Goal: Task Accomplishment & Management: Manage account settings

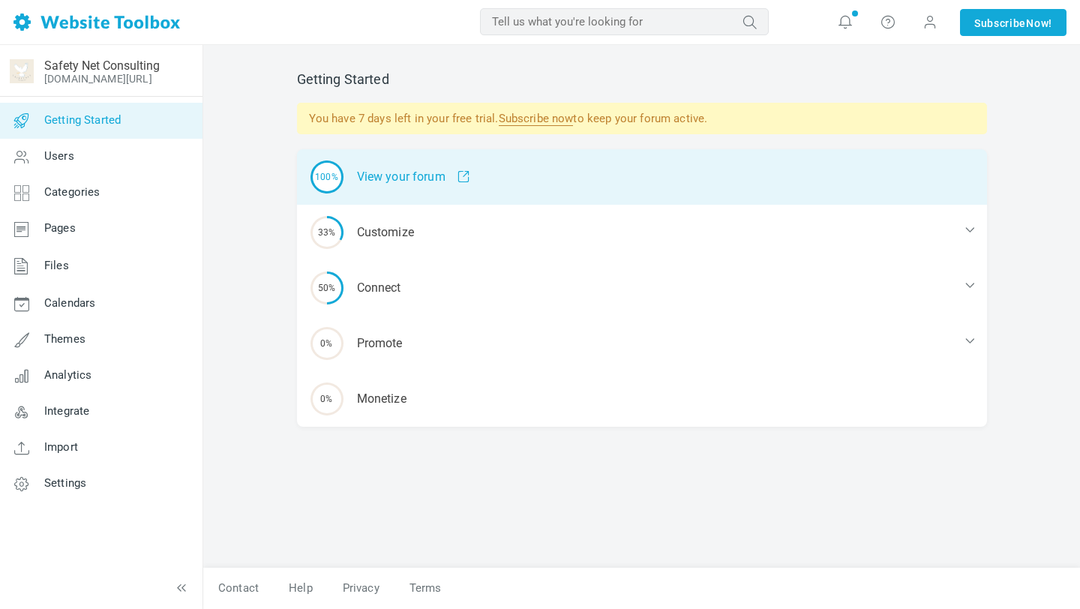
click at [567, 172] on div "100% View your forum" at bounding box center [642, 176] width 690 height 55
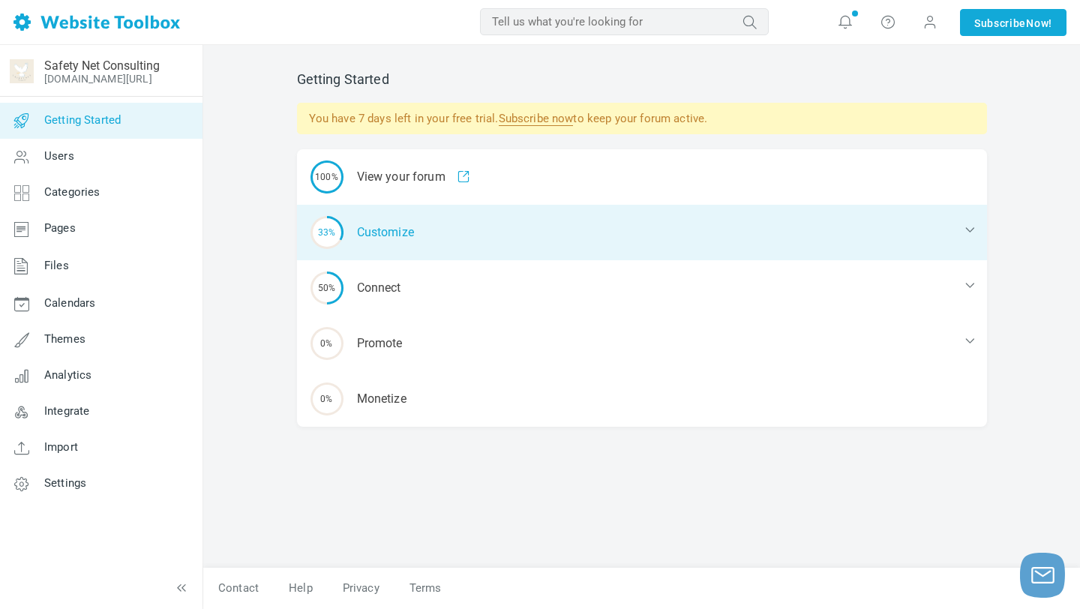
click at [497, 241] on div "33% Customize" at bounding box center [642, 232] width 690 height 55
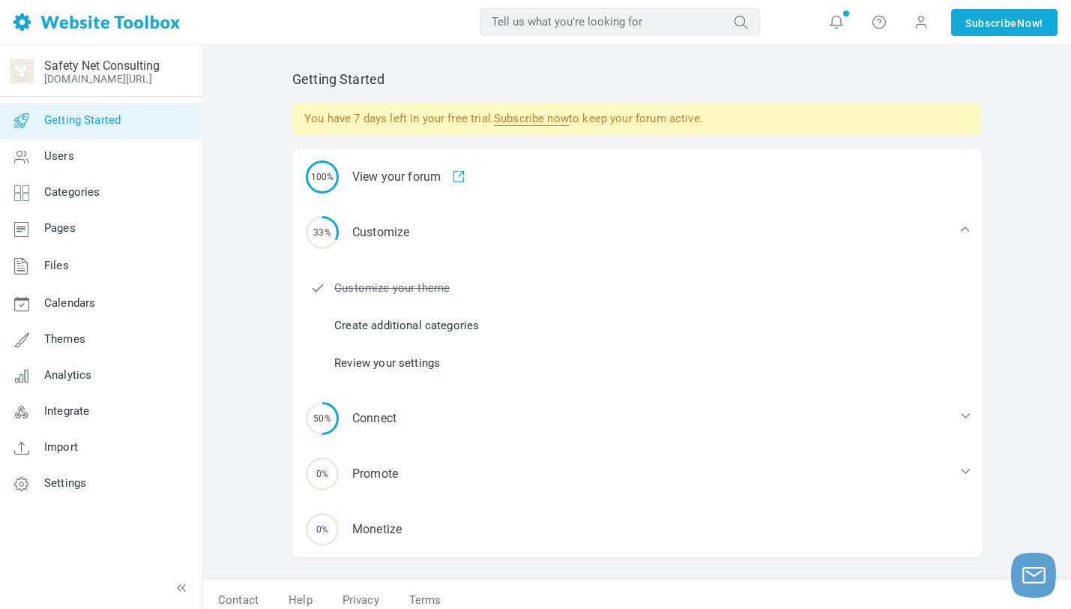
click at [404, 327] on link "Create additional categories" at bounding box center [406, 325] width 145 height 16
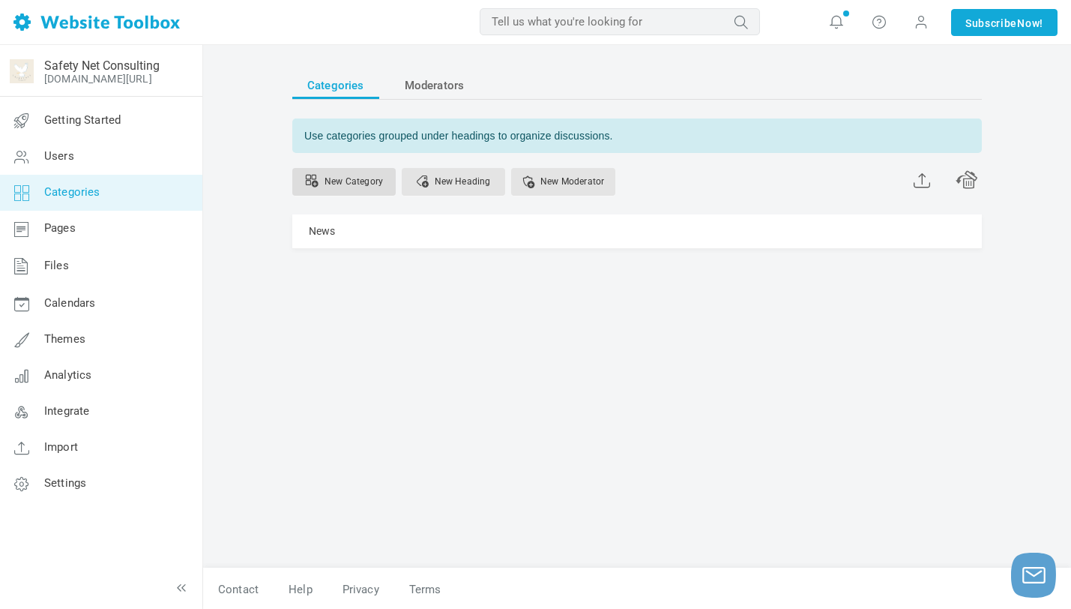
click at [346, 184] on link "New Category" at bounding box center [343, 182] width 103 height 28
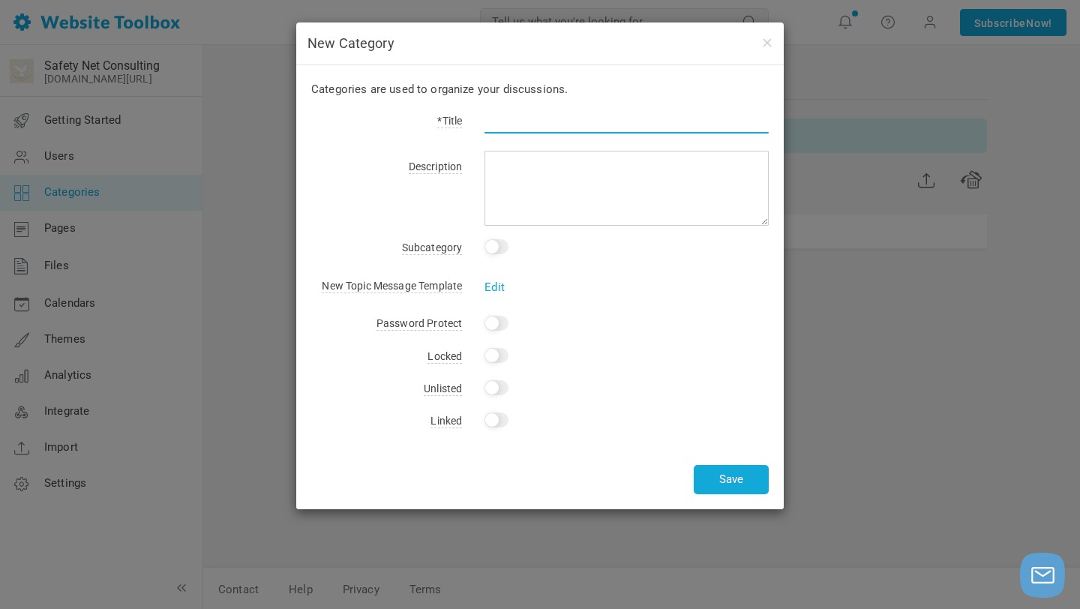
click at [511, 122] on input "text" at bounding box center [626, 119] width 284 height 28
type input "Orientation - Welcome!"
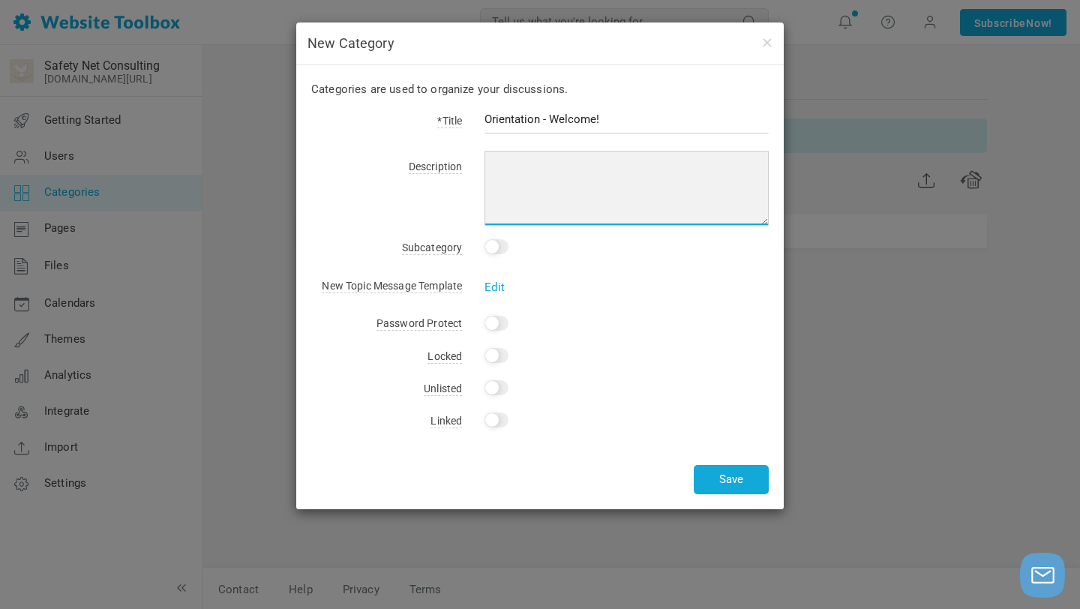
click at [562, 166] on textarea at bounding box center [626, 188] width 284 height 75
click at [552, 181] on textarea at bounding box center [626, 188] width 284 height 75
type textarea "r"
type textarea "To use this platform you must first create a an account."
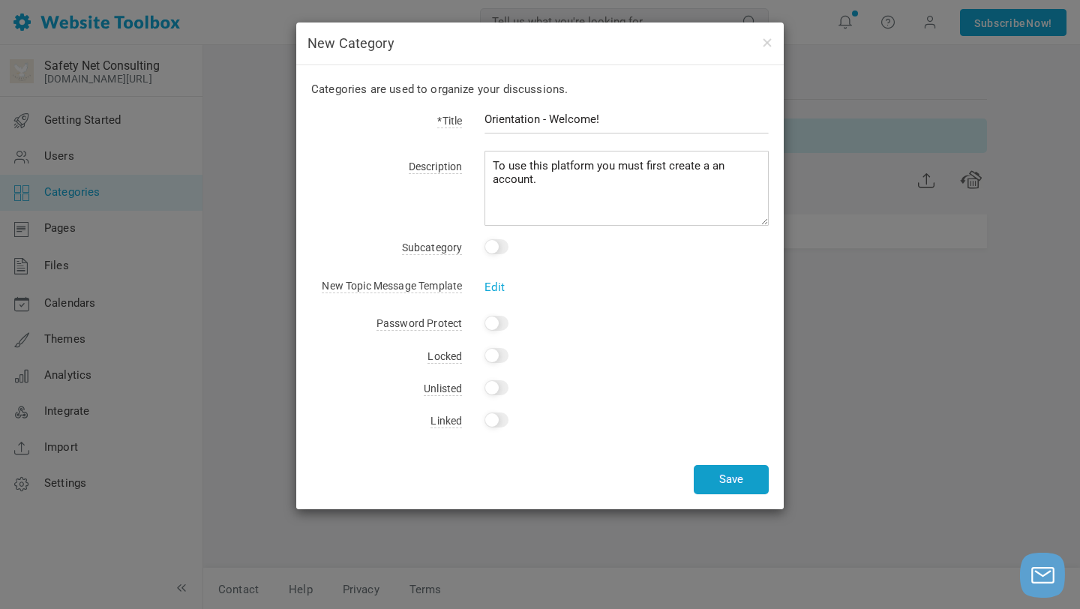
click at [720, 475] on button "Save" at bounding box center [731, 479] width 75 height 29
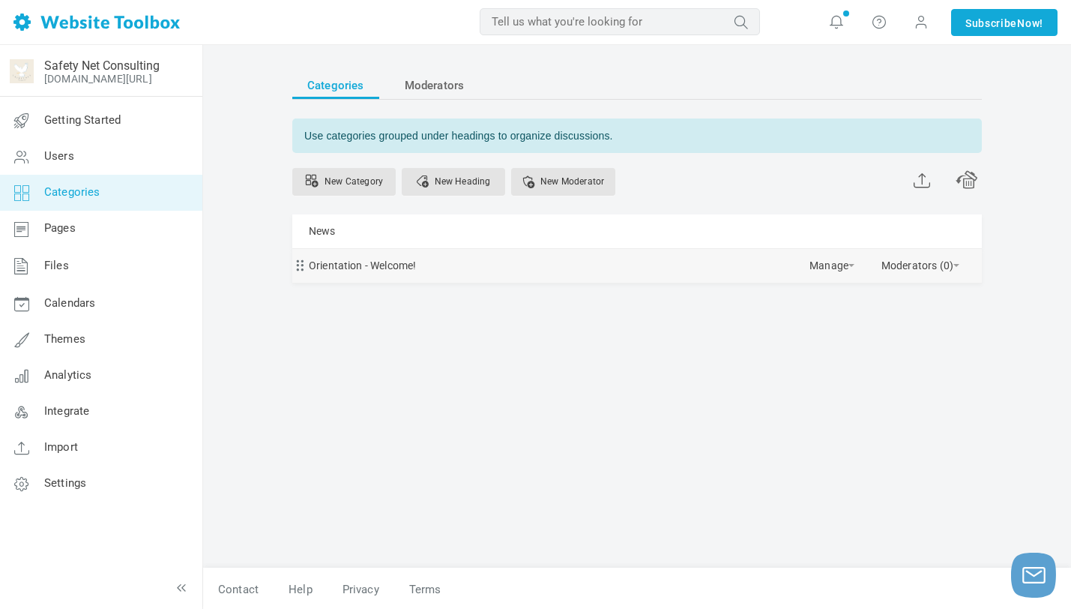
click at [537, 267] on div "Orientation - Welcome! Manage Edit Delete View Category Copy Email Address Chan…" at bounding box center [637, 266] width 690 height 34
click at [626, 265] on div "Orientation - Welcome! Manage Edit Delete View Category Copy Email Address Chan…" at bounding box center [637, 266] width 690 height 34
click at [355, 268] on link "Orientation - Welcome!" at bounding box center [362, 265] width 107 height 19
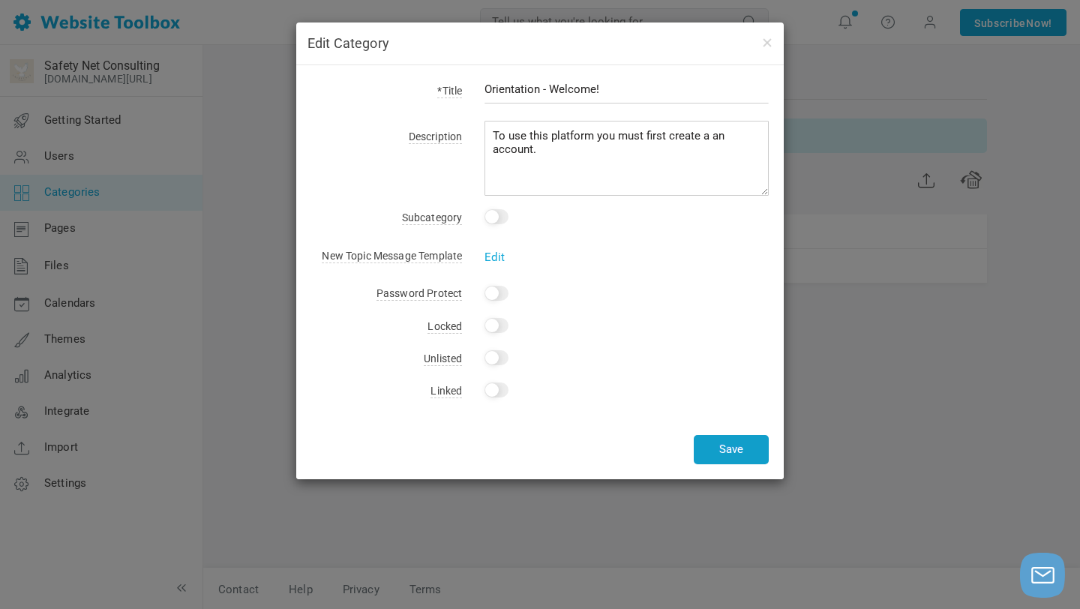
click at [743, 441] on button "Save" at bounding box center [731, 449] width 75 height 29
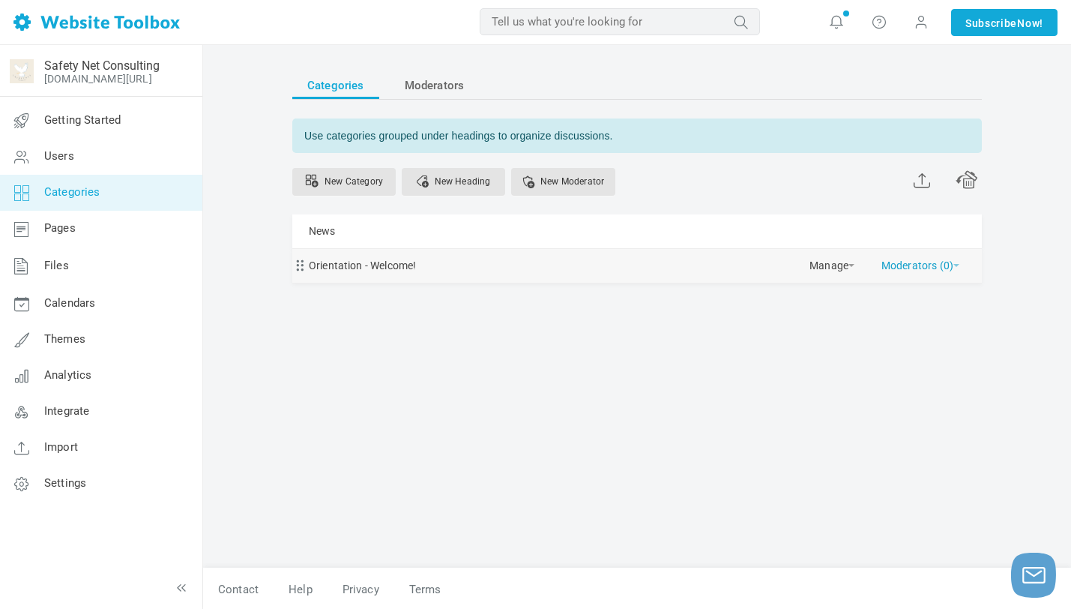
click at [903, 264] on link "Moderators (0)" at bounding box center [921, 262] width 78 height 26
click at [839, 268] on link "Manage" at bounding box center [832, 262] width 45 height 26
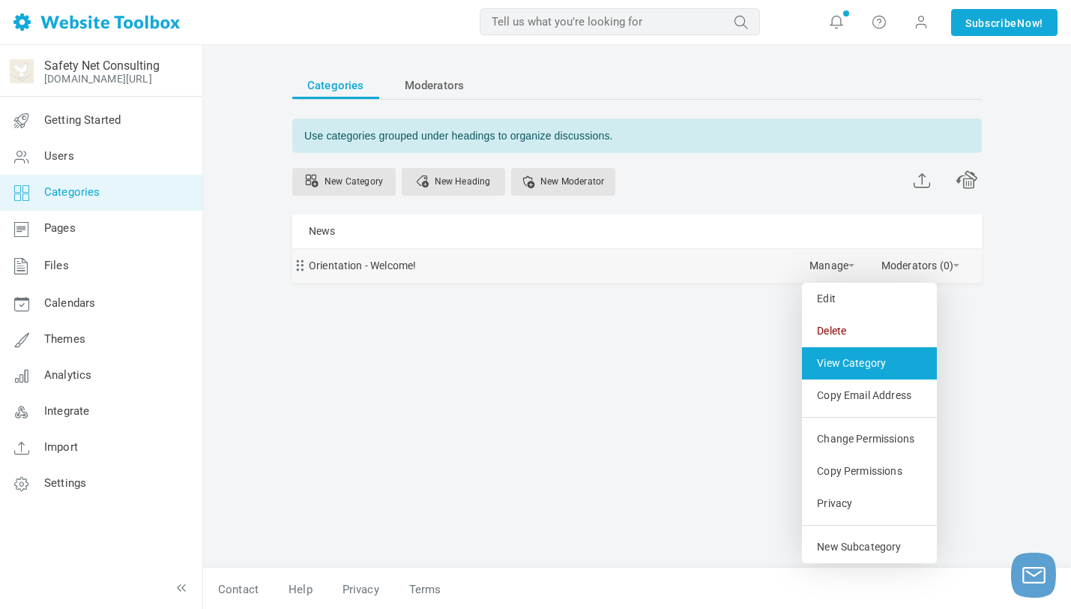
click at [853, 357] on link "View Category" at bounding box center [869, 363] width 135 height 32
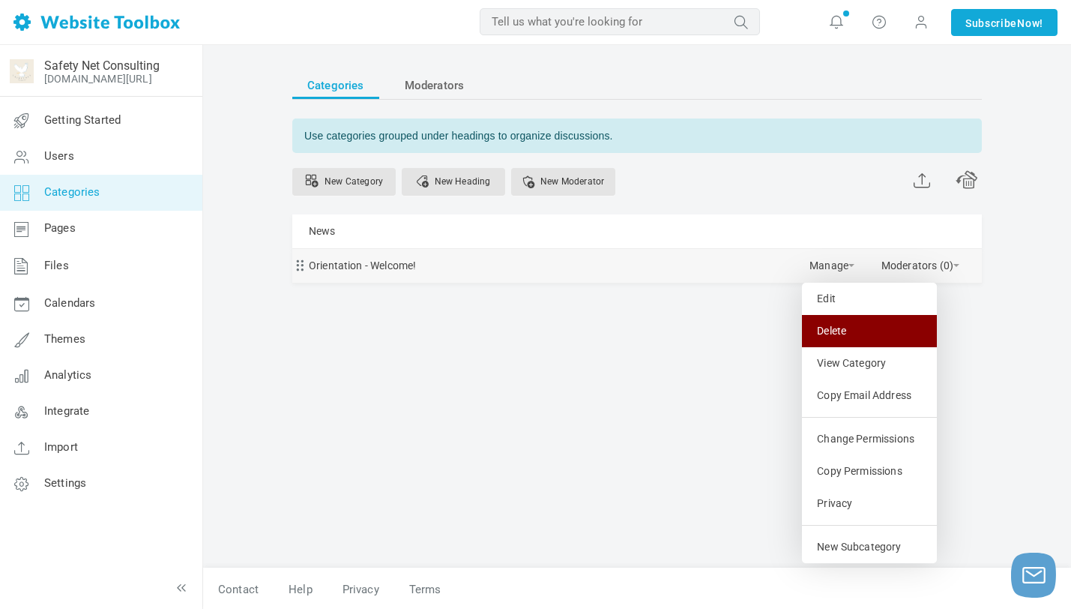
click at [814, 322] on link "Delete" at bounding box center [869, 331] width 135 height 32
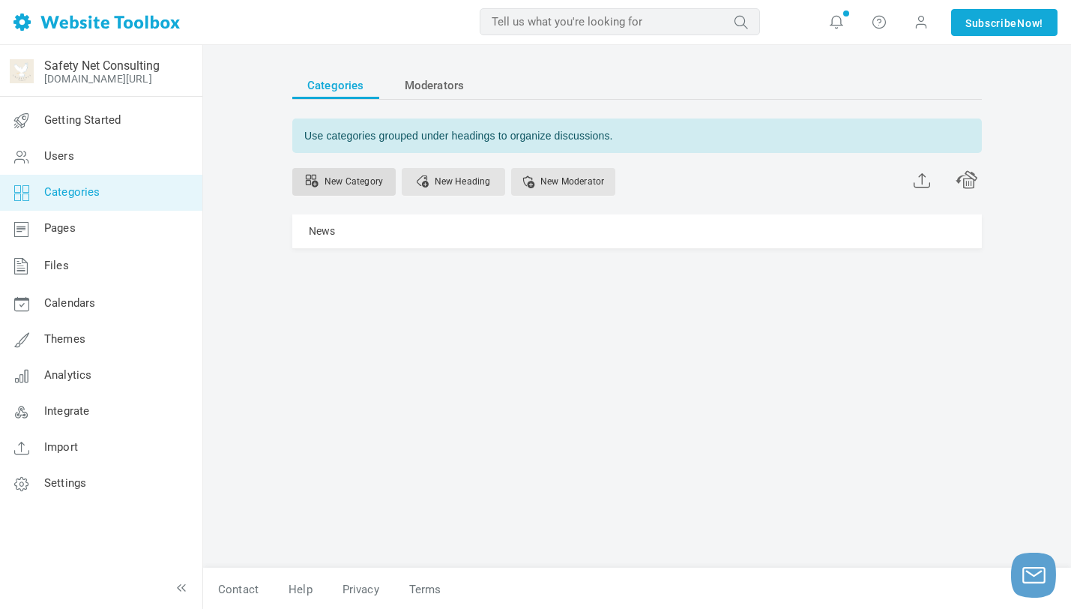
click at [358, 187] on link "New Category" at bounding box center [343, 182] width 103 height 28
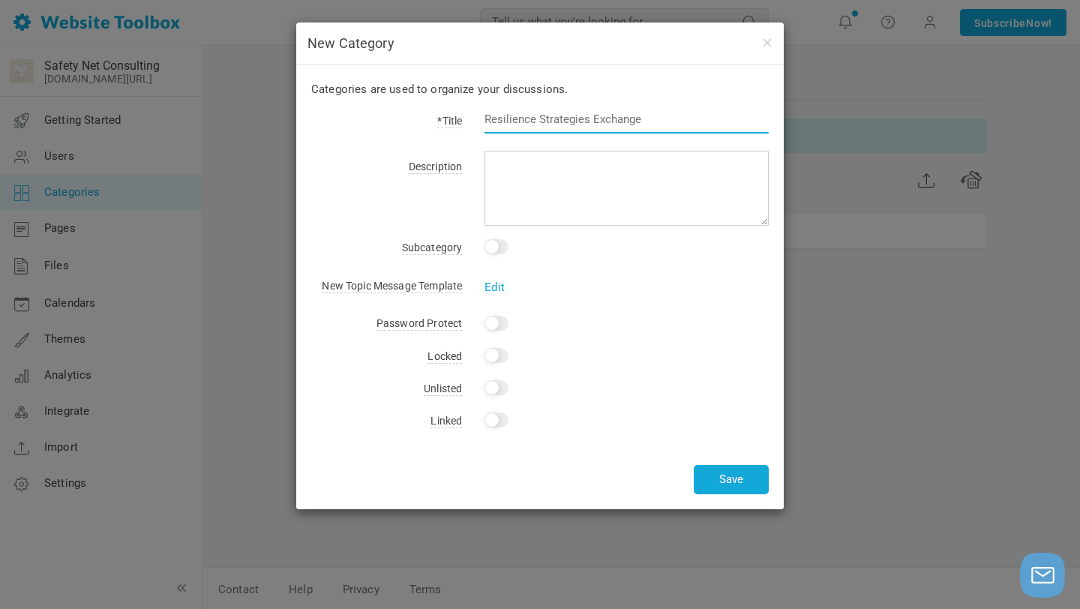
paste input "Lesson 1: Your Strengths Inventory"
type input "Lesson 1: Your Strengths Inventory"
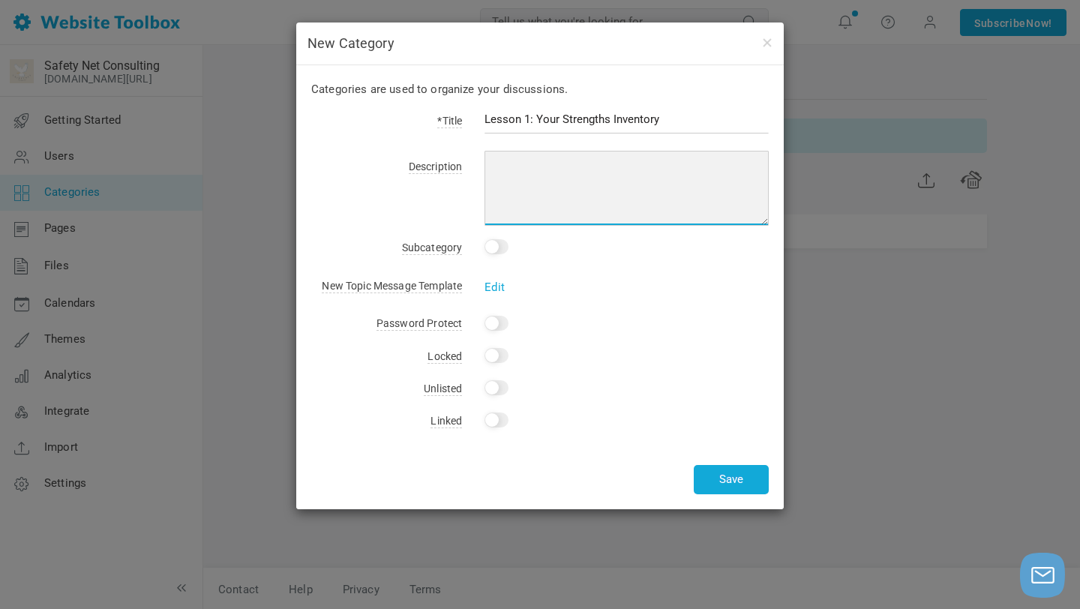
click at [616, 169] on textarea at bounding box center [626, 188] width 284 height 75
paste textarea "Begin to identify, reflect on, and activate your core strengths using the VIA f…"
type textarea "Begin to identify, reflect on, and activate your core strengths using the VIA f…"
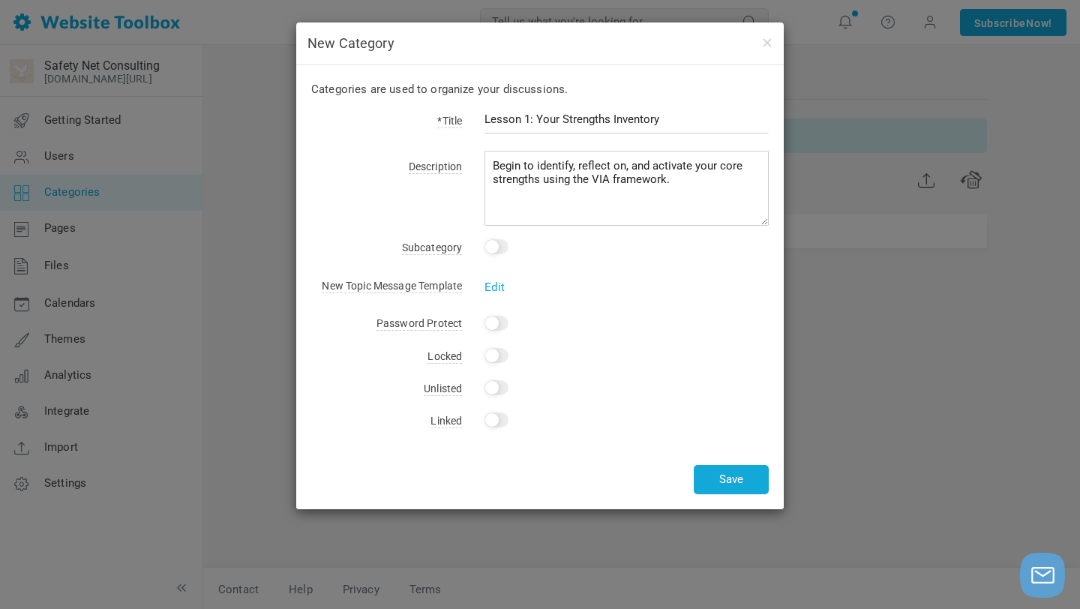
click at [496, 250] on input "checkbox" at bounding box center [496, 246] width 24 height 15
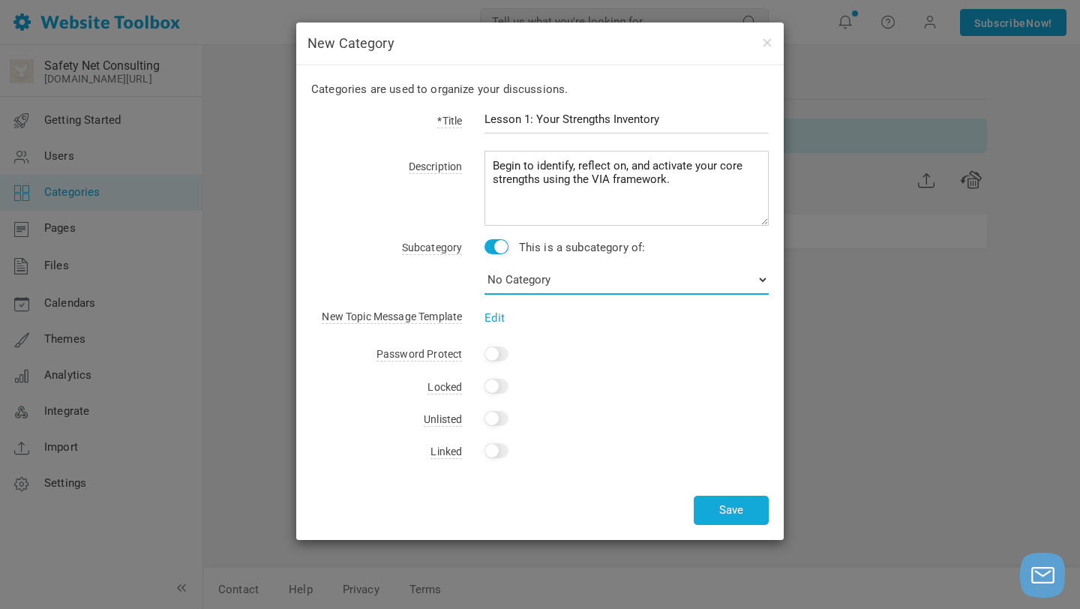
click at [519, 275] on select "No Category News" at bounding box center [626, 280] width 284 height 30
click at [484, 265] on select "No Category News" at bounding box center [626, 280] width 284 height 30
click at [495, 253] on input "checkbox" at bounding box center [496, 246] width 24 height 15
checkbox input "false"
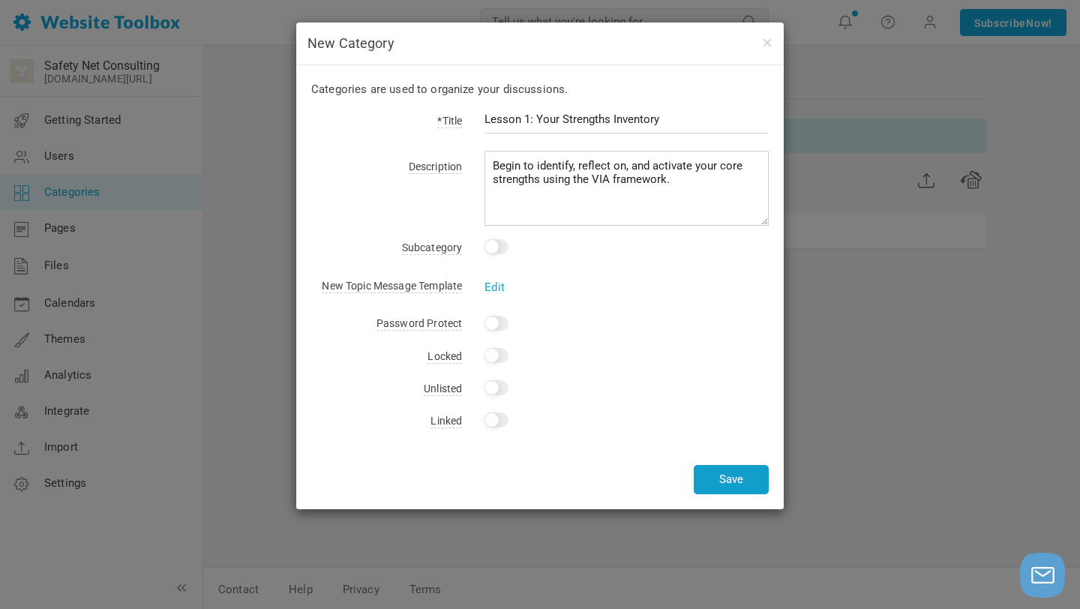
click at [732, 484] on button "Save" at bounding box center [731, 479] width 75 height 29
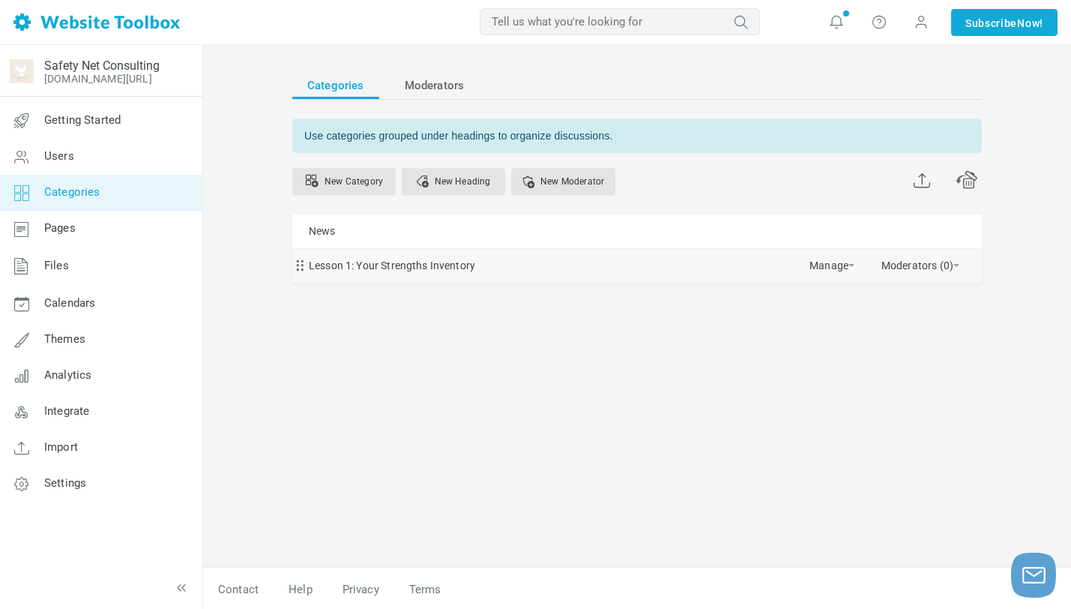
click at [487, 262] on div "Lesson 1: Your Strengths Inventory Manage Edit Delete View Category Copy Email …" at bounding box center [637, 266] width 690 height 34
click at [346, 184] on link "New Category" at bounding box center [343, 182] width 103 height 28
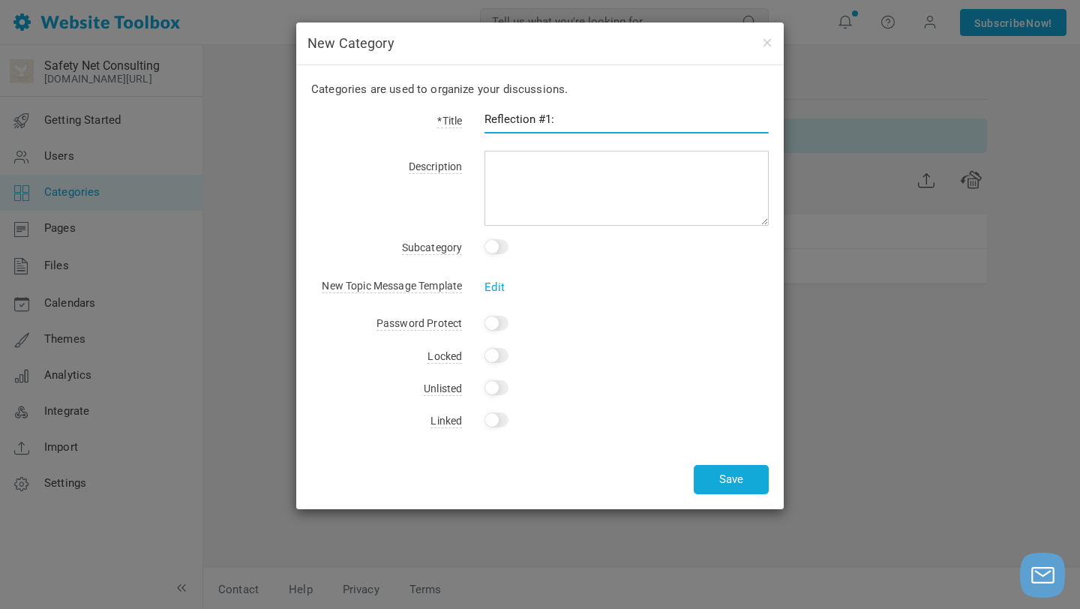
paste input "Name one strength you noticed in yourself or a teammate."
type input "Reflection #1: Name one strength you noticed in yourself or a teammate."
click at [491, 247] on input "checkbox" at bounding box center [496, 246] width 24 height 15
checkbox input "true"
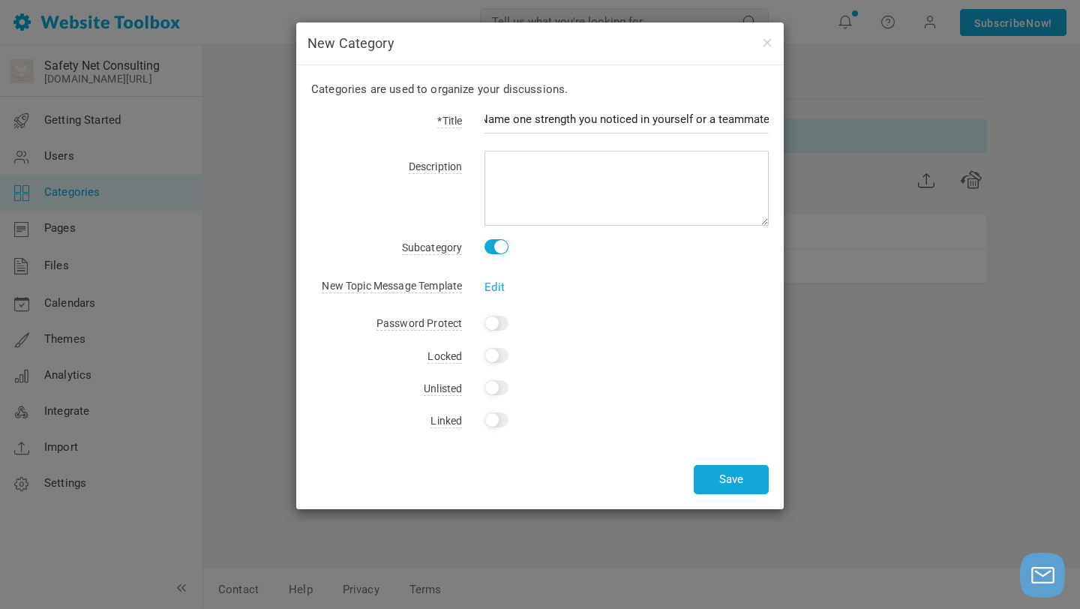
scroll to position [0, 0]
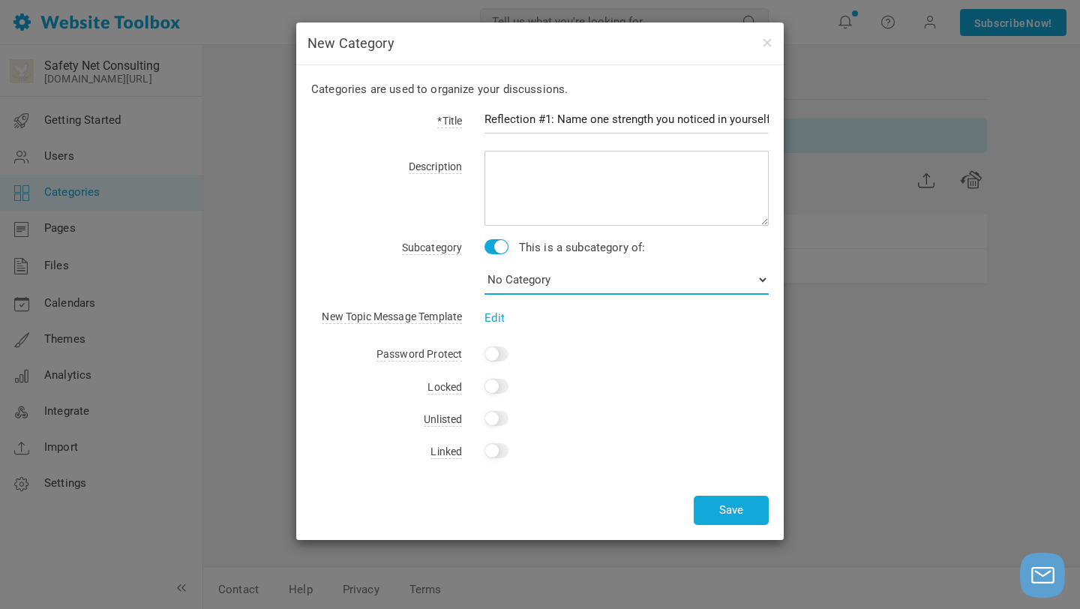
click at [516, 280] on select "No Category News Lesson 1: Your Strengths Inventory" at bounding box center [626, 280] width 284 height 30
select select "987864"
click at [484, 265] on select "No Category News Lesson 1: Your Strengths Inventory" at bounding box center [626, 280] width 284 height 30
click at [714, 505] on button "Save" at bounding box center [731, 510] width 75 height 29
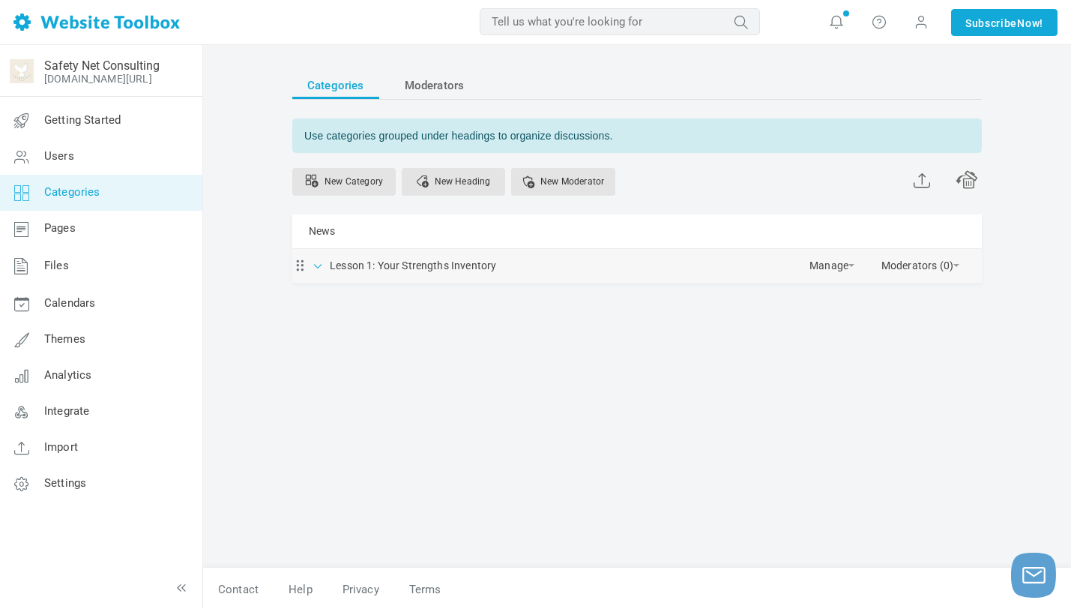
click at [313, 268] on span at bounding box center [318, 264] width 15 height 15
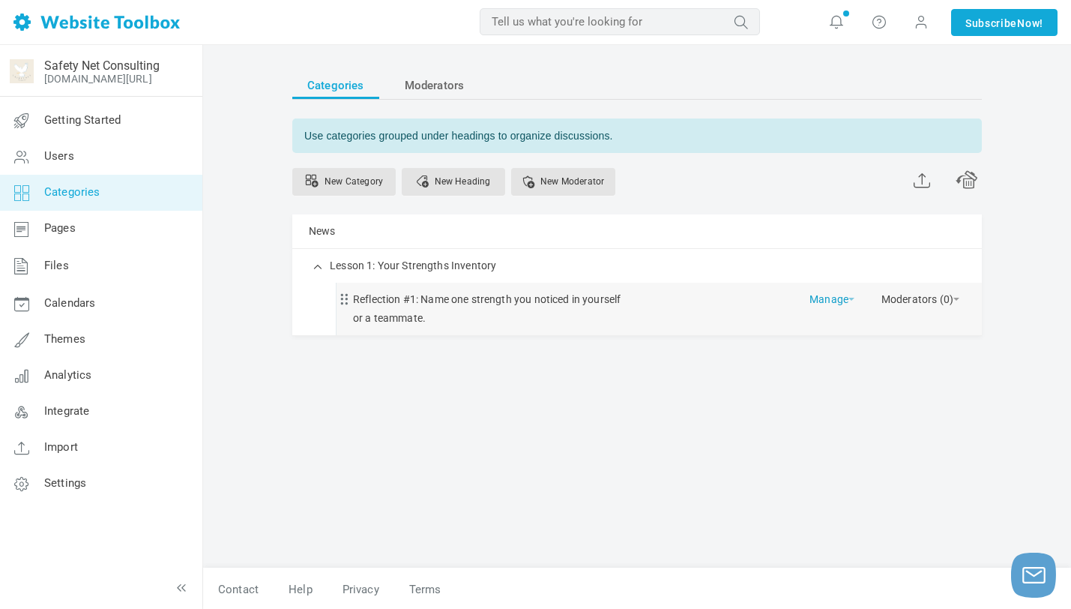
click at [841, 299] on link "Manage" at bounding box center [832, 296] width 45 height 26
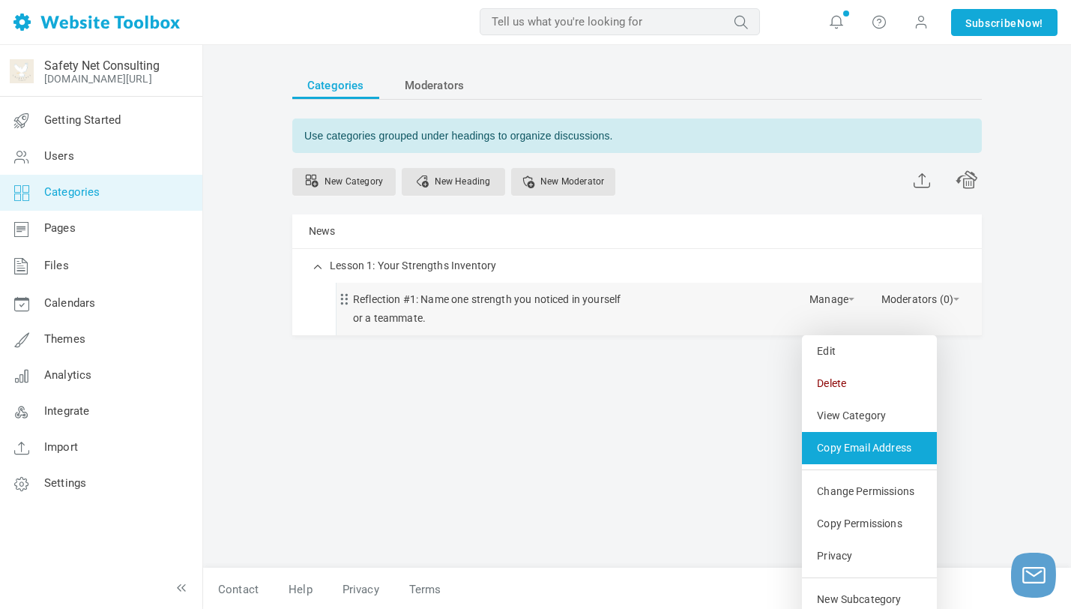
scroll to position [39, 0]
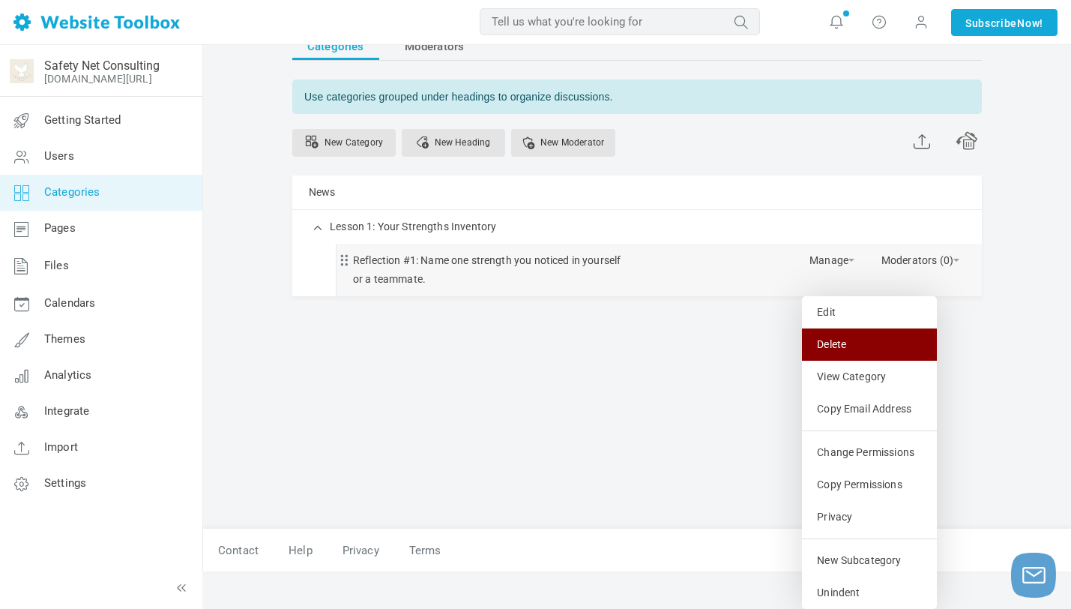
click at [841, 338] on link "Delete" at bounding box center [869, 344] width 135 height 32
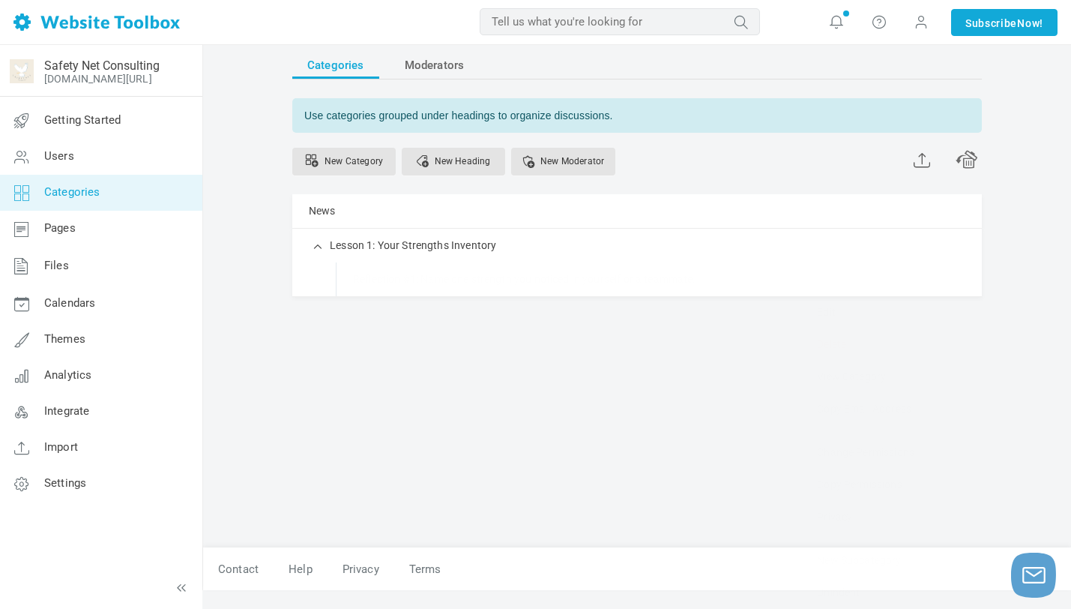
scroll to position [1, 0]
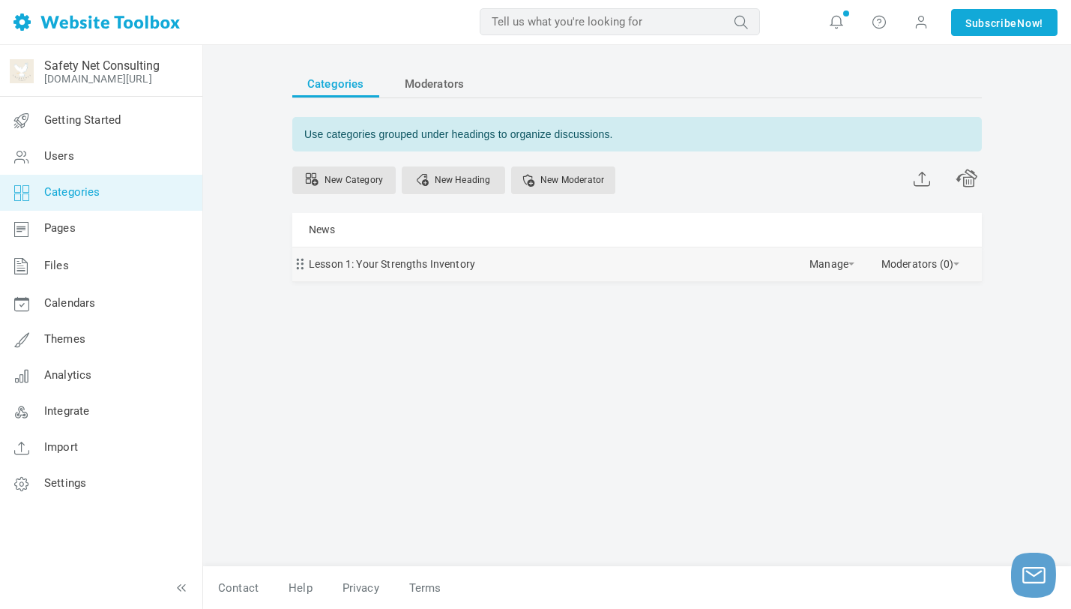
click at [523, 272] on div "Lesson 1: Your Strengths Inventory Manage Edit Delete View Category Copy Email …" at bounding box center [637, 264] width 690 height 34
click at [430, 271] on link "Lesson 1: Your Strengths Inventory" at bounding box center [392, 264] width 166 height 19
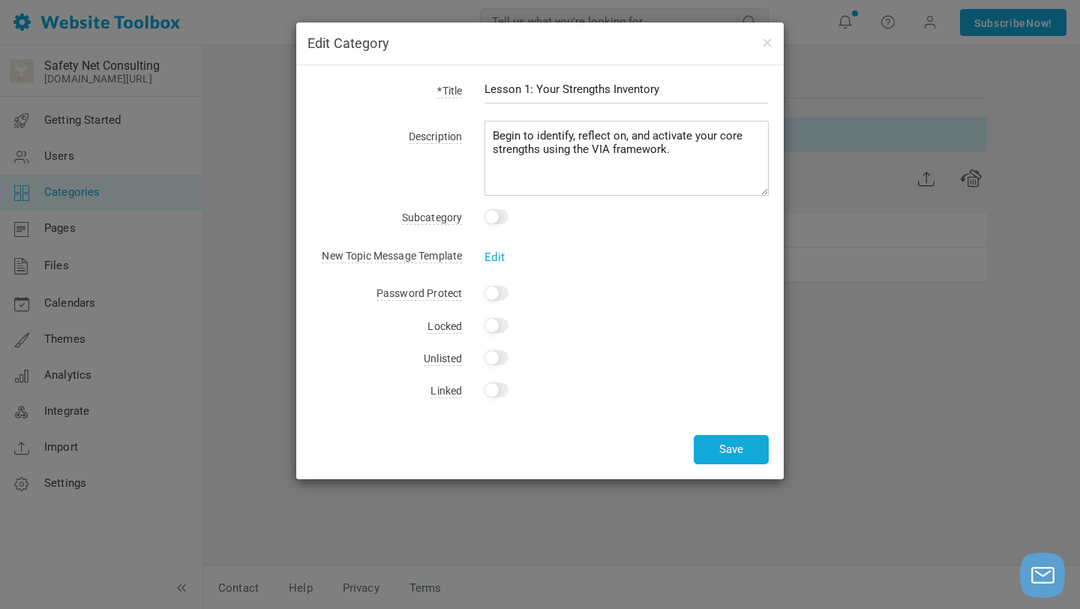
click at [427, 262] on span "New Topic Message Template" at bounding box center [392, 256] width 140 height 13
click at [487, 261] on link "Edit" at bounding box center [494, 256] width 20 height 13
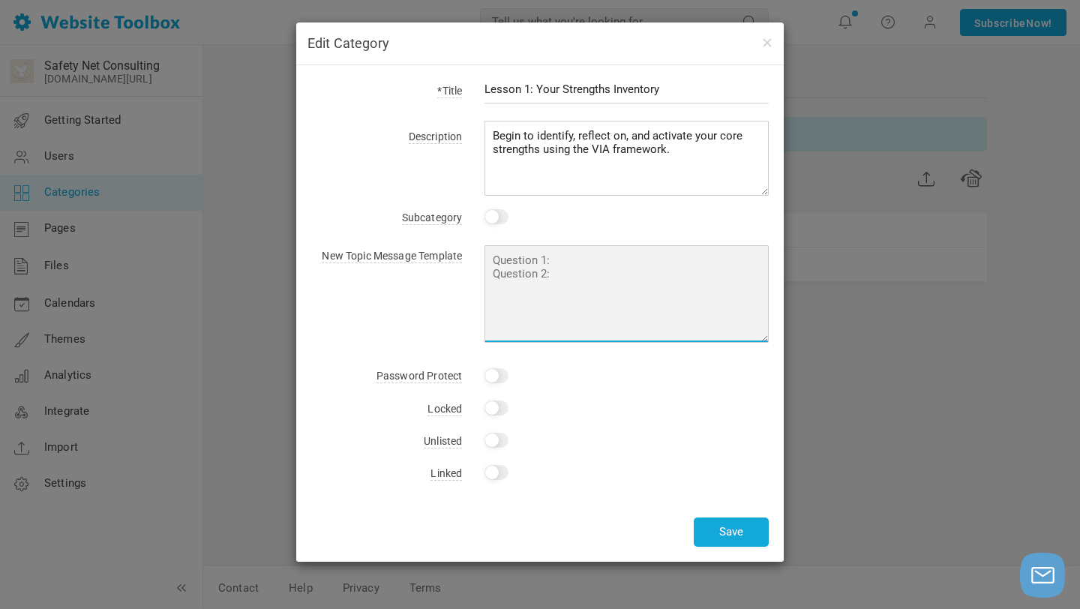
click at [556, 265] on textarea at bounding box center [626, 293] width 284 height 97
paste textarea "Name one strength you noticed in yourself or a teammate."
click at [495, 260] on textarea "Name one strength you noticed in yourself or a teammate." at bounding box center [626, 293] width 284 height 97
type textarea "Reflection #1: Name one strength you noticed in yourself or a teammate."
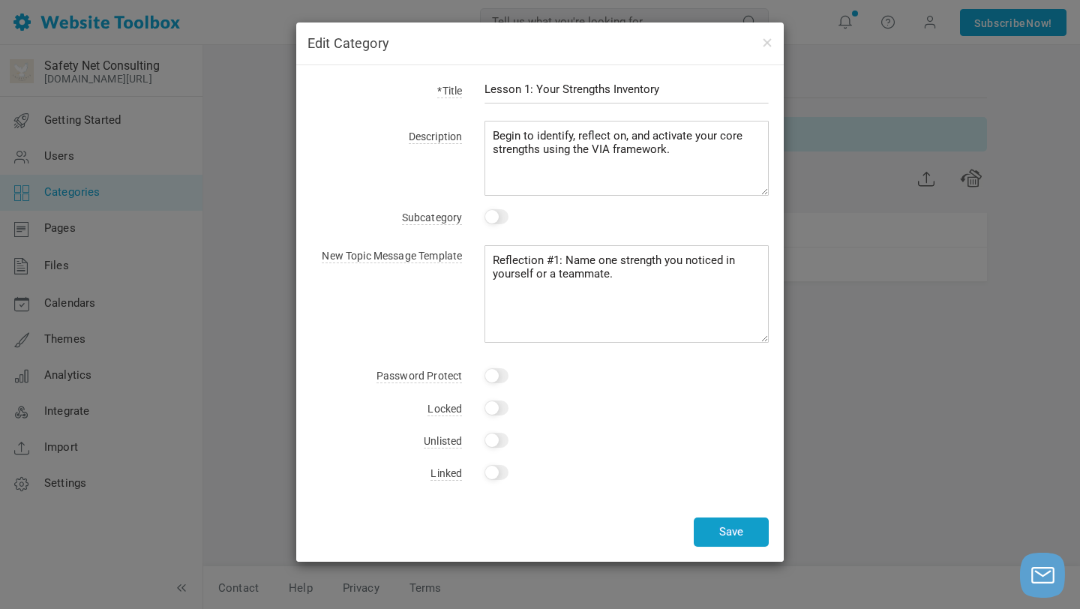
click at [735, 529] on button "Save" at bounding box center [731, 531] width 75 height 29
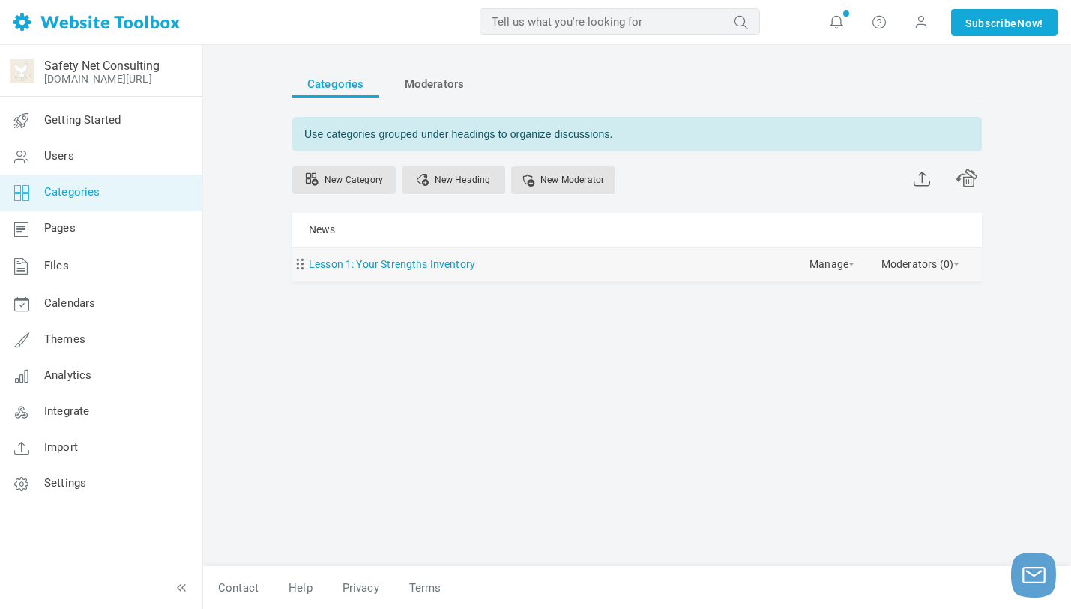
click at [451, 264] on link "Lesson 1: Your Strengths Inventory" at bounding box center [392, 264] width 166 height 19
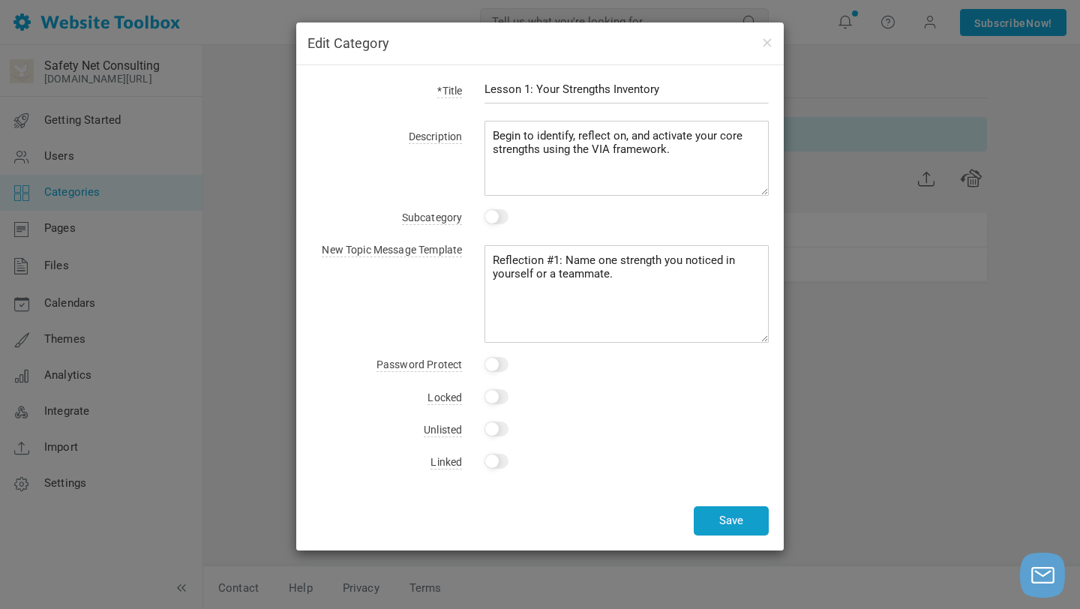
click at [724, 507] on button "Save" at bounding box center [731, 520] width 75 height 29
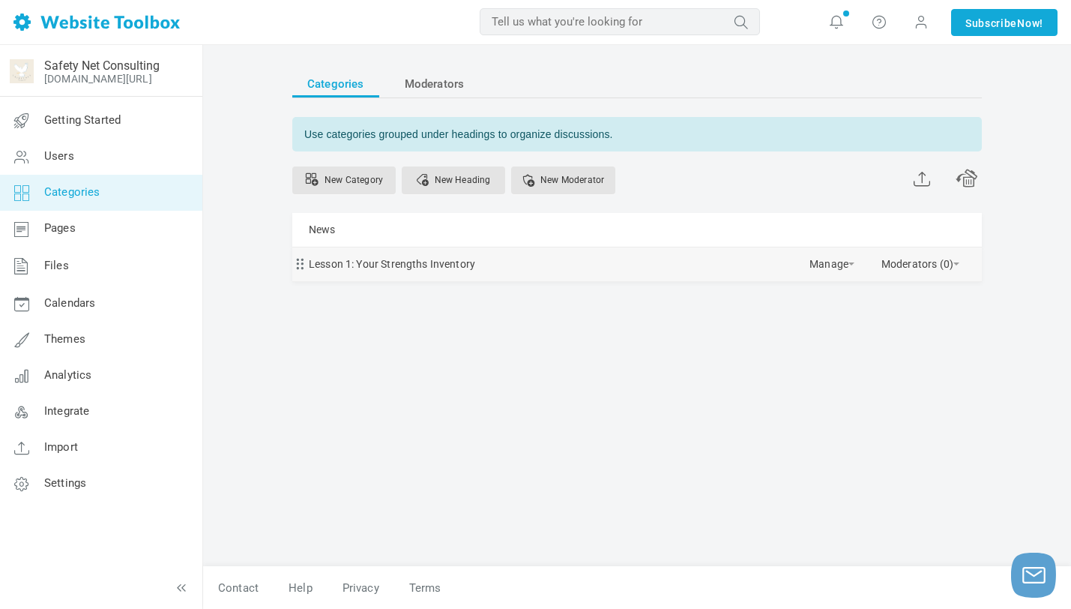
click at [488, 268] on div "Lesson 1: Your Strengths Inventory Manage Edit Delete View Category Copy Email …" at bounding box center [637, 264] width 690 height 34
click at [383, 268] on link "Lesson 1: Your Strengths Inventory" at bounding box center [392, 264] width 166 height 19
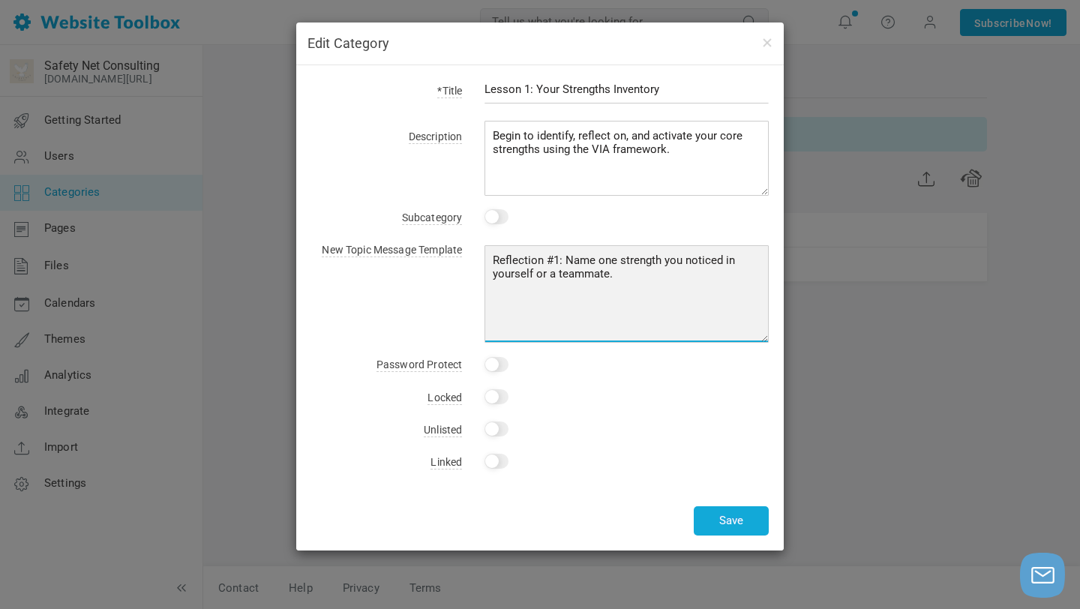
drag, startPoint x: 618, startPoint y: 283, endPoint x: 486, endPoint y: 262, distance: 133.5
click at [486, 262] on textarea "Reflection #1: Name one strength you noticed in yourself or a teammate." at bounding box center [626, 293] width 284 height 97
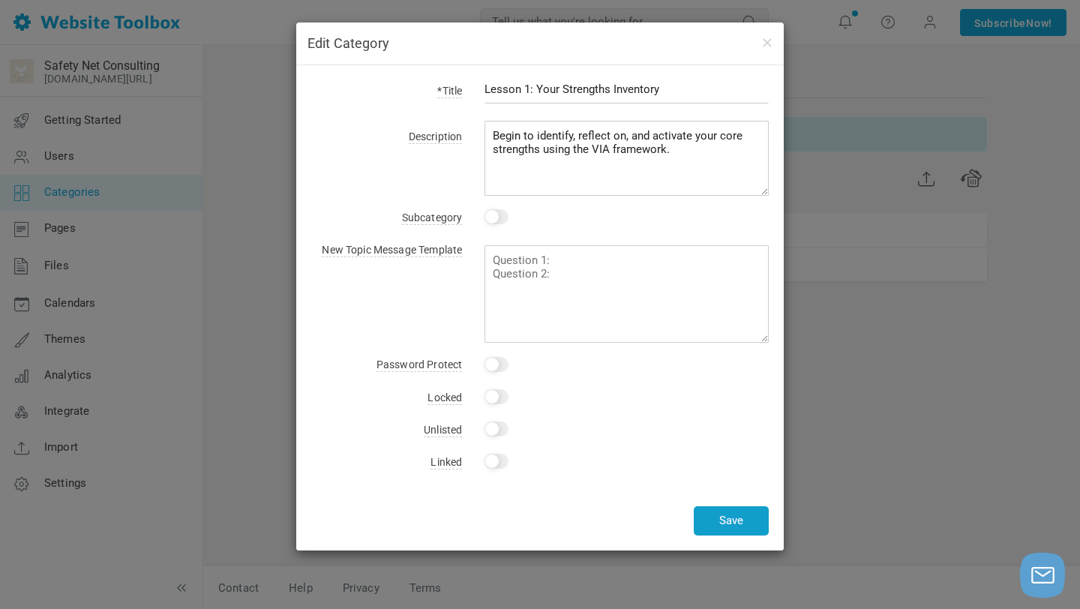
click at [738, 517] on button "Save" at bounding box center [731, 520] width 75 height 29
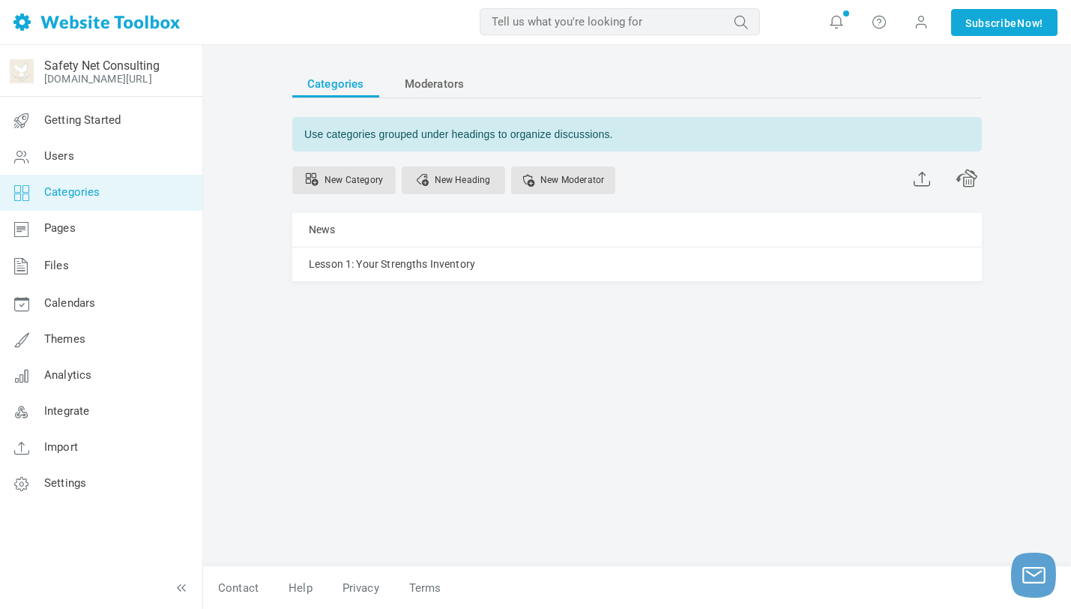
click at [724, 391] on div "Categories Moderators Use categories grouped under headings to organize discuss…" at bounding box center [637, 310] width 712 height 511
click at [103, 229] on link "Pages" at bounding box center [100, 229] width 203 height 36
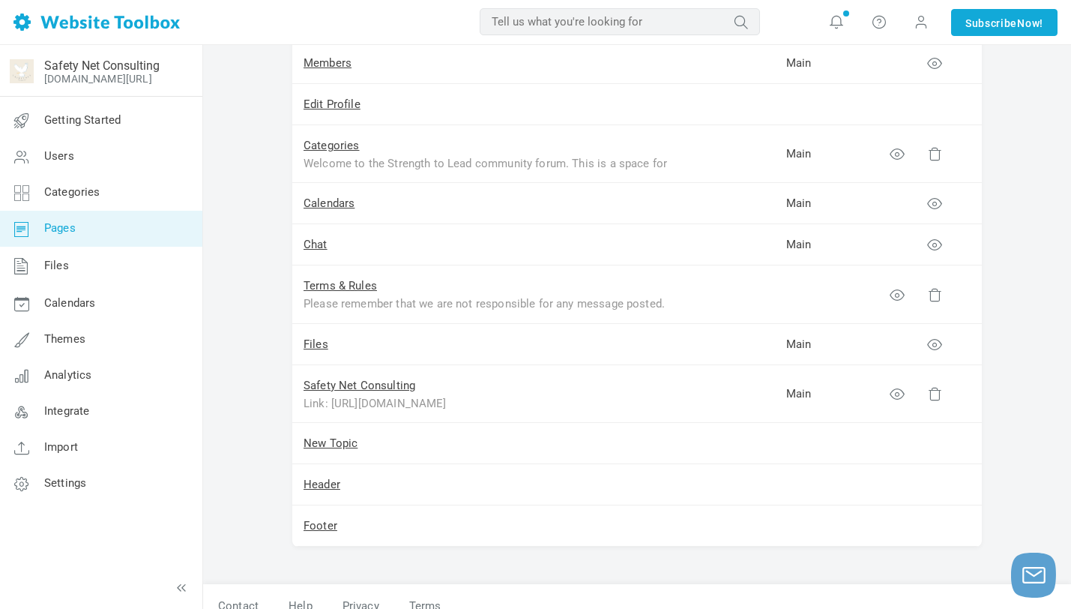
scroll to position [313, 0]
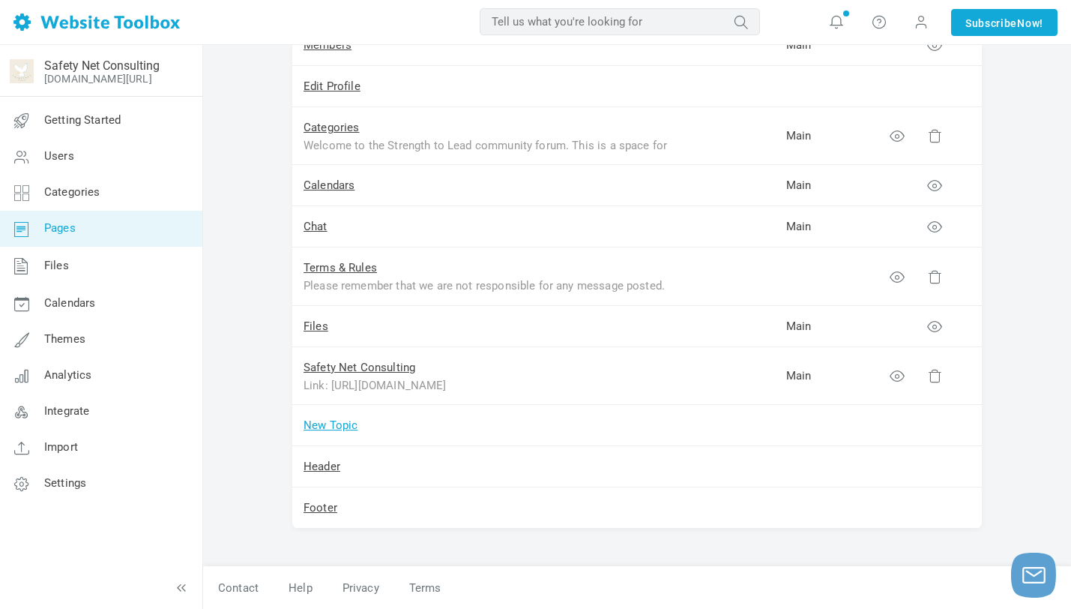
click at [340, 430] on link "New Topic" at bounding box center [331, 424] width 54 height 13
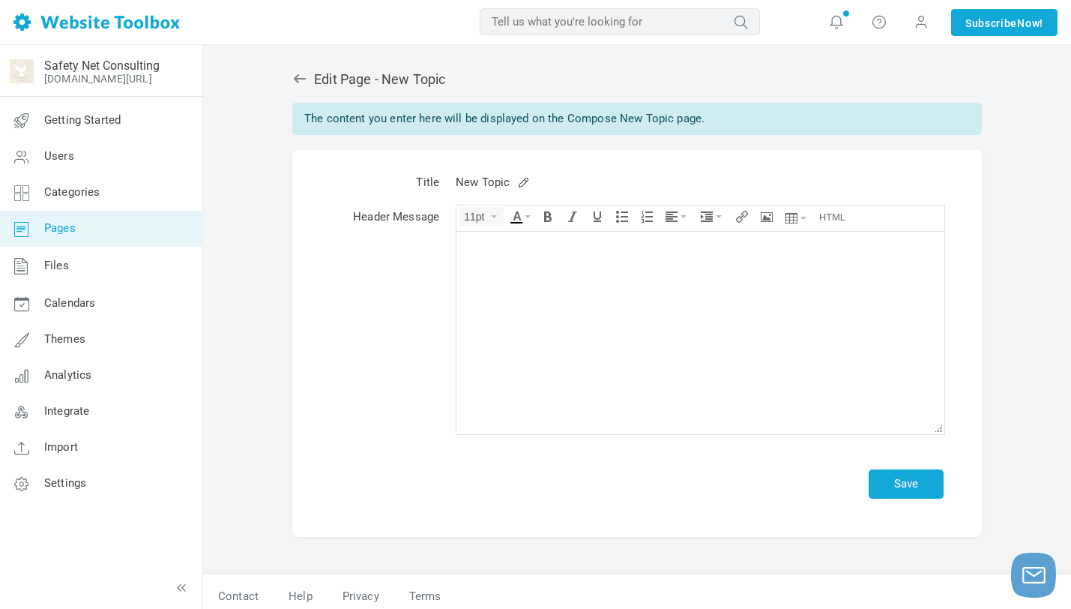
click at [295, 69] on div "Edit Page - New Topic The content you enter here will be displayed on the Compo…" at bounding box center [637, 296] width 690 height 481
click at [295, 76] on icon at bounding box center [299, 78] width 15 height 15
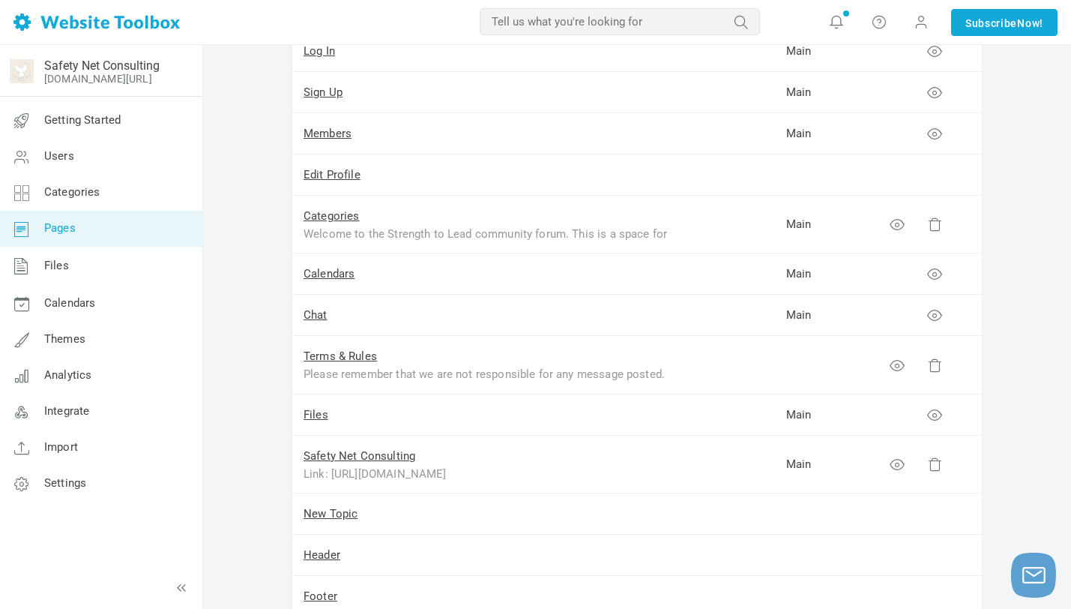
scroll to position [313, 0]
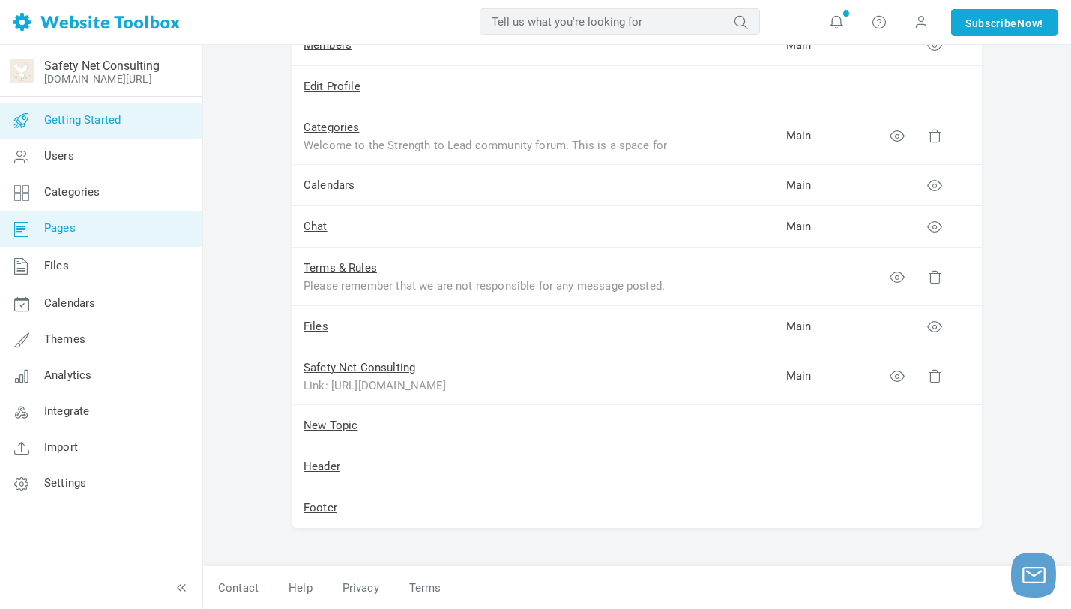
click at [104, 118] on span "Getting Started" at bounding box center [82, 119] width 76 height 13
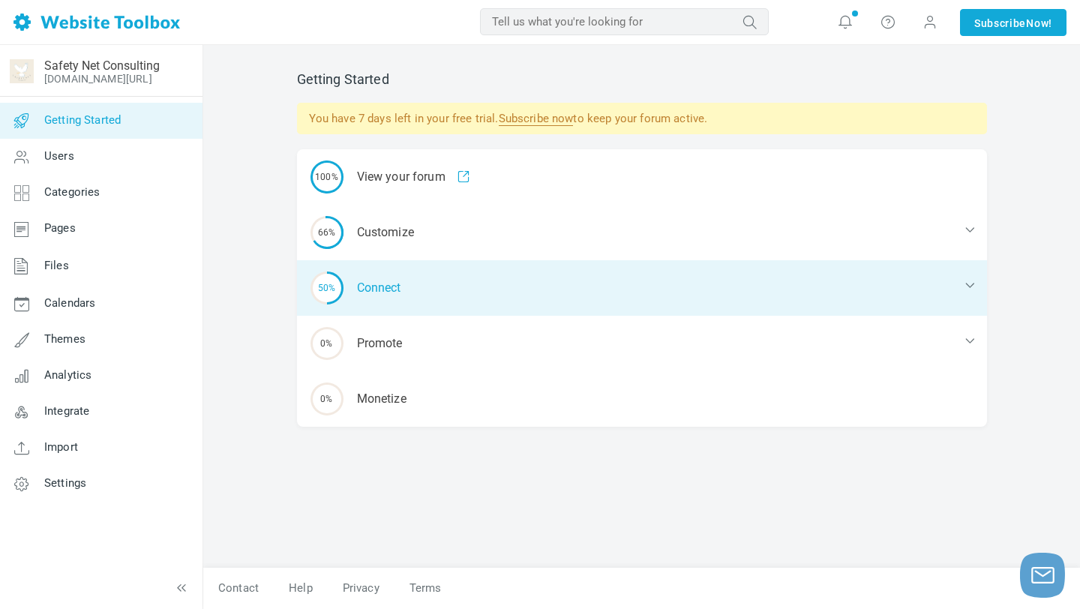
click at [373, 279] on div "50% Connect" at bounding box center [642, 287] width 690 height 55
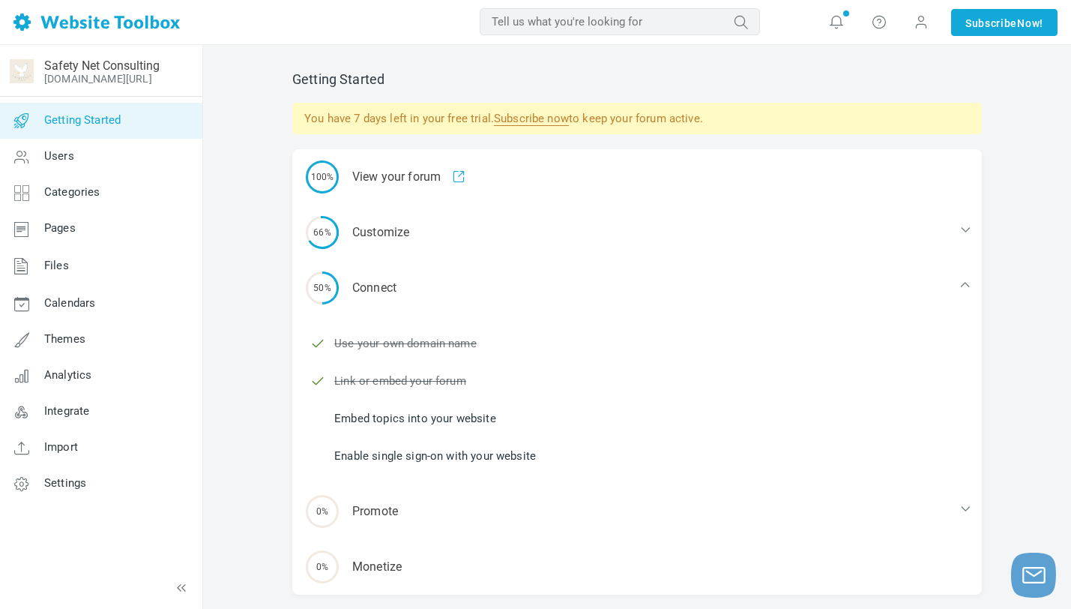
click at [409, 421] on link "Embed topics into your website" at bounding box center [415, 418] width 162 height 16
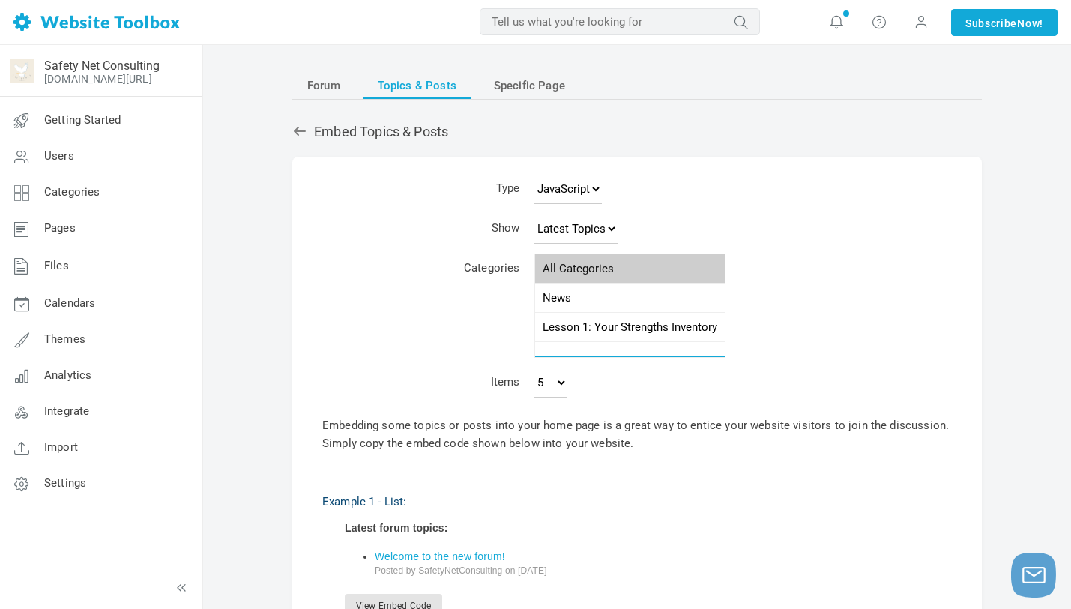
select select "987864"
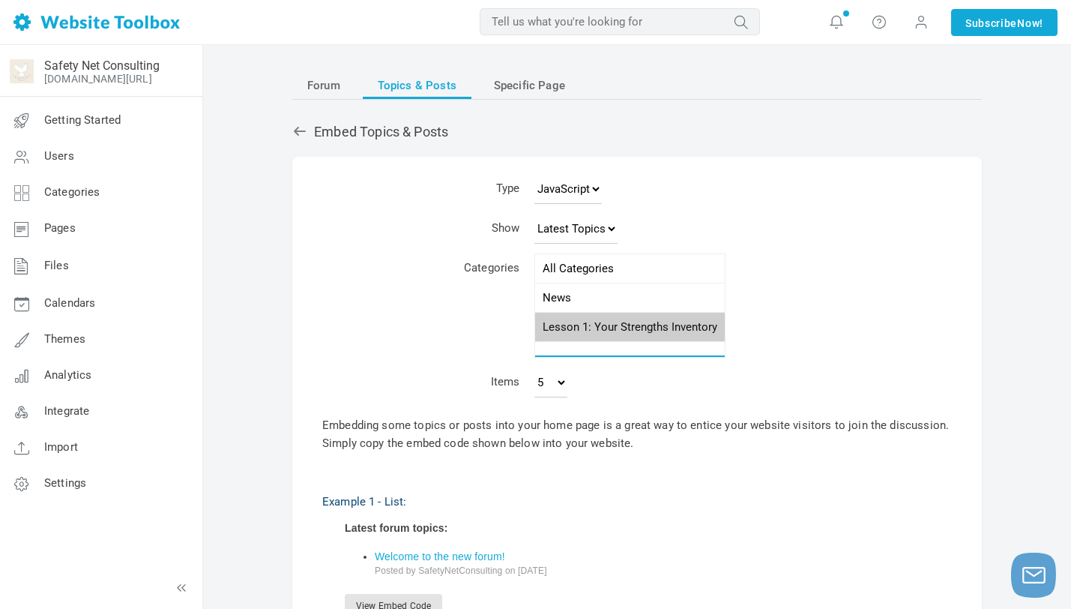
click at [589, 326] on option "Lesson 1: Your Strengths Inventory" at bounding box center [630, 327] width 190 height 29
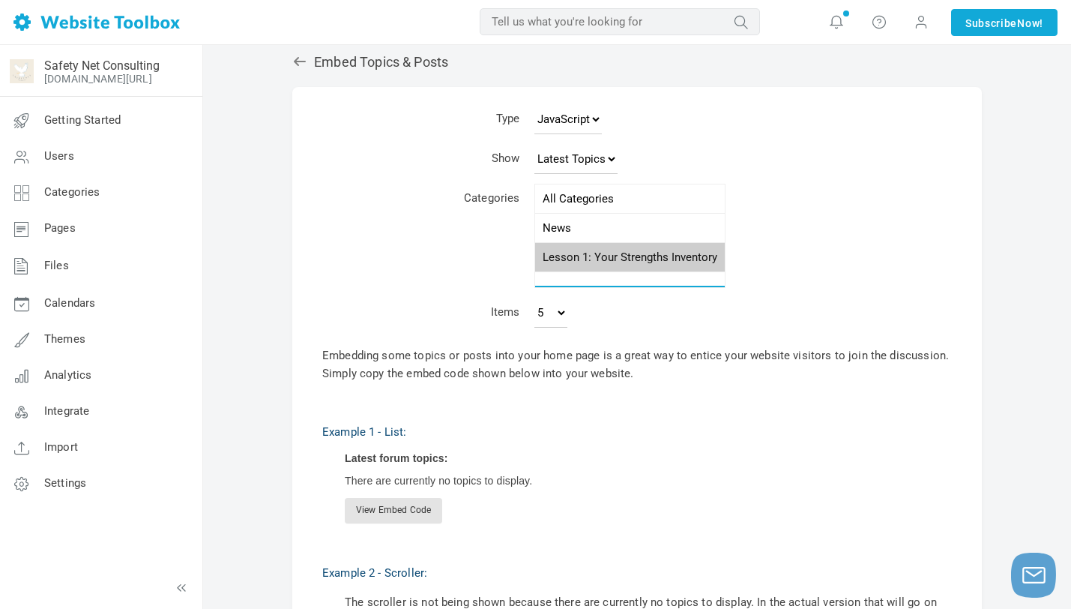
scroll to position [73, 0]
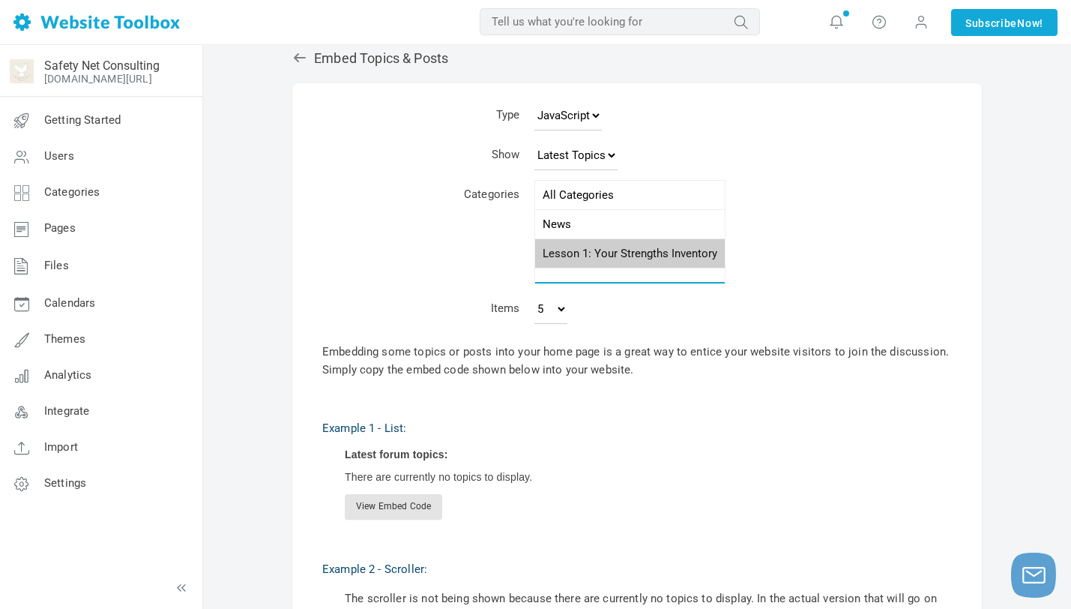
click at [586, 254] on option "Lesson 1: Your Strengths Inventory" at bounding box center [630, 253] width 190 height 29
click at [469, 249] on td "Categories" at bounding box center [469, 235] width 115 height 114
click at [562, 160] on select "Latest Topics Top Topics New Topics New Posts" at bounding box center [576, 155] width 83 height 30
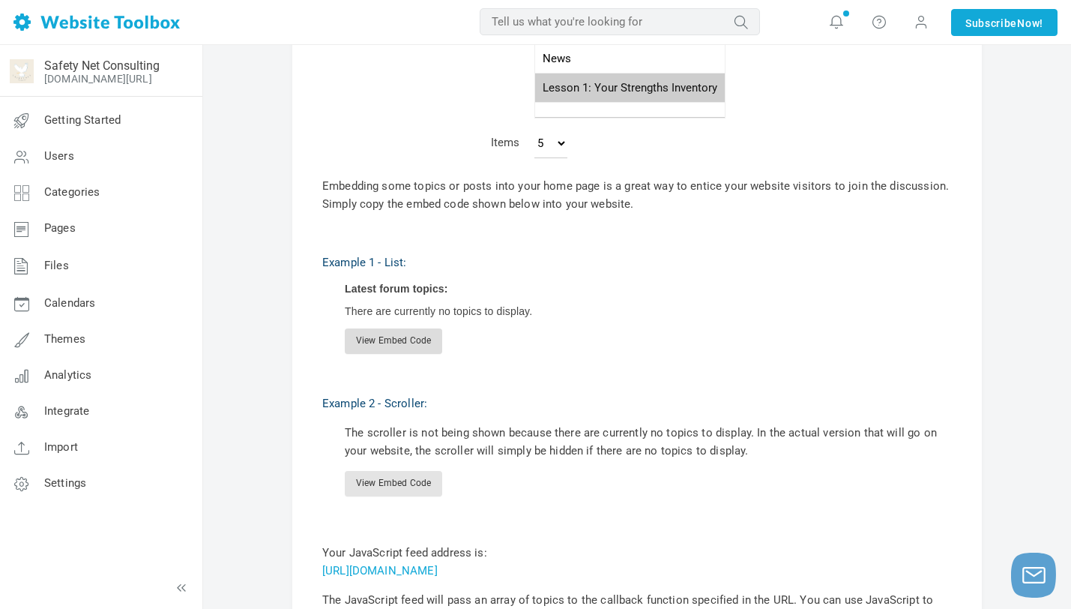
scroll to position [241, 0]
click at [401, 340] on link "View Embed Code" at bounding box center [393, 339] width 97 height 25
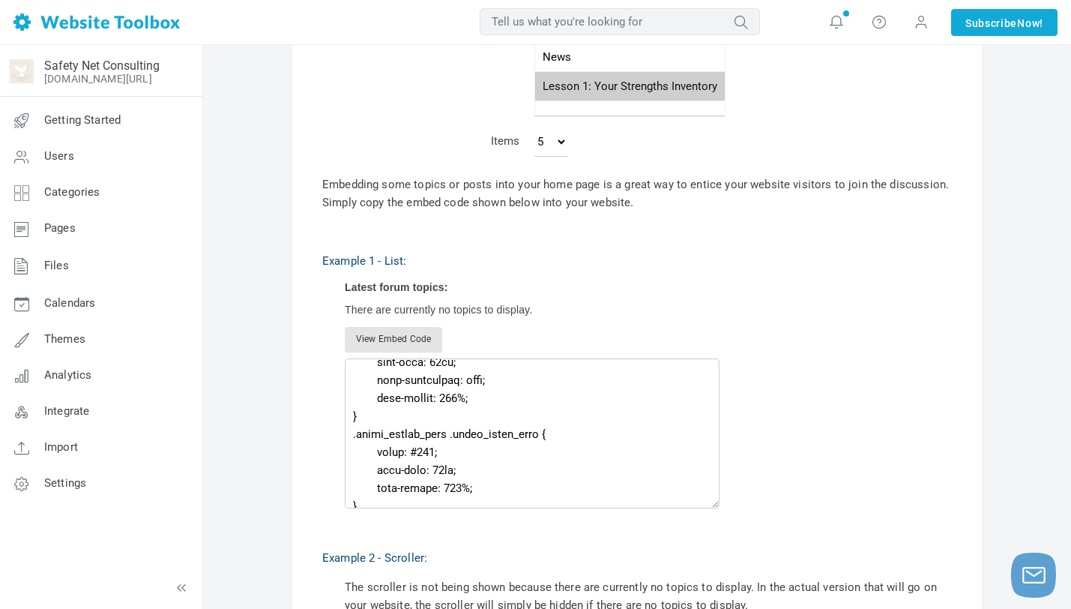
scroll to position [258, 0]
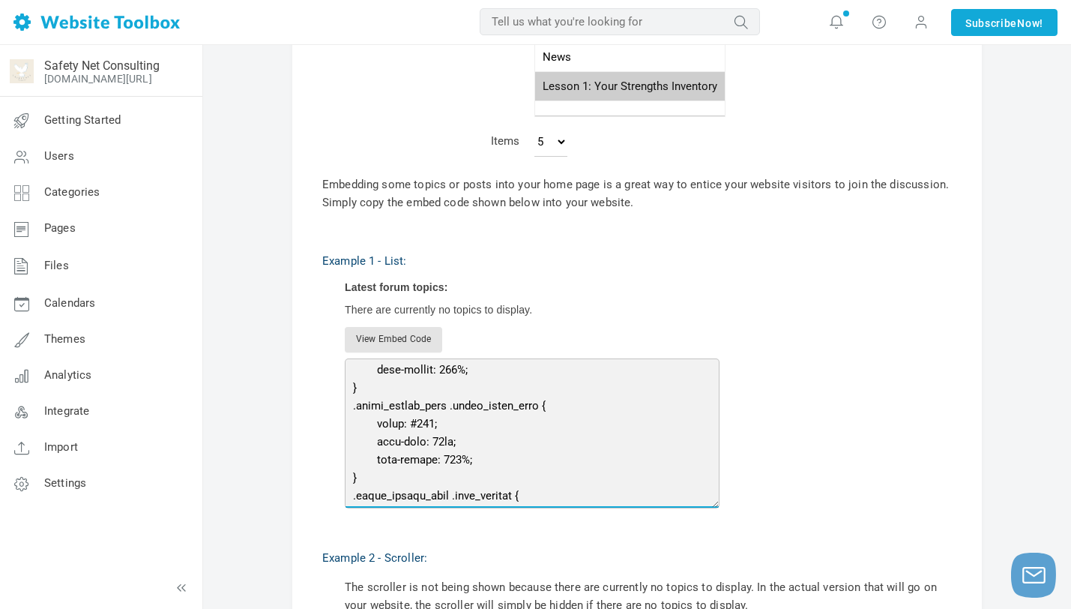
click at [427, 406] on textarea at bounding box center [532, 433] width 375 height 150
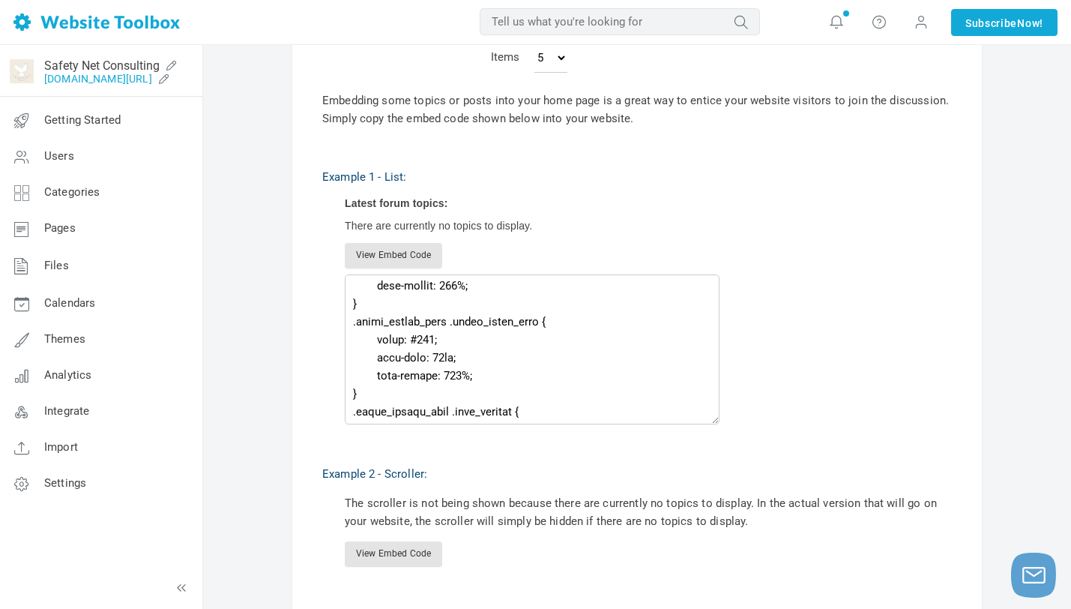
click at [117, 78] on link "[DOMAIN_NAME][URL]" at bounding box center [98, 79] width 108 height 12
click at [841, 19] on icon at bounding box center [836, 21] width 15 height 16
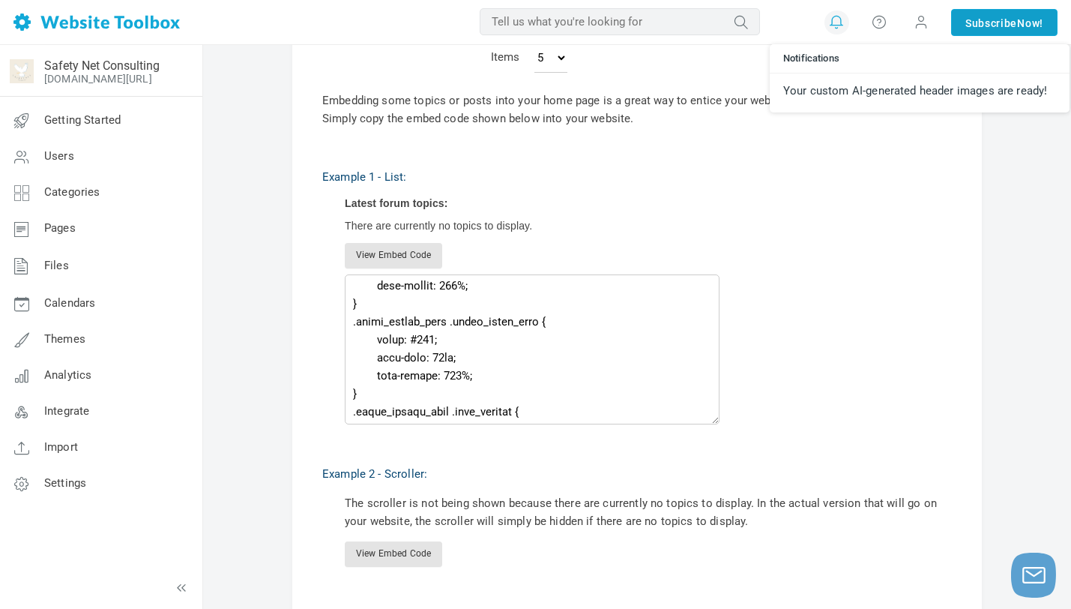
click at [995, 19] on link "Subscribe Now!" at bounding box center [1005, 22] width 106 height 27
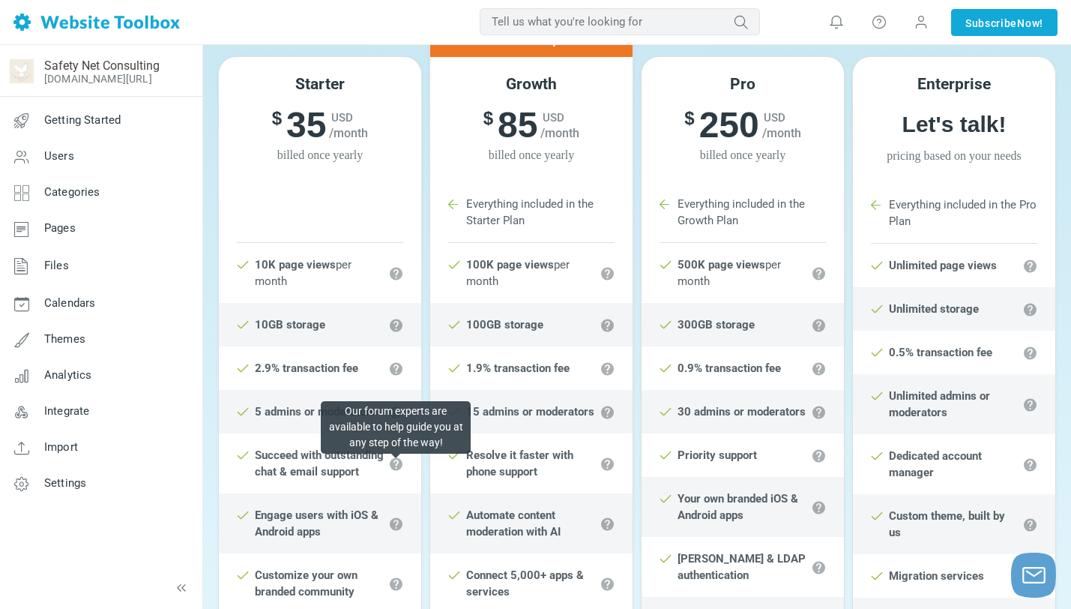
scroll to position [226, 0]
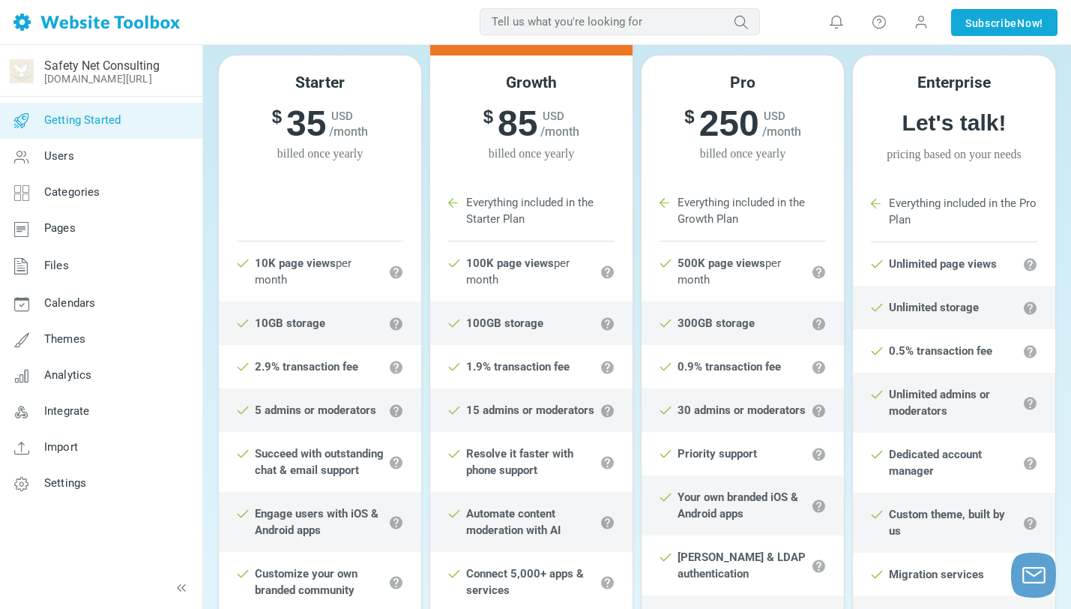
click at [136, 112] on link "Getting Started" at bounding box center [100, 121] width 203 height 36
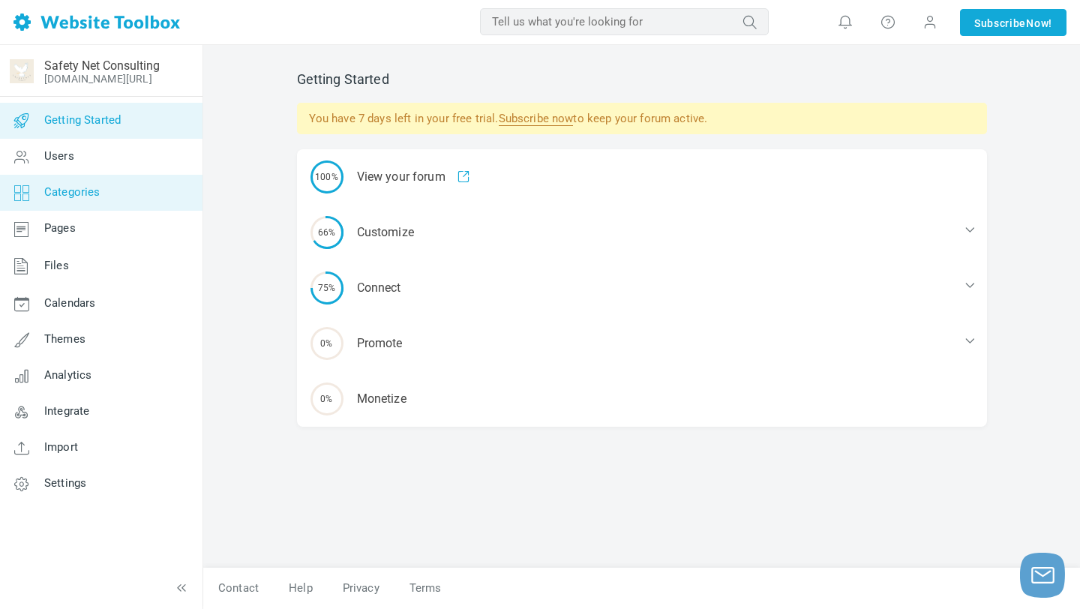
click at [119, 190] on link "Categories" at bounding box center [100, 193] width 203 height 36
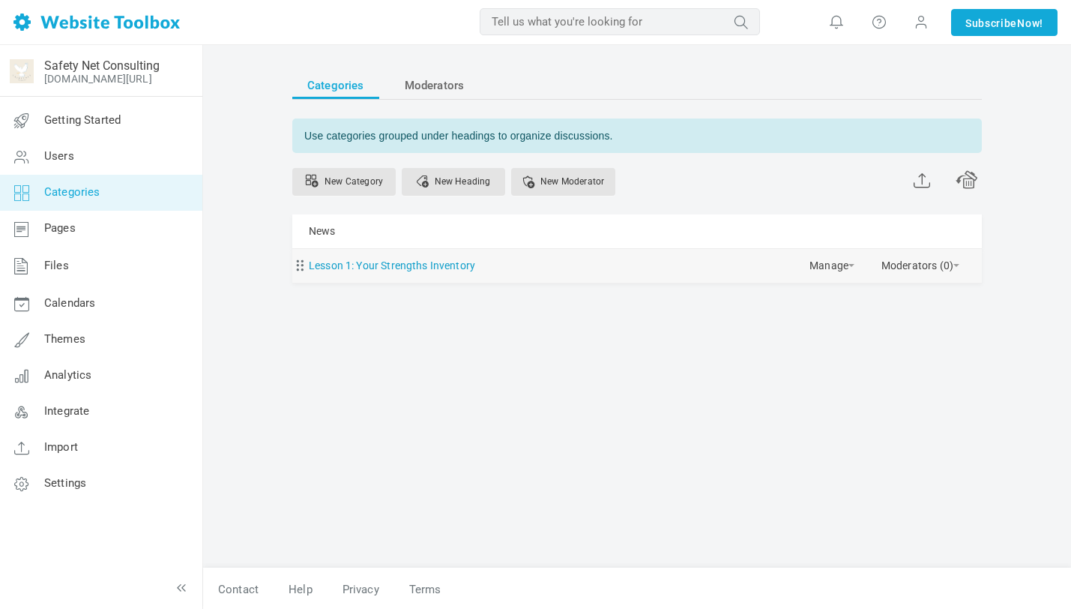
click at [370, 265] on link "Lesson 1: Your Strengths Inventory" at bounding box center [392, 265] width 166 height 19
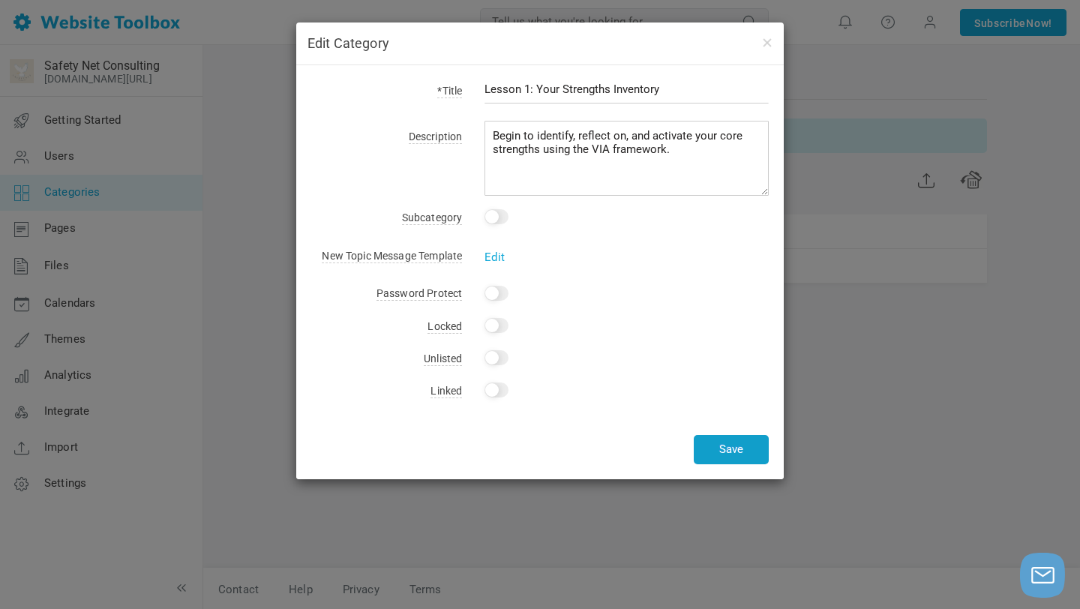
click at [725, 457] on button "Save" at bounding box center [731, 449] width 75 height 29
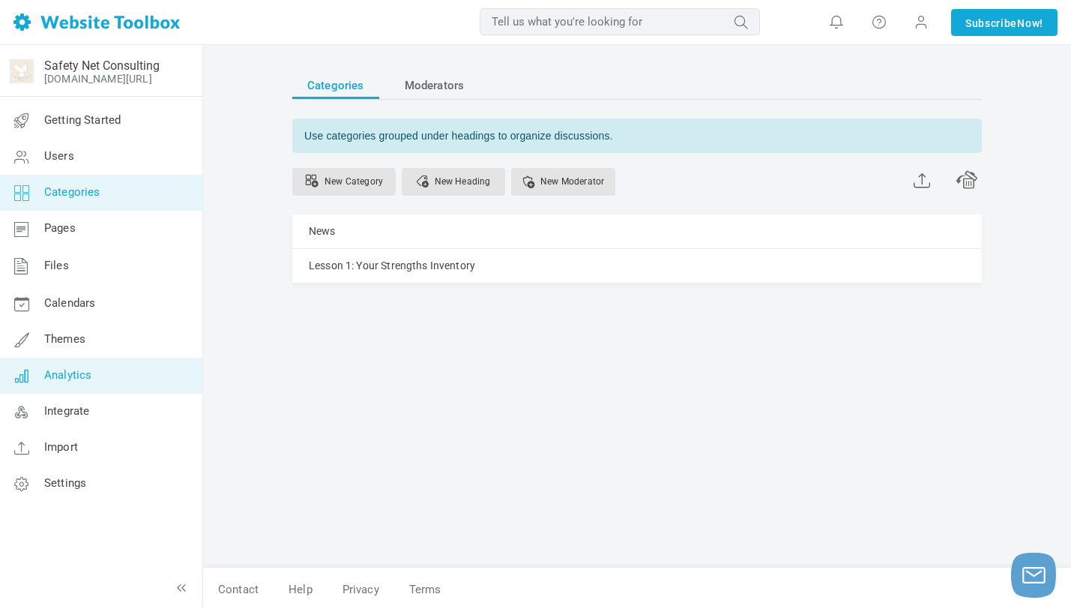
click at [81, 364] on link "Analytics" at bounding box center [100, 376] width 203 height 36
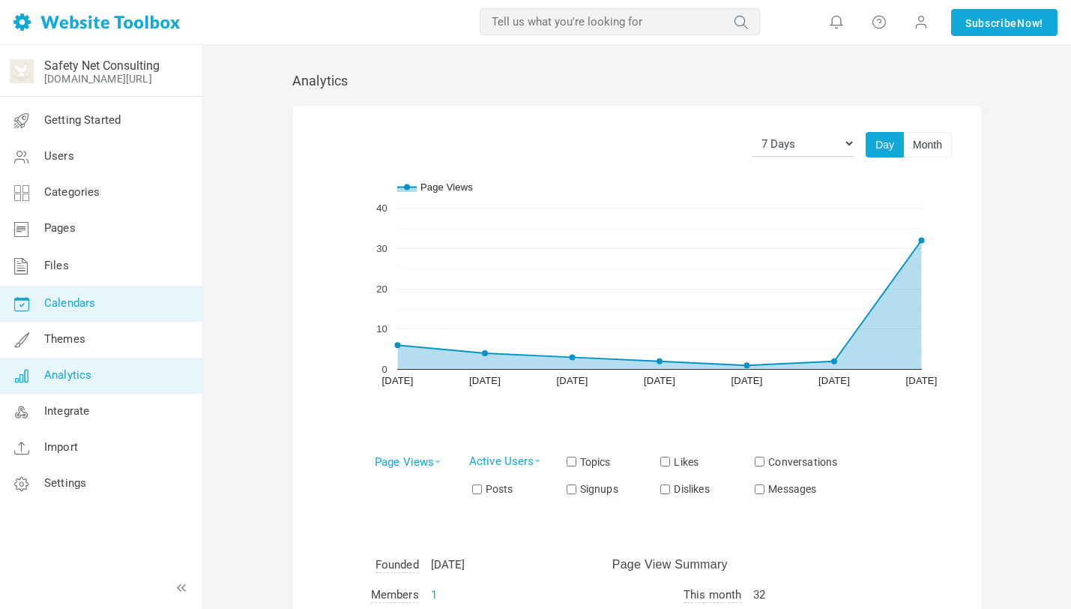
click at [76, 298] on span "Calendars" at bounding box center [69, 302] width 51 height 13
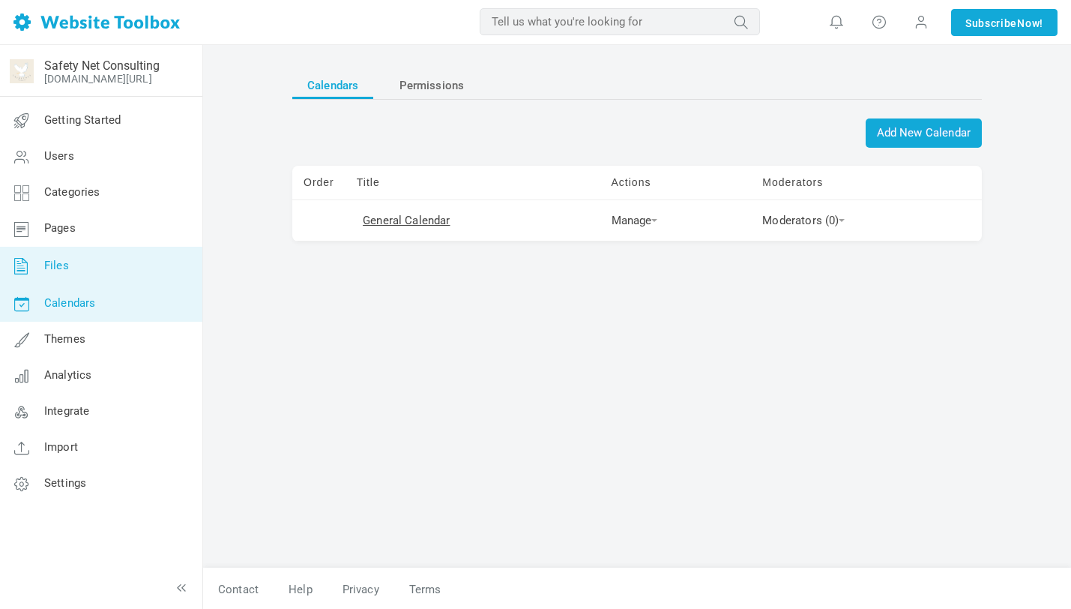
click at [67, 259] on span "Files" at bounding box center [56, 265] width 25 height 13
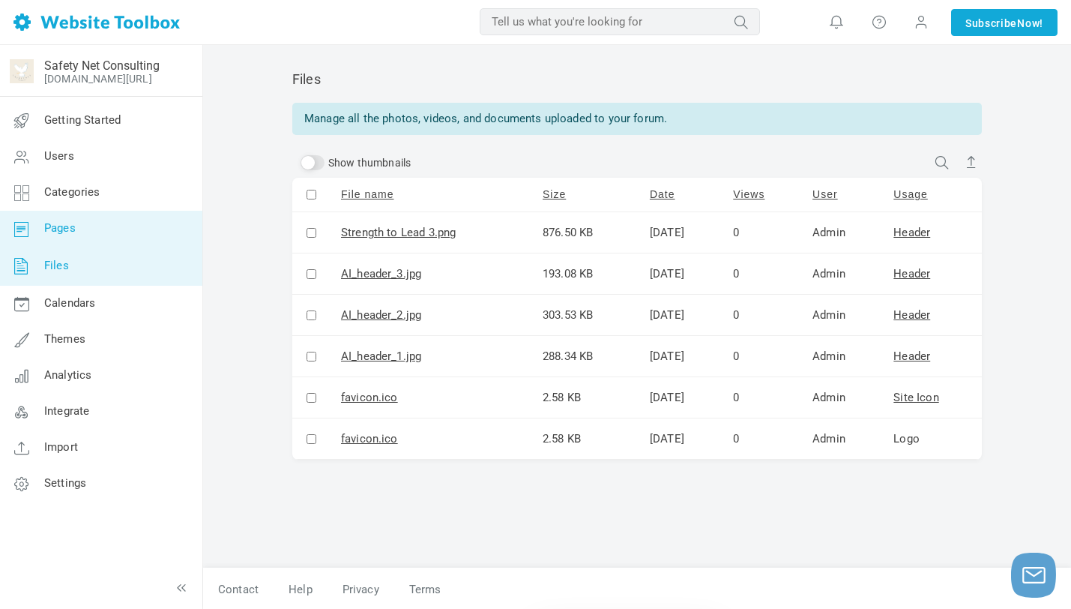
click at [82, 241] on link "Pages" at bounding box center [100, 229] width 203 height 36
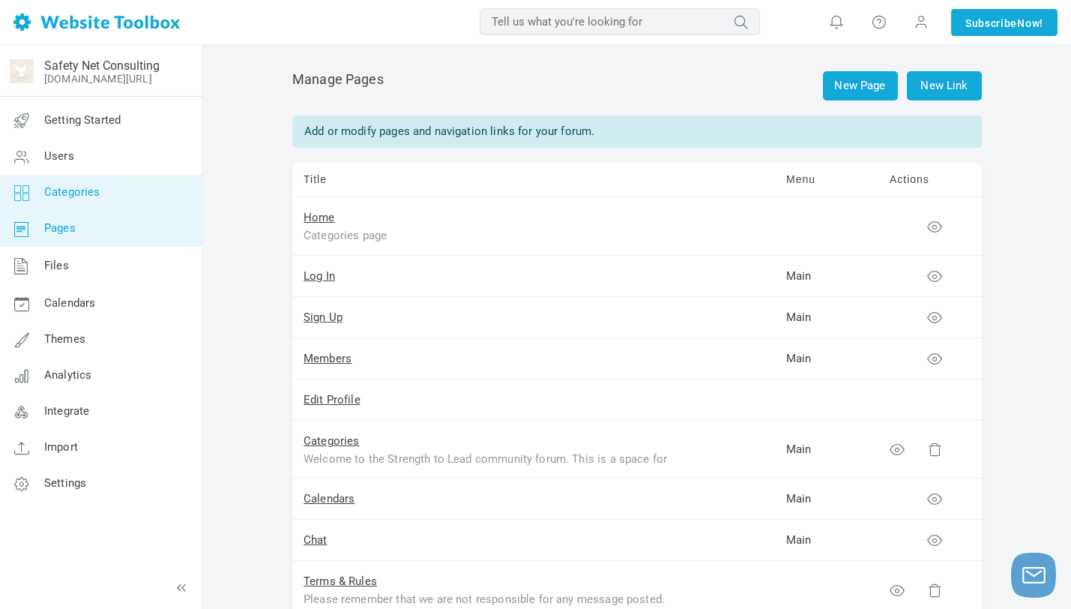
click at [102, 203] on link "Categories" at bounding box center [100, 193] width 203 height 36
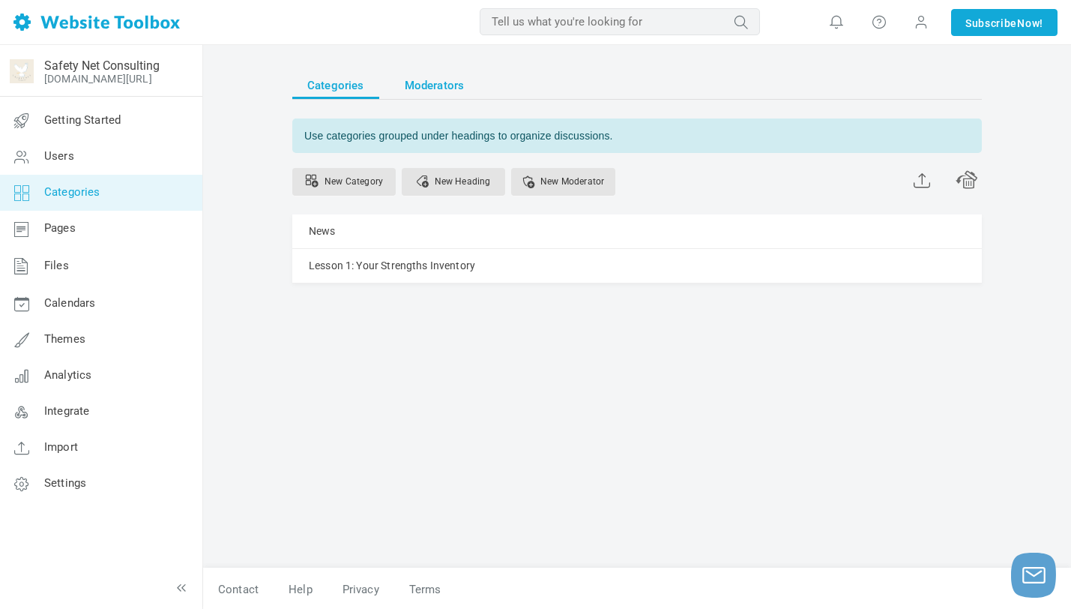
click at [409, 79] on span "Moderators" at bounding box center [435, 85] width 60 height 27
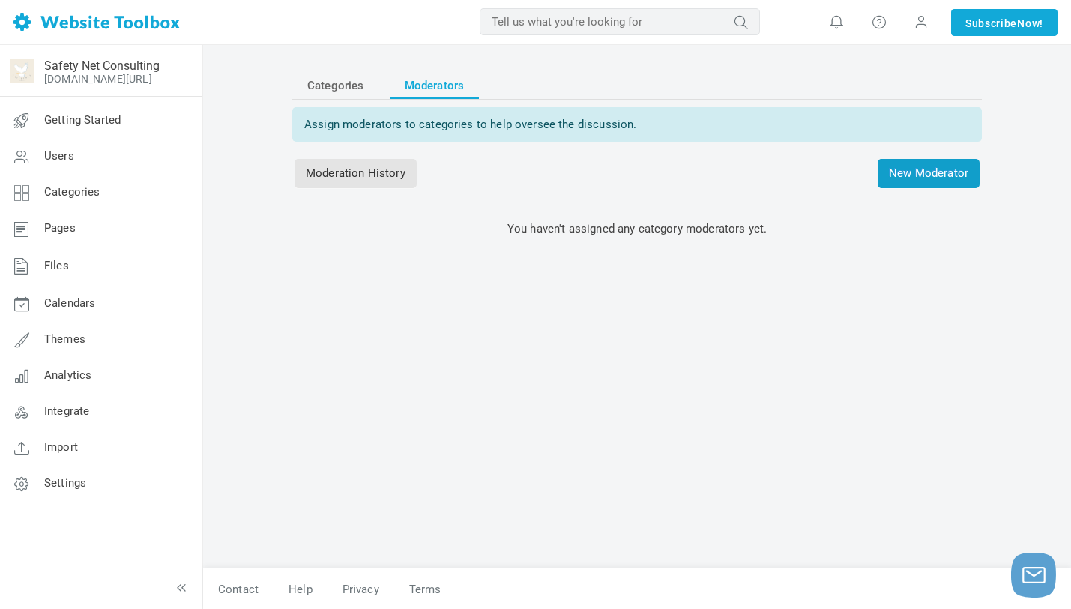
click at [926, 167] on span "New Moderator" at bounding box center [929, 173] width 102 height 29
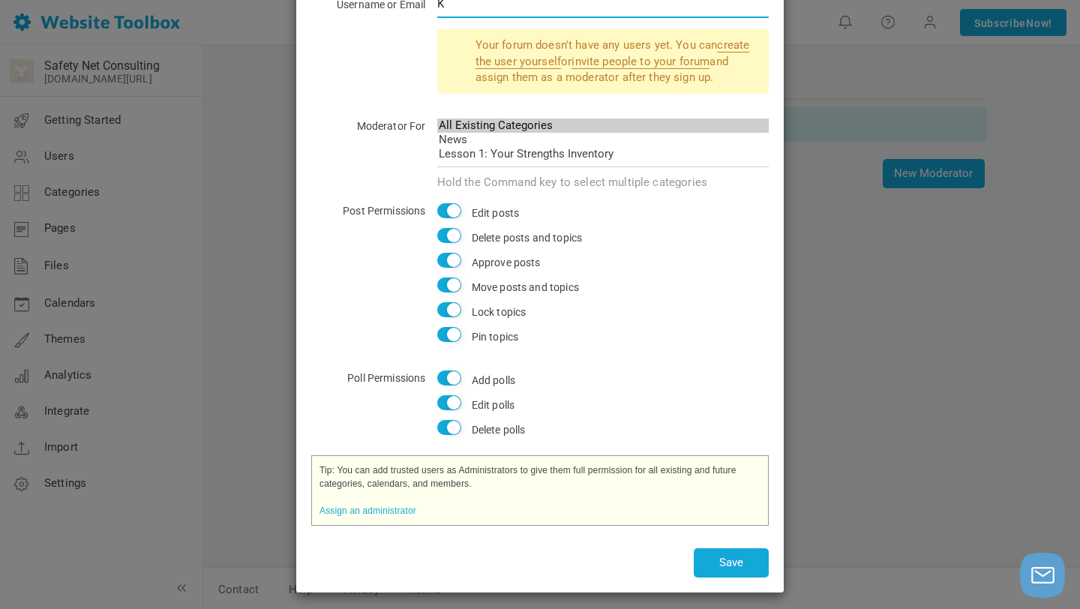
scroll to position [130, 0]
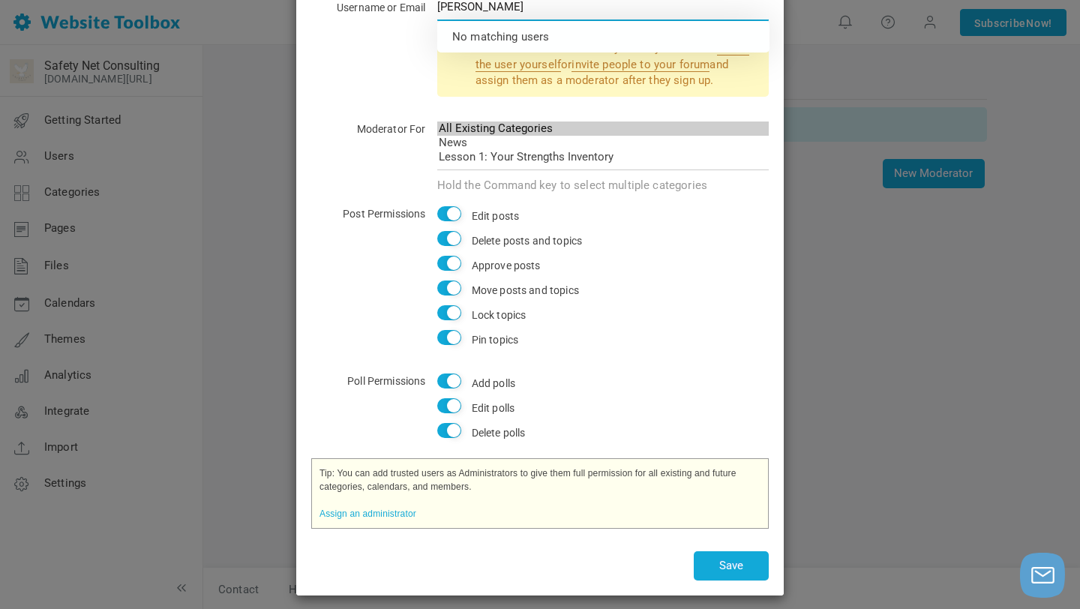
type input "[PERSON_NAME]"
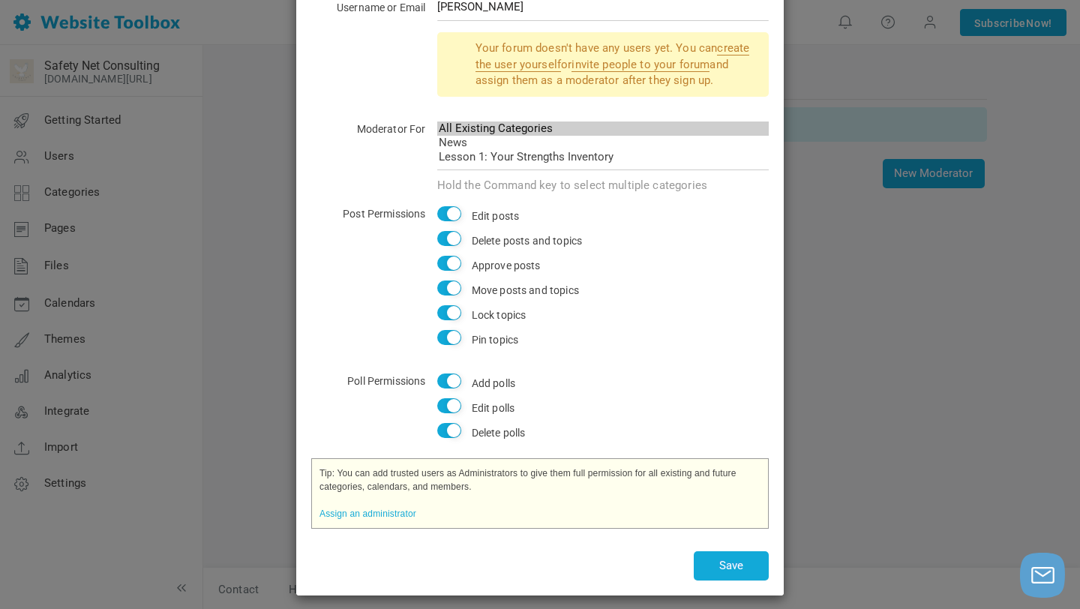
click at [350, 102] on div "Your forum doesn't have any users yet. You can create the user yourself or invi…" at bounding box center [539, 70] width 457 height 77
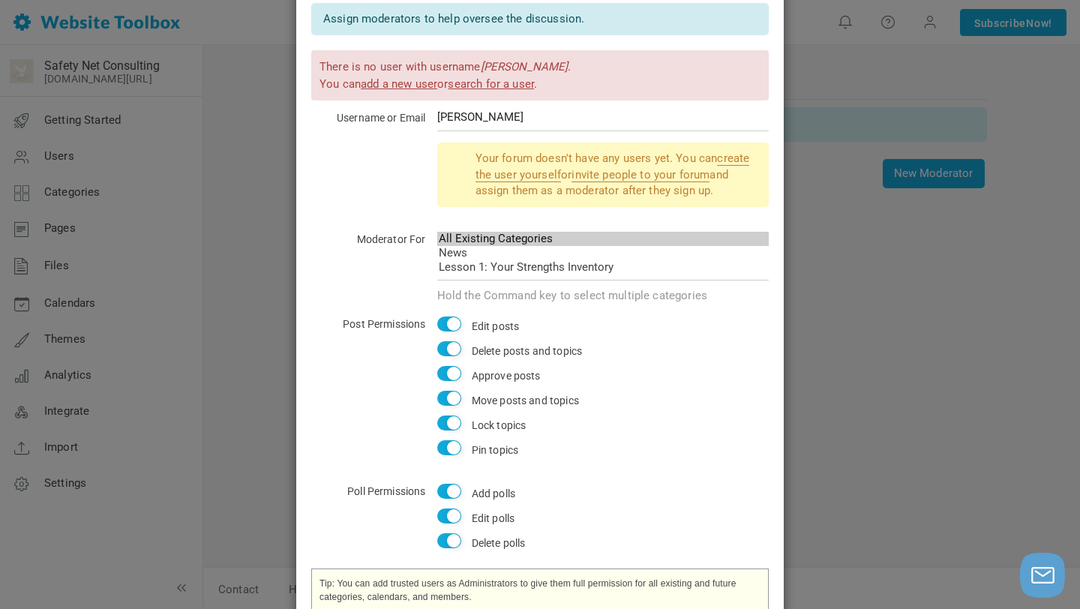
scroll to position [67, 0]
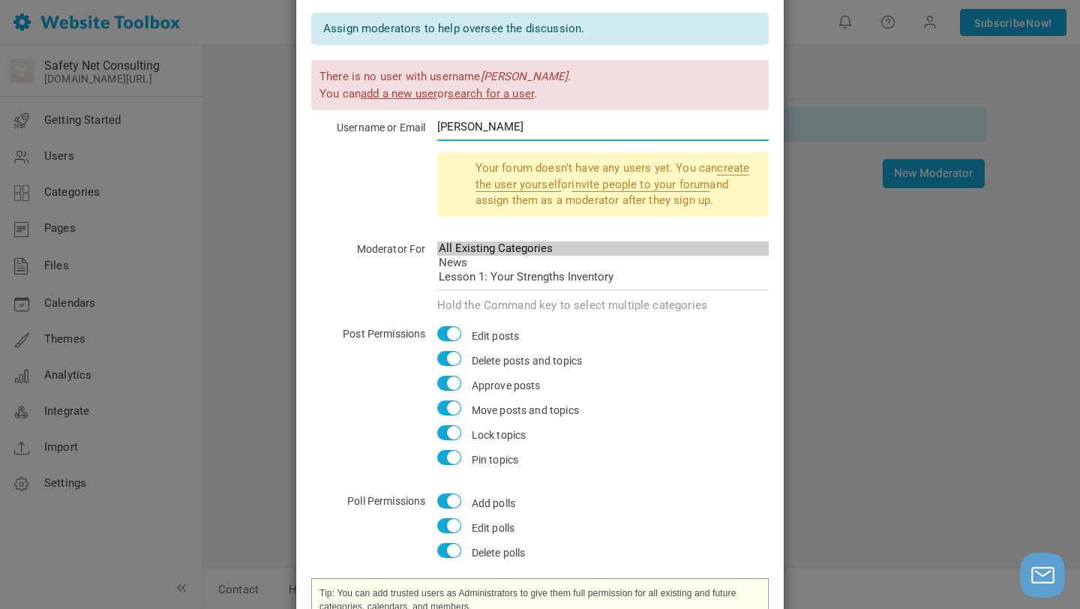
click at [472, 126] on input "Kim Rigden" at bounding box center [603, 126] width 332 height 28
click at [407, 91] on link "add a new user" at bounding box center [399, 93] width 76 height 13
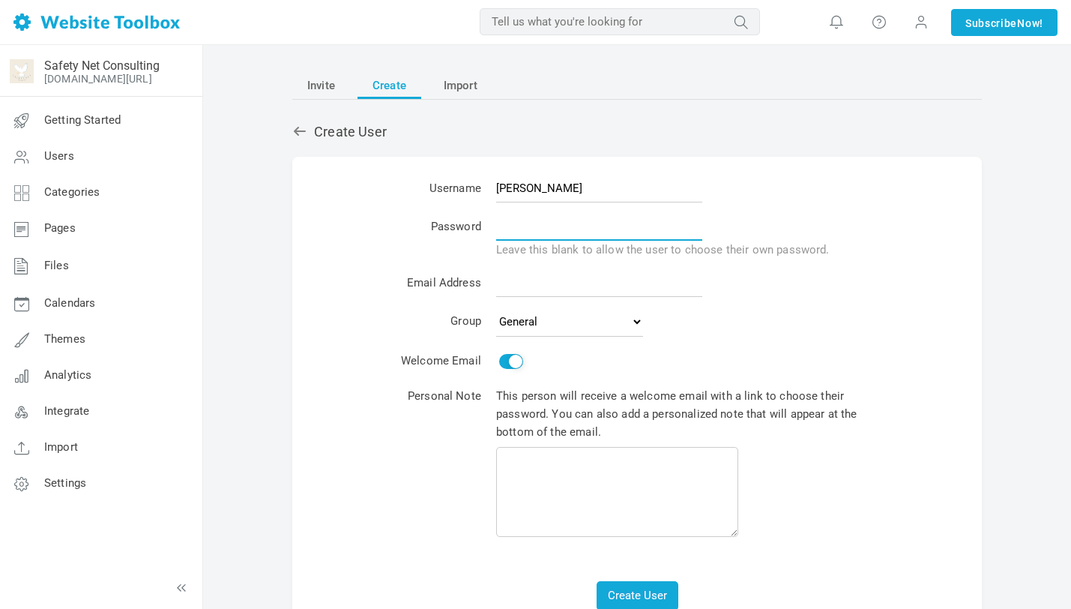
click at [523, 225] on input "text" at bounding box center [599, 226] width 206 height 28
type input "STLforum2025"
click at [528, 290] on input "email" at bounding box center [599, 282] width 206 height 28
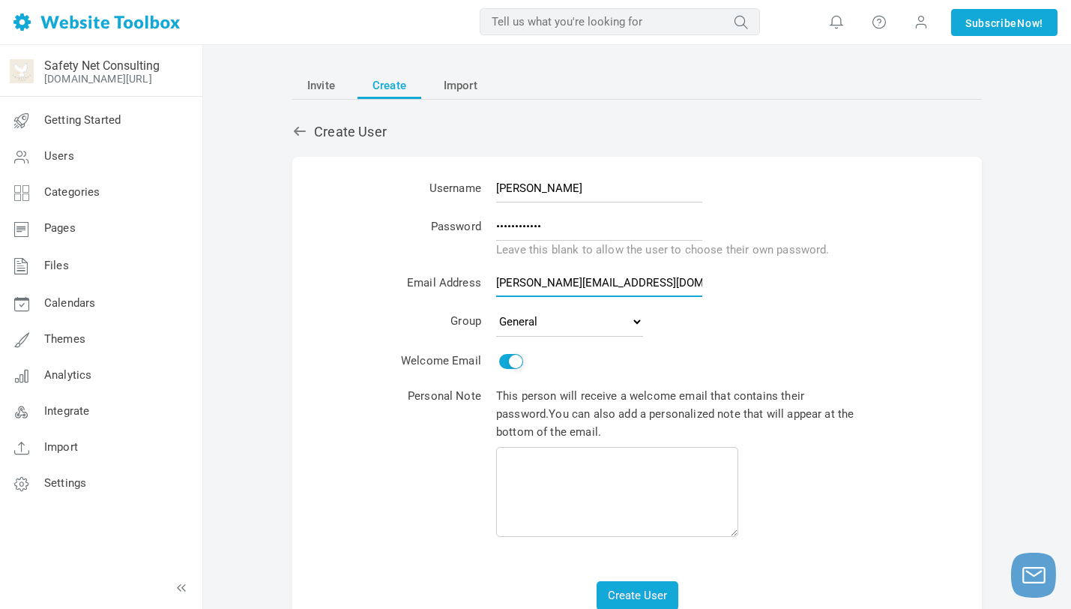
type input "[PERSON_NAME][EMAIL_ADDRESS][DOMAIN_NAME]"
click at [682, 341] on td "Pending Email Verification General Administrators" at bounding box center [685, 324] width 392 height 40
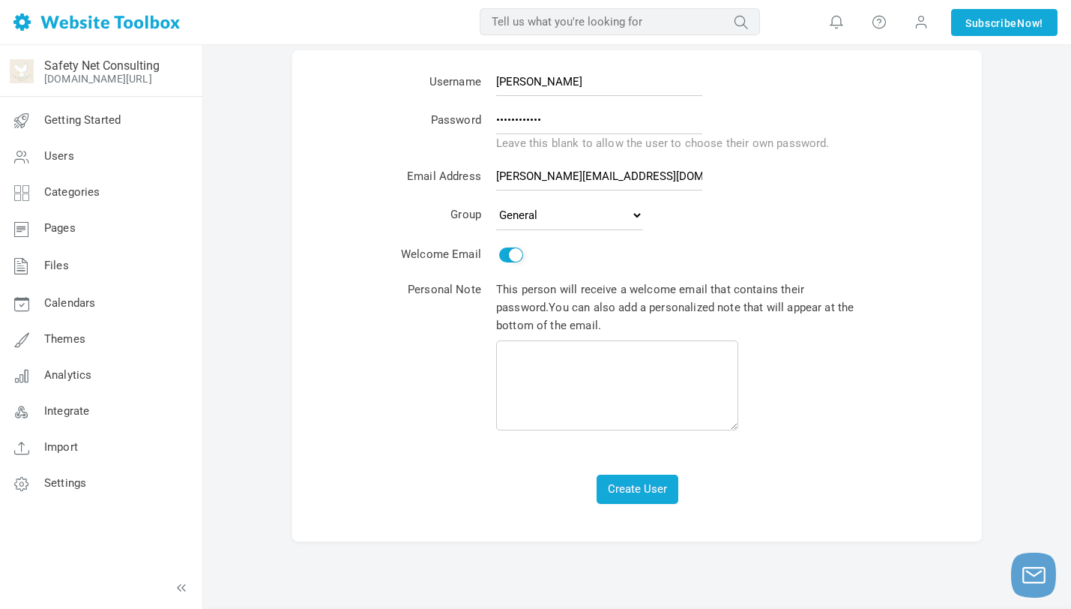
click at [509, 252] on input "Send" at bounding box center [511, 254] width 24 height 15
checkbox input "false"
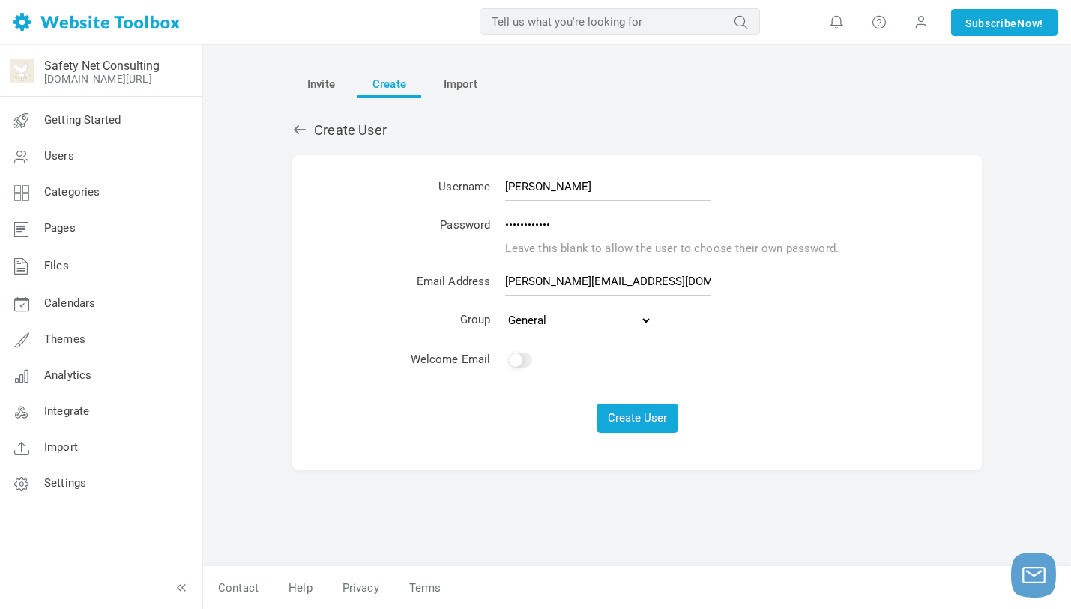
scroll to position [1, 0]
click at [535, 321] on select "Pending Email Verification General Administrators" at bounding box center [578, 320] width 147 height 30
select select "1588285"
click at [505, 305] on select "Pending Email Verification General Administrators" at bounding box center [578, 320] width 147 height 30
click at [544, 330] on select "Pending Email Verification General Administrators" at bounding box center [578, 320] width 147 height 30
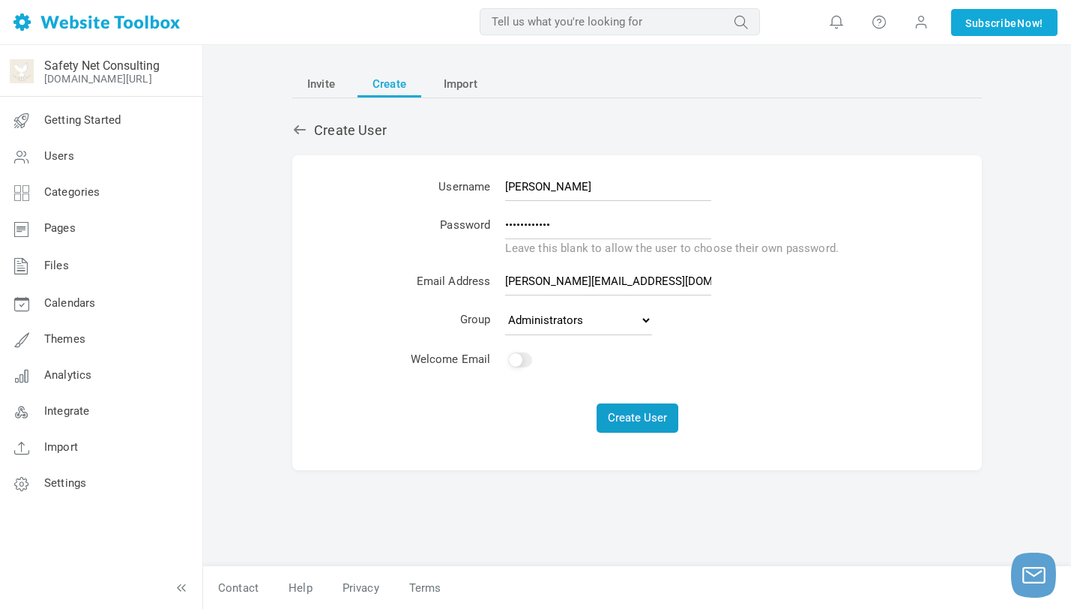
click at [624, 420] on button "Create User" at bounding box center [638, 417] width 82 height 29
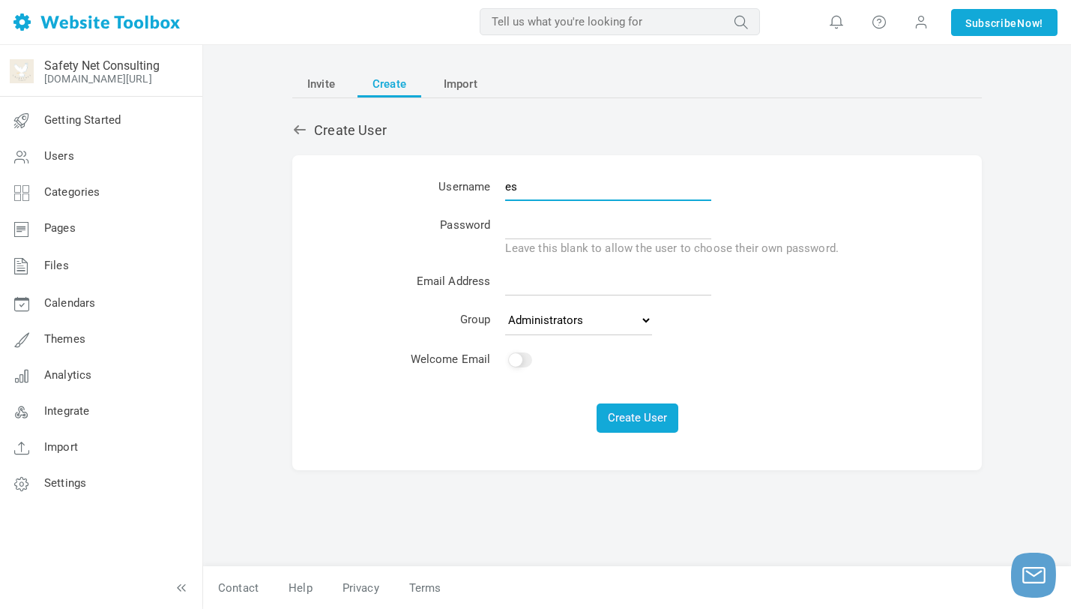
type input "e"
click at [547, 186] on input "Esme Rigden-Briscall" at bounding box center [608, 186] width 206 height 28
click at [547, 189] on input "Esme Rigden-Briscall" at bounding box center [608, 186] width 206 height 28
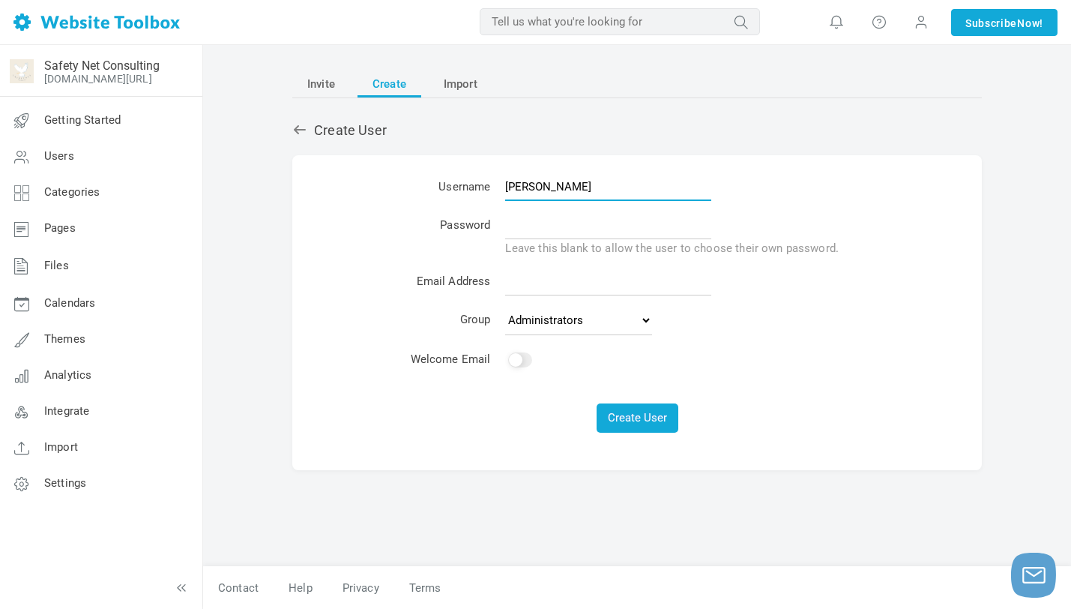
click at [547, 189] on input "Esme Rigden-Briscall" at bounding box center [608, 186] width 206 height 28
type input "Kim Rigden"
click at [536, 217] on input "text" at bounding box center [608, 225] width 206 height 28
type input "Gracie96!"
click at [522, 286] on input "email" at bounding box center [608, 281] width 206 height 28
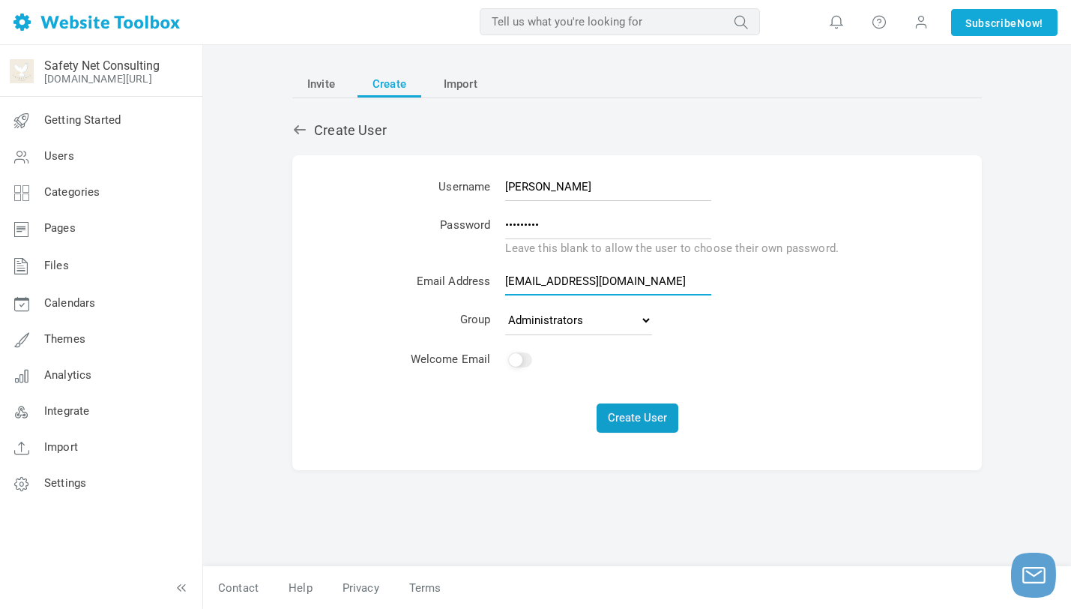
type input "esme@safetynetconsulting.ca"
click at [628, 411] on button "Create User" at bounding box center [638, 417] width 82 height 29
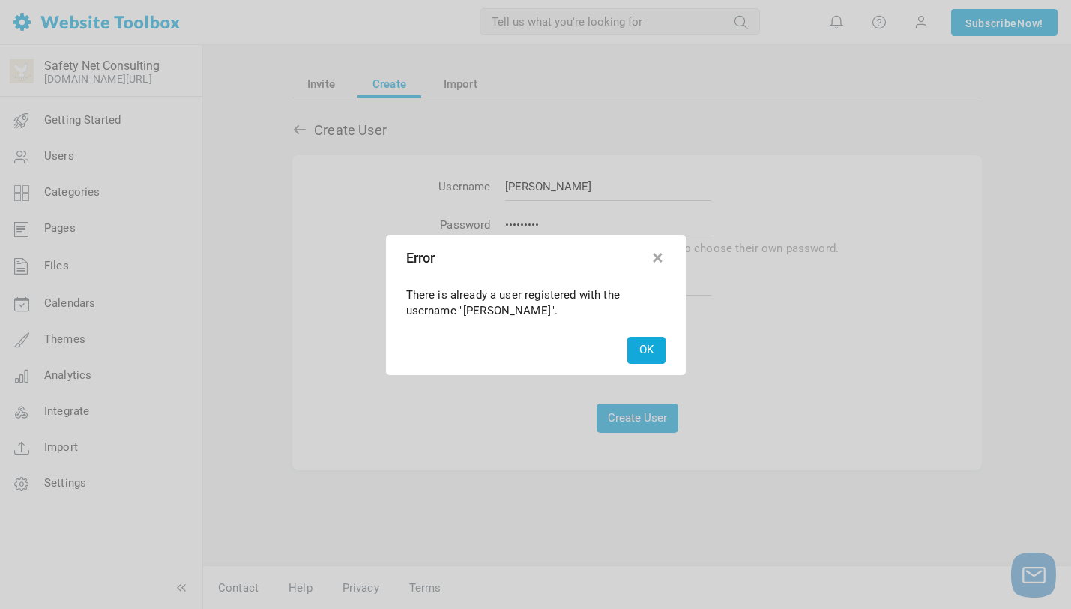
click at [654, 259] on button "button" at bounding box center [658, 254] width 15 height 15
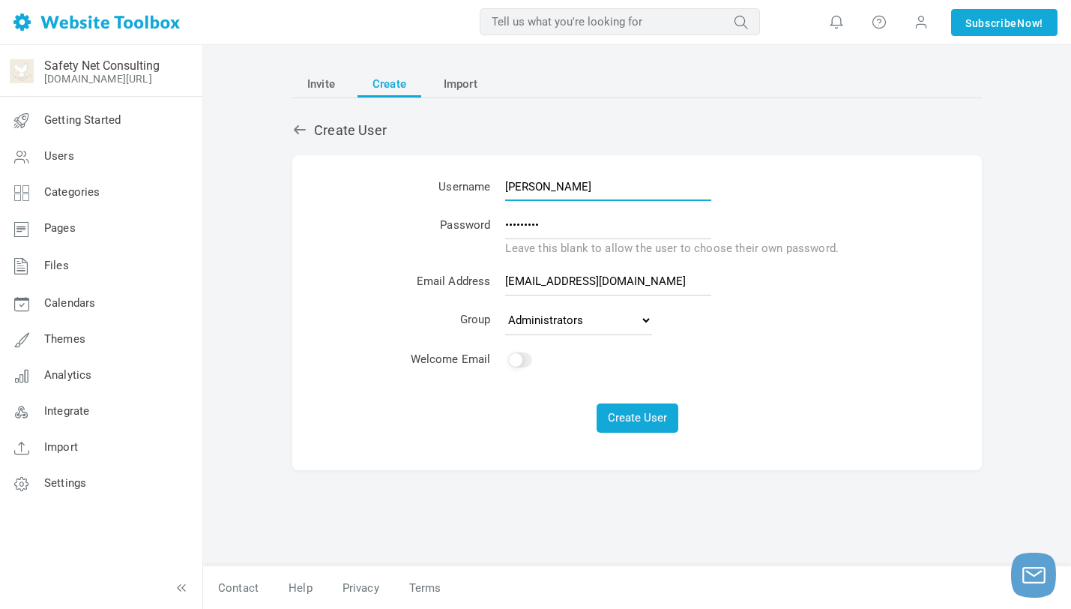
click at [563, 183] on input "Kim Rigden" at bounding box center [608, 186] width 206 height 28
click at [529, 186] on input "Kim Rigden" at bounding box center [608, 186] width 206 height 28
type input "KimRigden"
click at [644, 409] on button "Create User" at bounding box center [638, 417] width 82 height 29
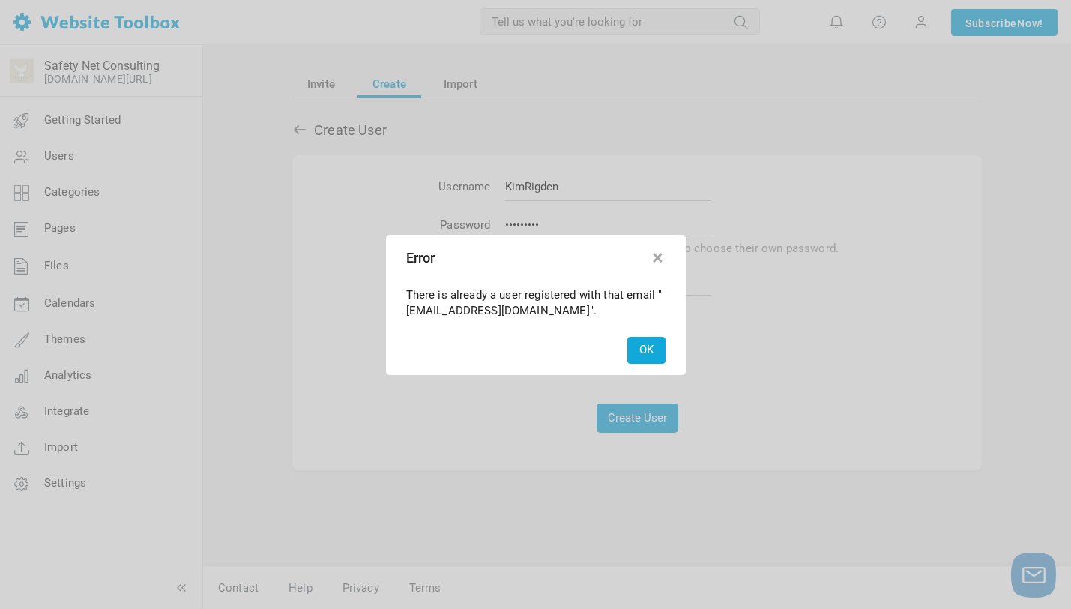
click at [658, 257] on button "button" at bounding box center [658, 254] width 15 height 15
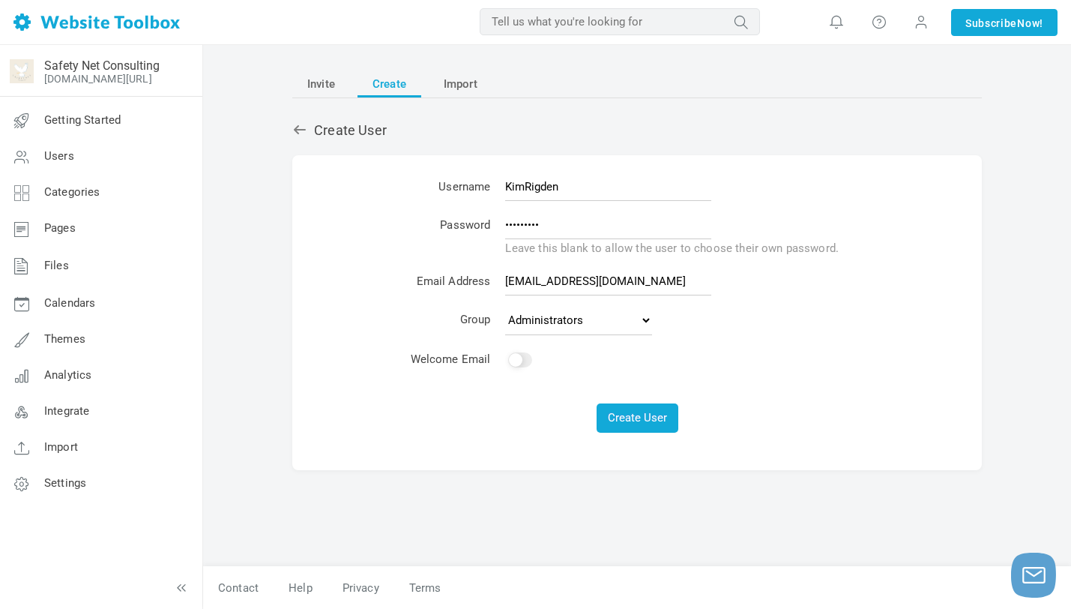
scroll to position [0, 0]
click at [328, 91] on span "Invite" at bounding box center [321, 85] width 28 height 27
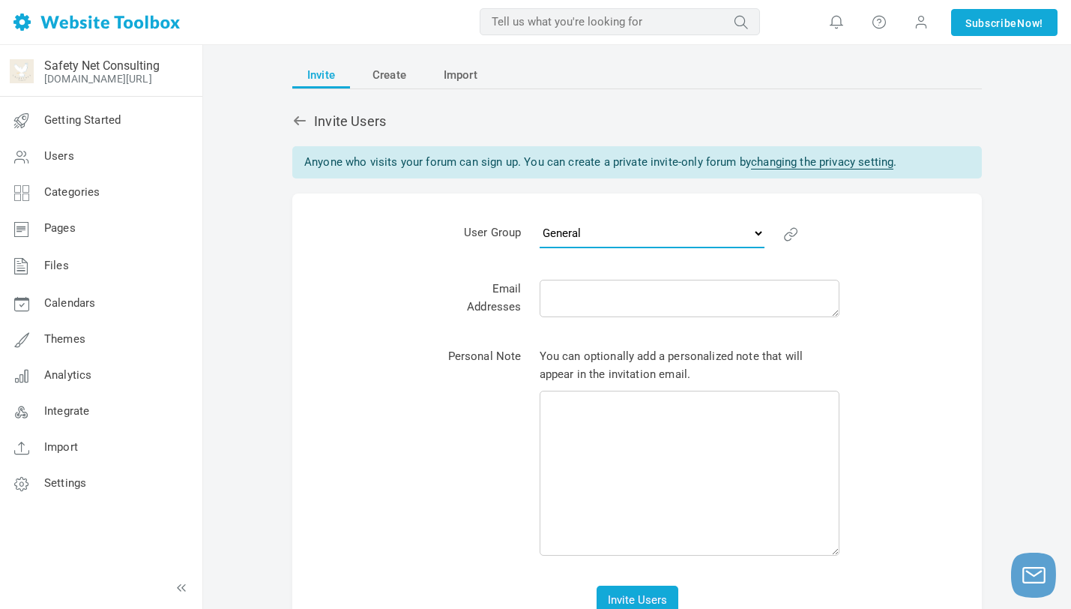
click at [584, 229] on select "Administrators General Pending Email Verification" at bounding box center [652, 233] width 225 height 30
click at [78, 195] on span "Categories" at bounding box center [72, 191] width 56 height 13
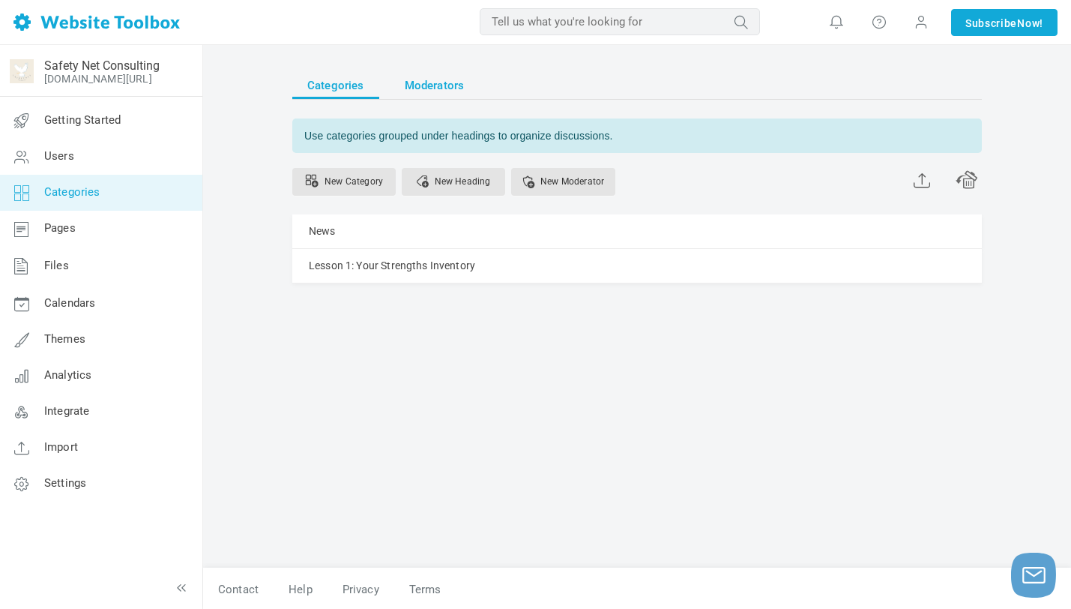
click at [409, 84] on span "Moderators" at bounding box center [435, 85] width 60 height 27
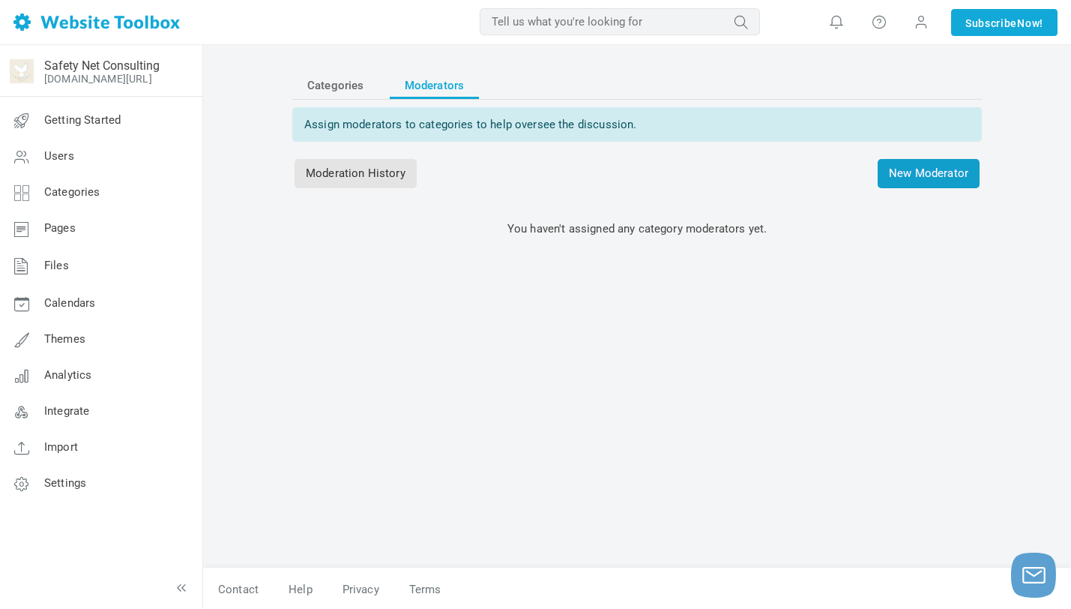
click at [938, 178] on span "New Moderator" at bounding box center [929, 173] width 102 height 29
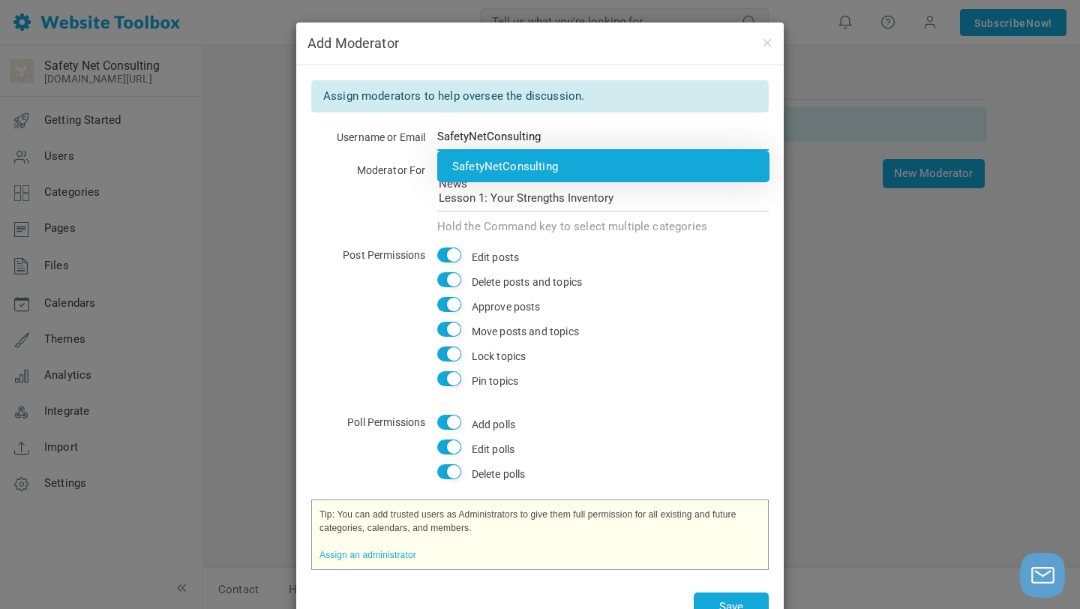
click at [535, 160] on li "SafetyNetConsulting" at bounding box center [603, 166] width 332 height 31
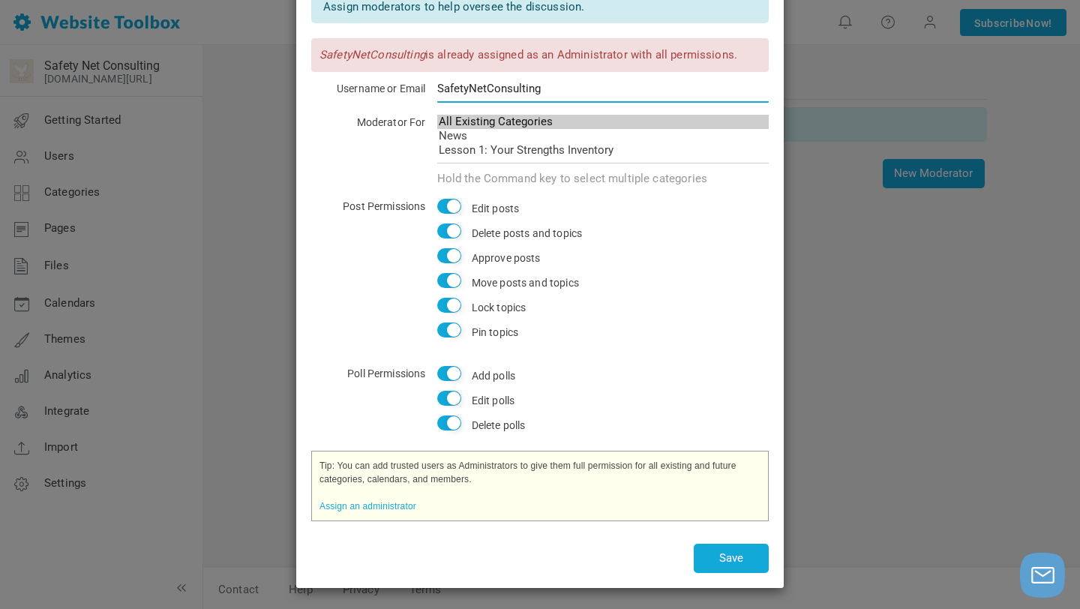
scroll to position [87, 0]
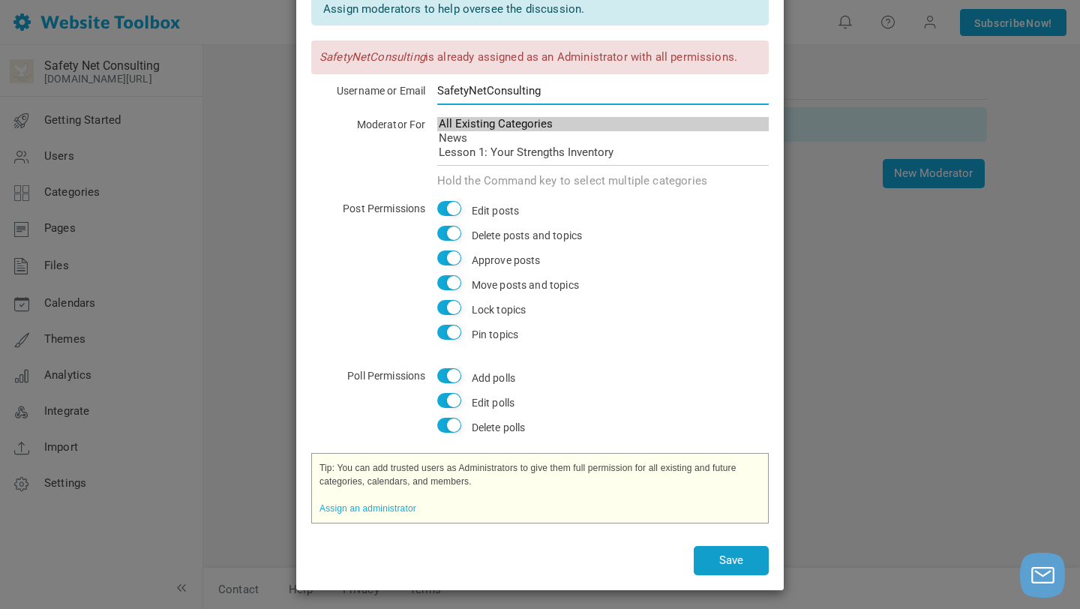
type input "SafetyNetConsulting"
click at [745, 549] on button "Save" at bounding box center [731, 560] width 75 height 29
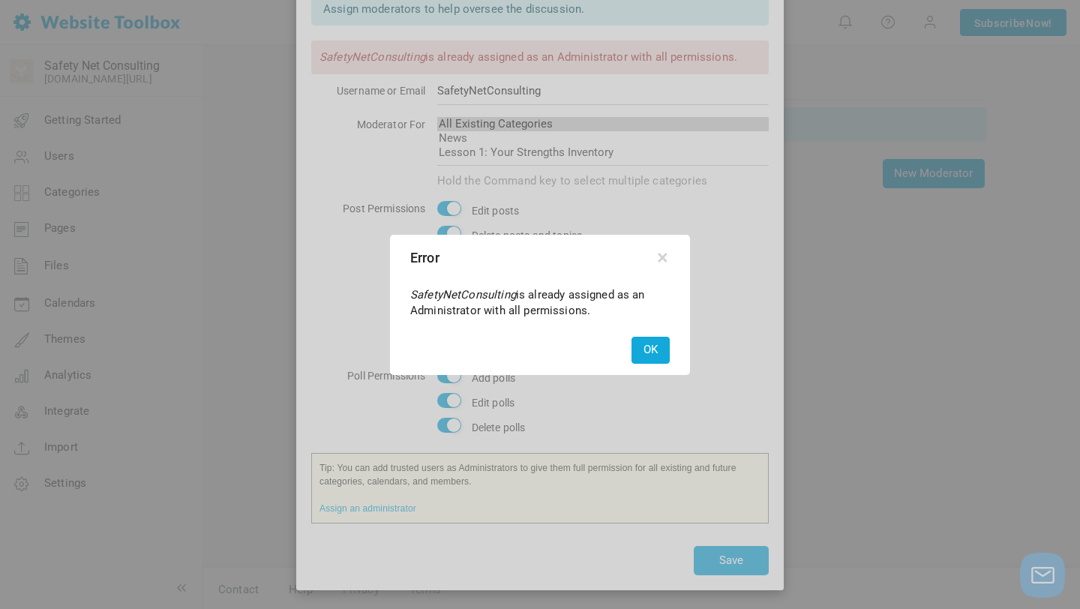
click at [657, 347] on button "OK" at bounding box center [650, 350] width 38 height 26
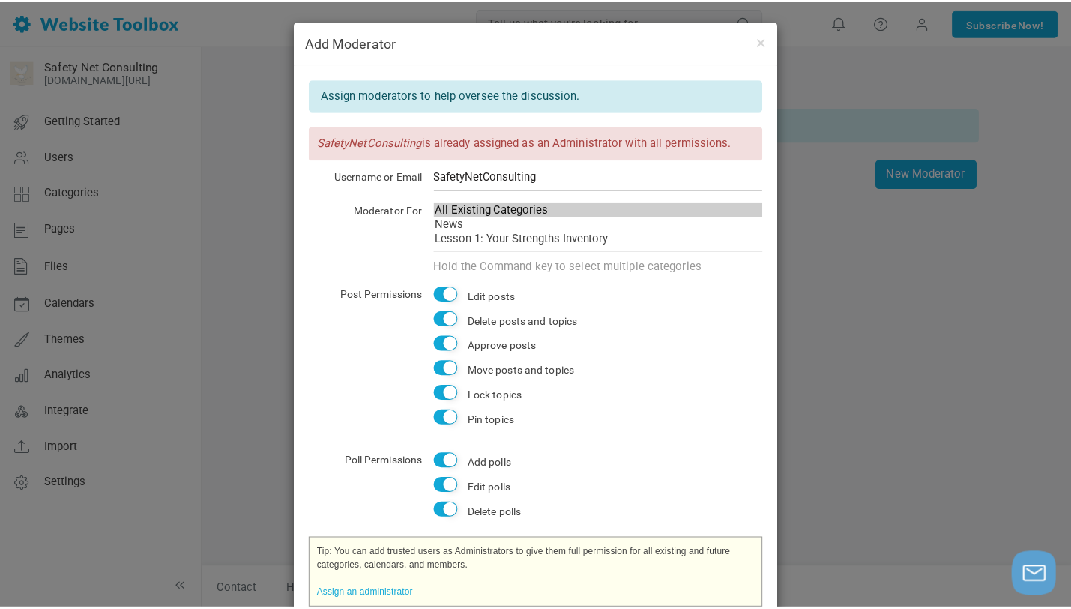
scroll to position [0, 0]
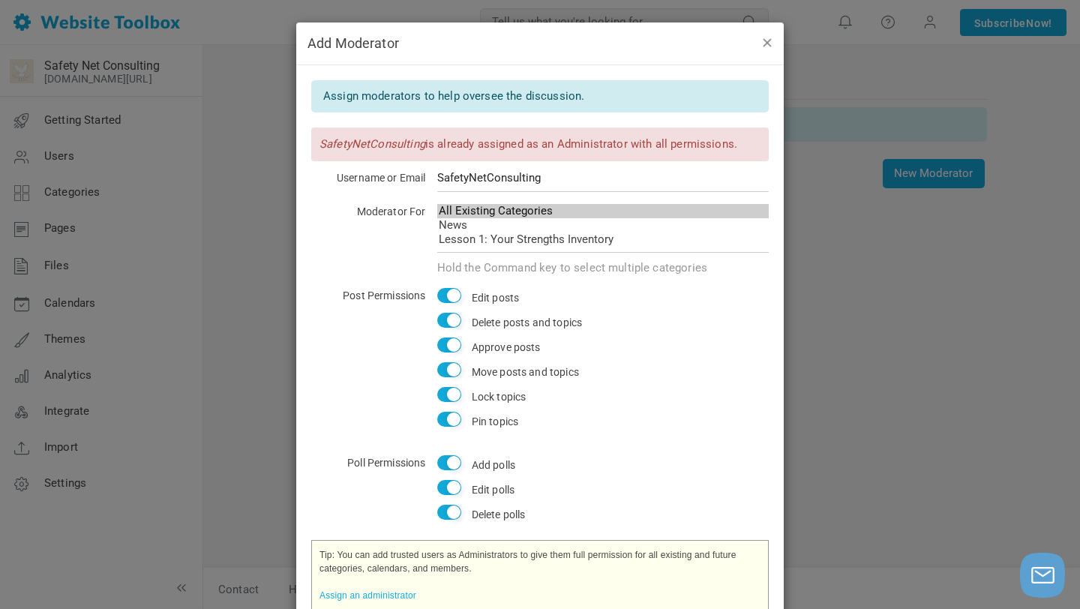
click at [763, 41] on button "button" at bounding box center [766, 42] width 12 height 16
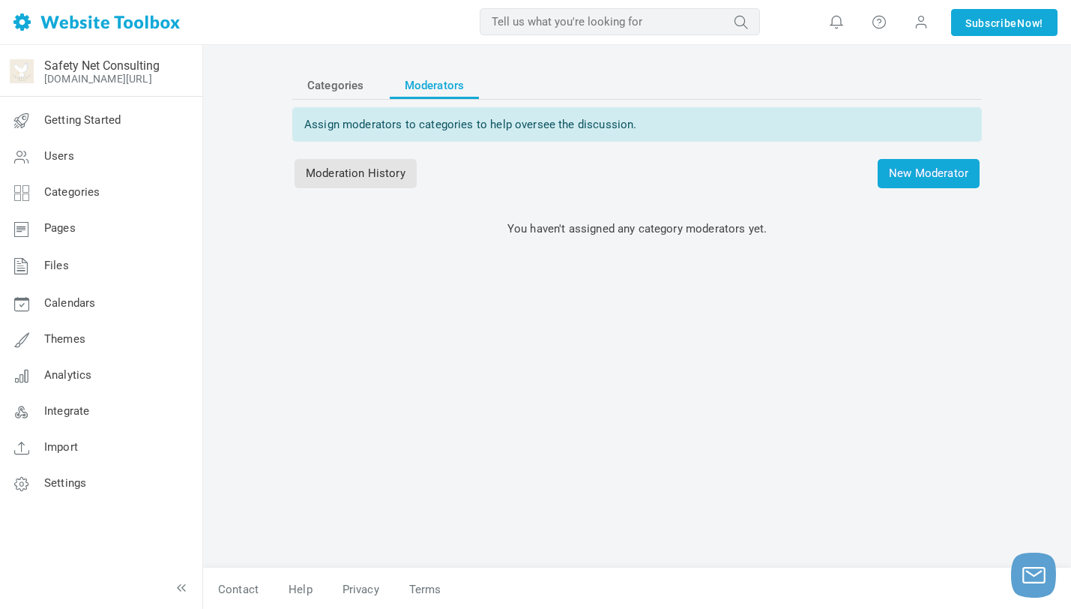
scroll to position [1, 0]
click at [917, 24] on span at bounding box center [921, 21] width 15 height 16
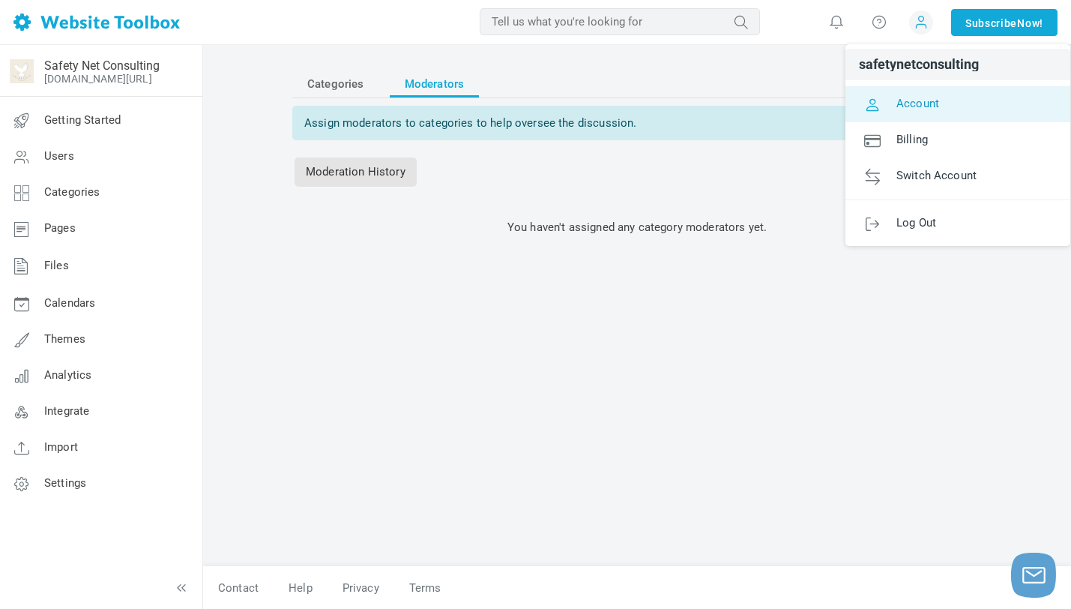
click at [908, 98] on span "Account" at bounding box center [918, 102] width 43 height 13
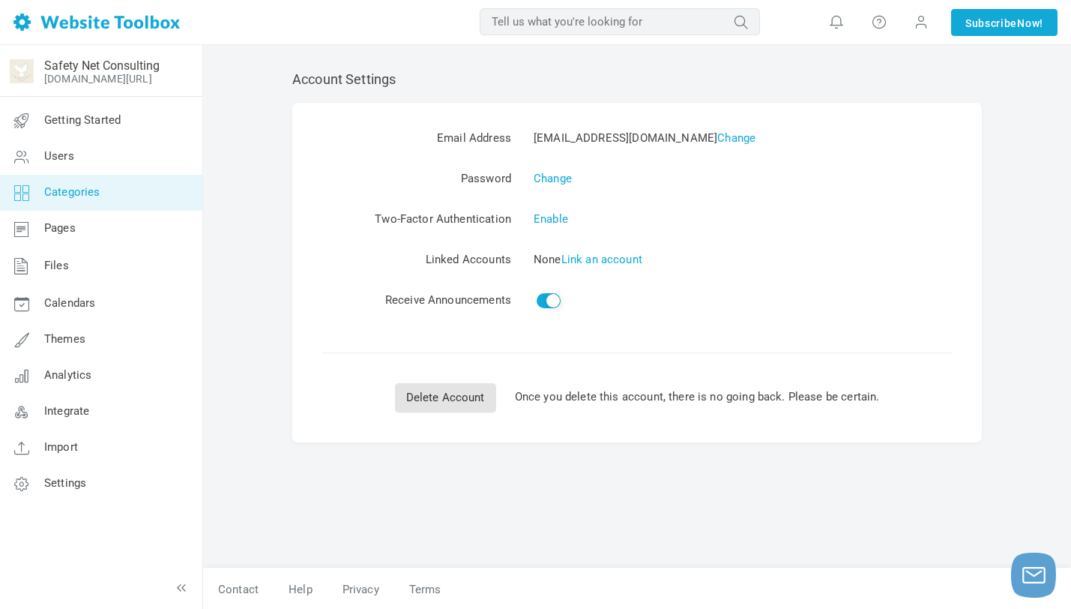
click at [113, 201] on link "Categories" at bounding box center [100, 193] width 203 height 36
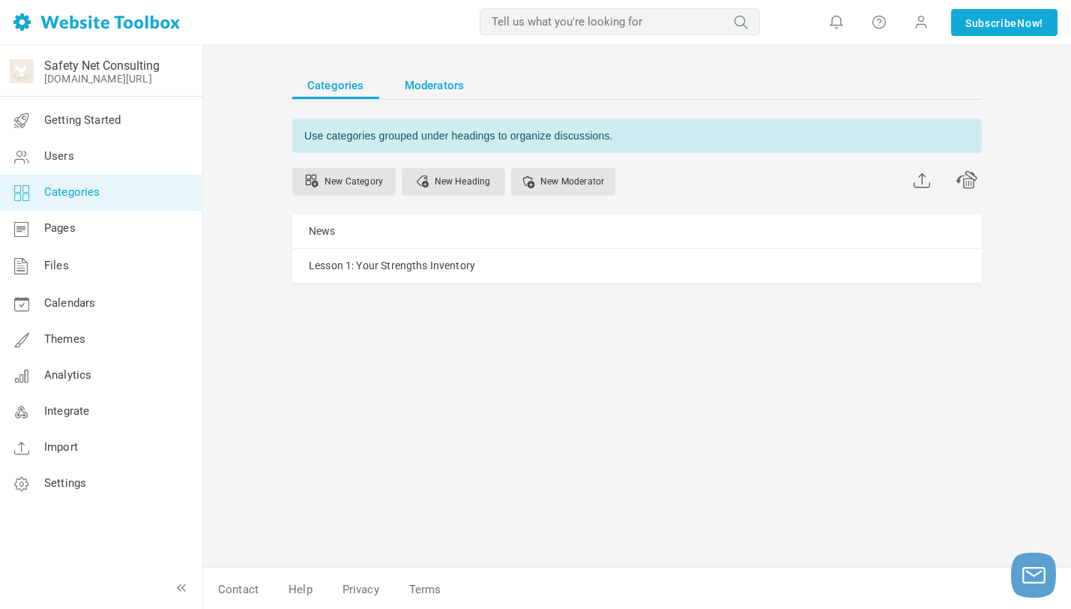
click at [451, 86] on span "Moderators" at bounding box center [435, 85] width 60 height 27
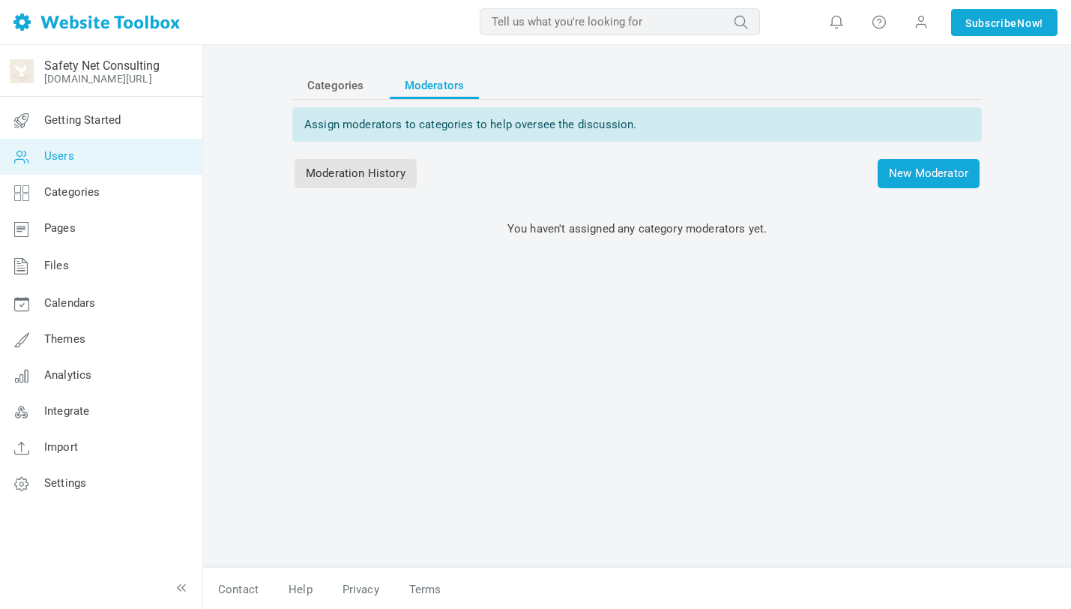
click at [136, 166] on link "Users" at bounding box center [100, 157] width 203 height 36
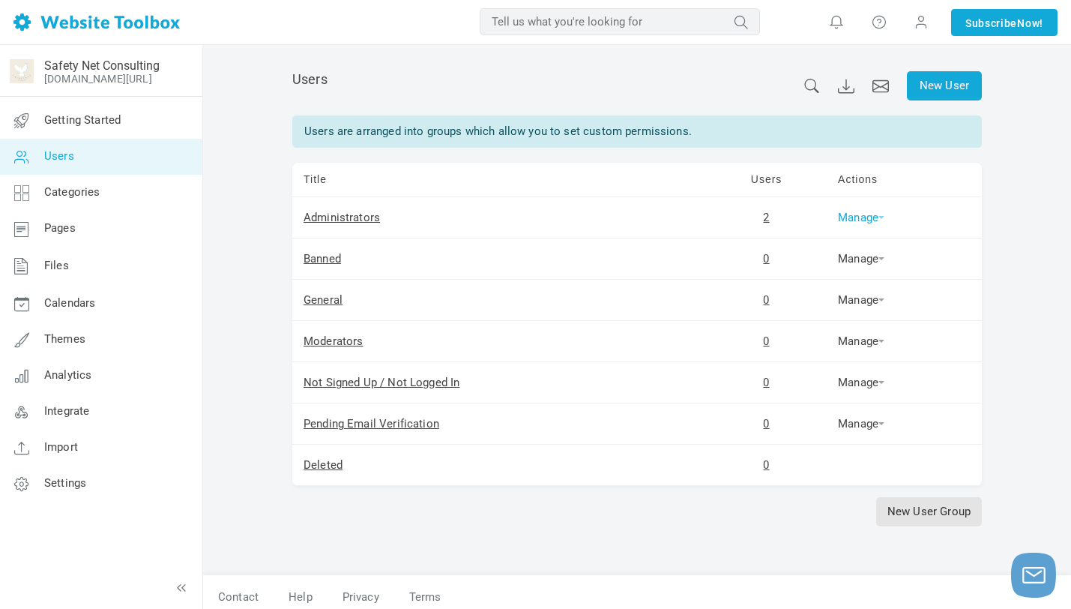
click at [850, 216] on link "Manage" at bounding box center [861, 217] width 46 height 13
click at [850, 217] on link "Manage" at bounding box center [861, 217] width 46 height 13
click at [121, 75] on link "[DOMAIN_NAME][URL]" at bounding box center [98, 79] width 108 height 12
click at [89, 221] on link "Pages" at bounding box center [100, 229] width 203 height 36
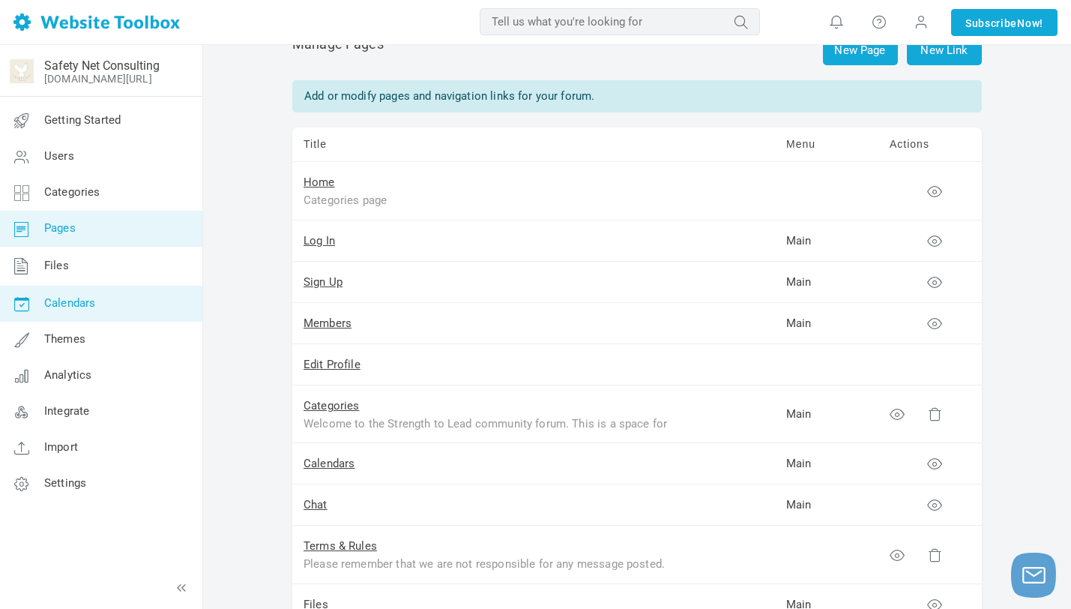
scroll to position [33, 0]
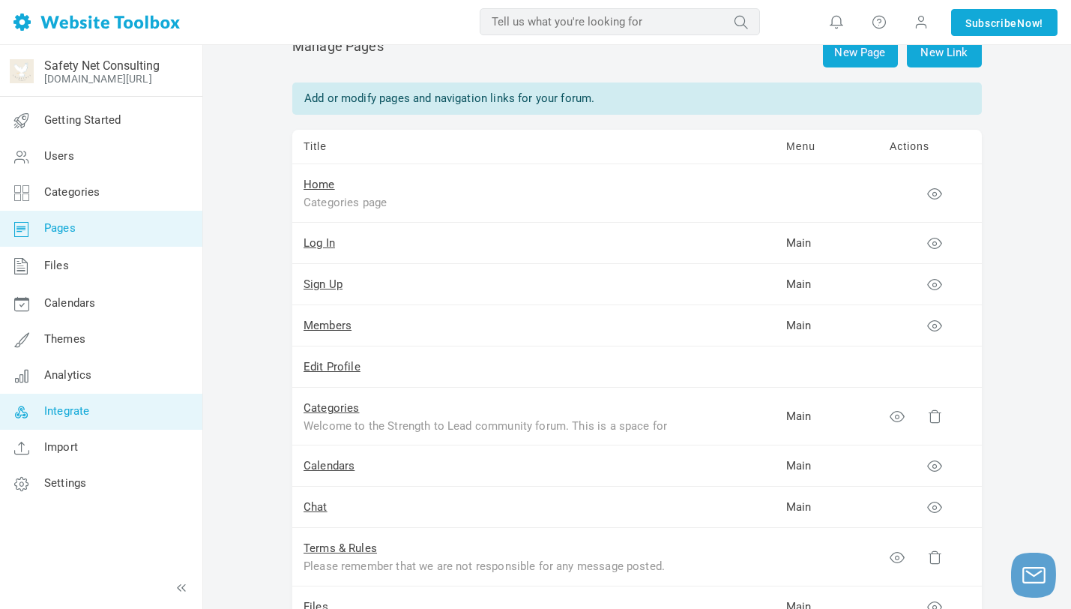
click at [109, 405] on link "Integrate" at bounding box center [100, 412] width 203 height 36
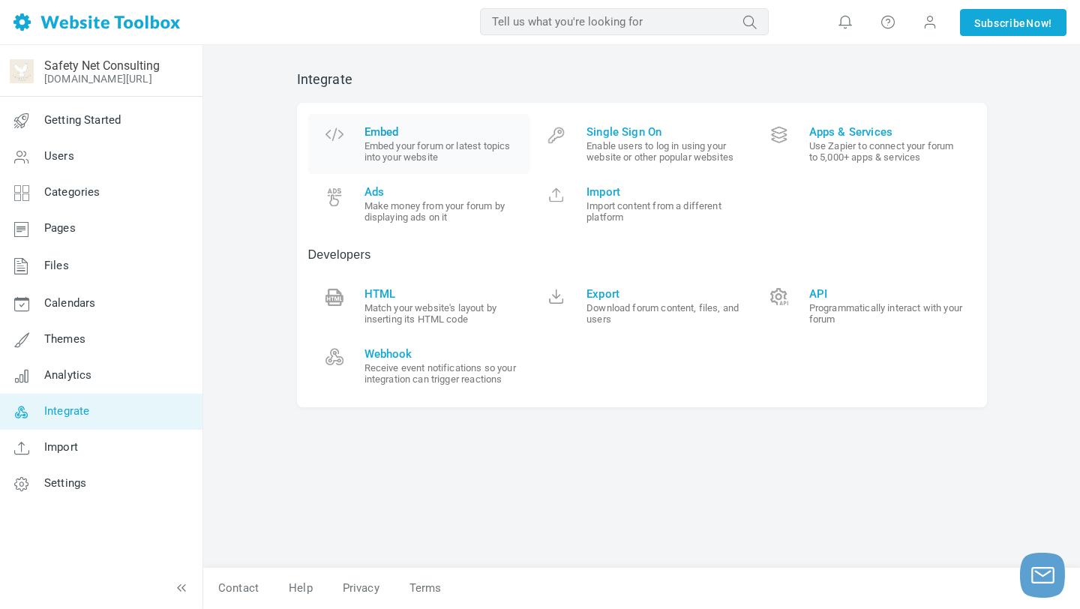
click at [355, 164] on link "Embed Embed your forum or latest topics into your website" at bounding box center [419, 144] width 223 height 60
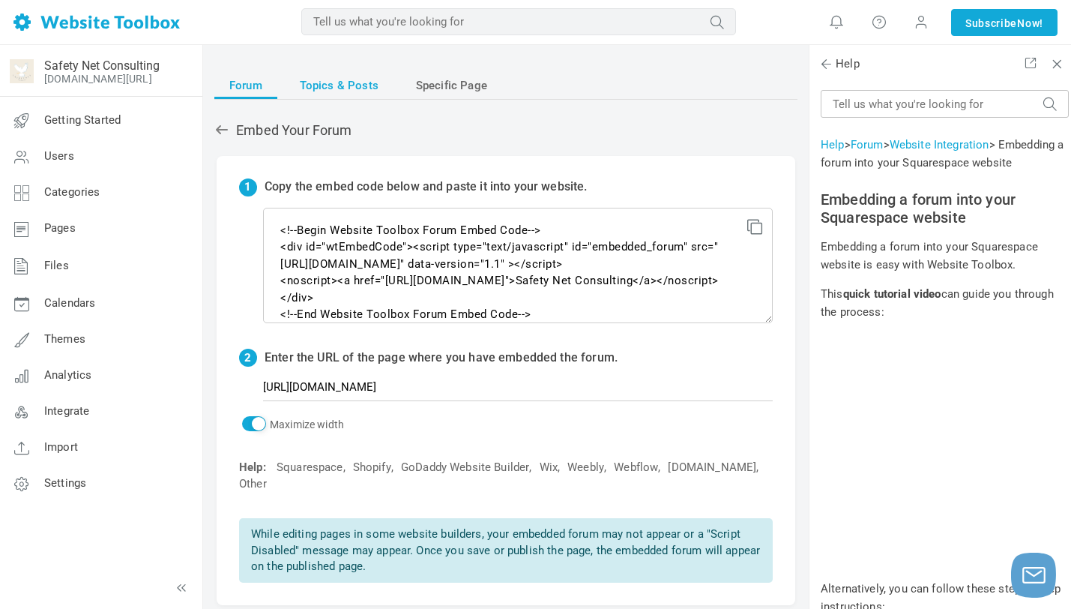
click at [337, 81] on span "Topics & Posts" at bounding box center [339, 85] width 79 height 27
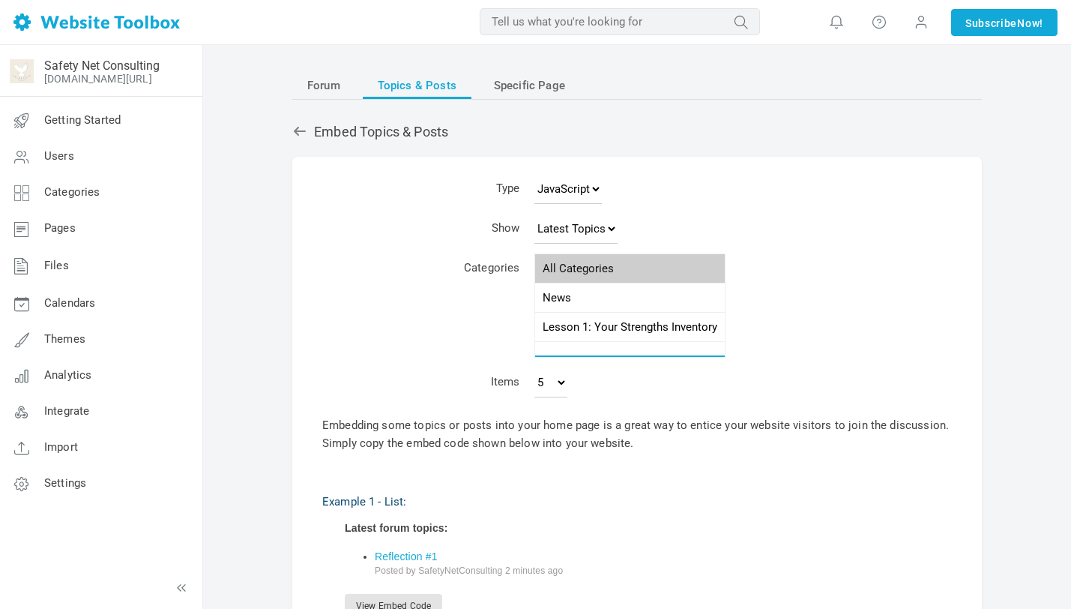
select select "987864"
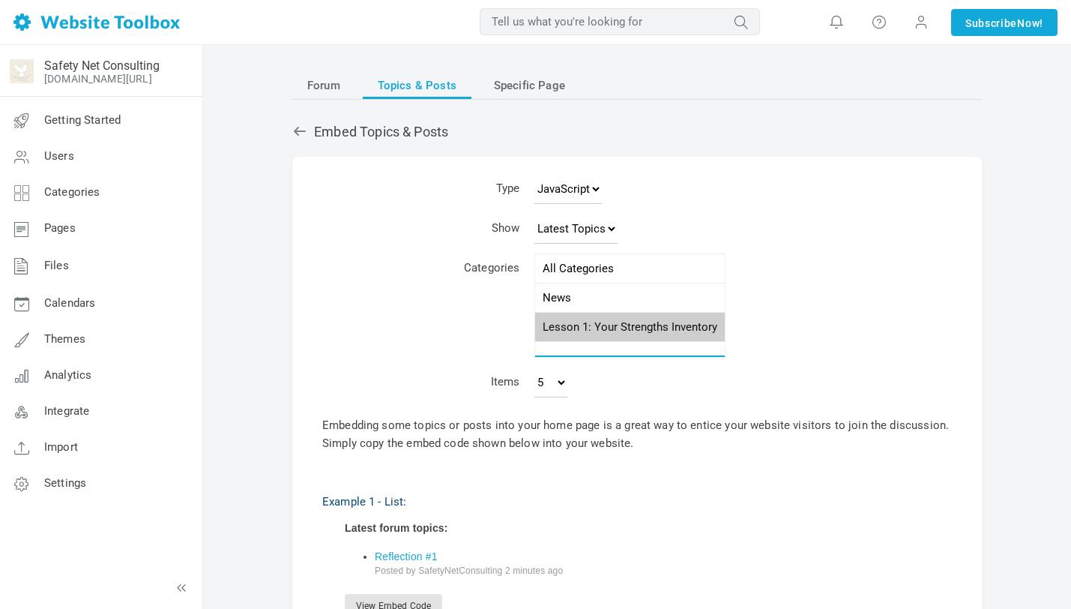
click at [574, 332] on option "Lesson 1: Your Strengths Inventory" at bounding box center [630, 327] width 190 height 29
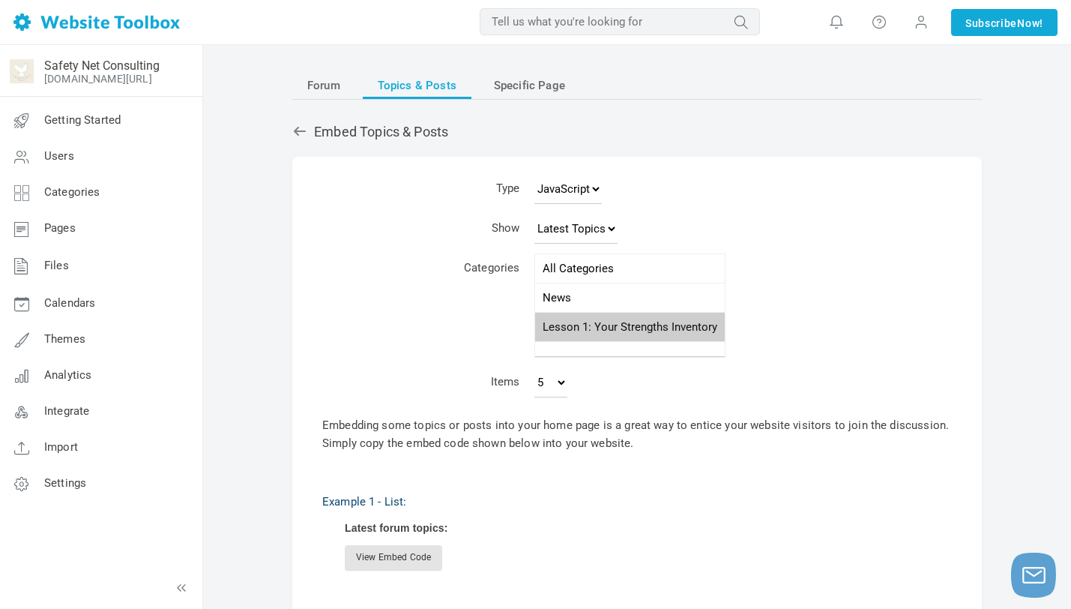
click at [446, 301] on td "Categories" at bounding box center [469, 308] width 115 height 114
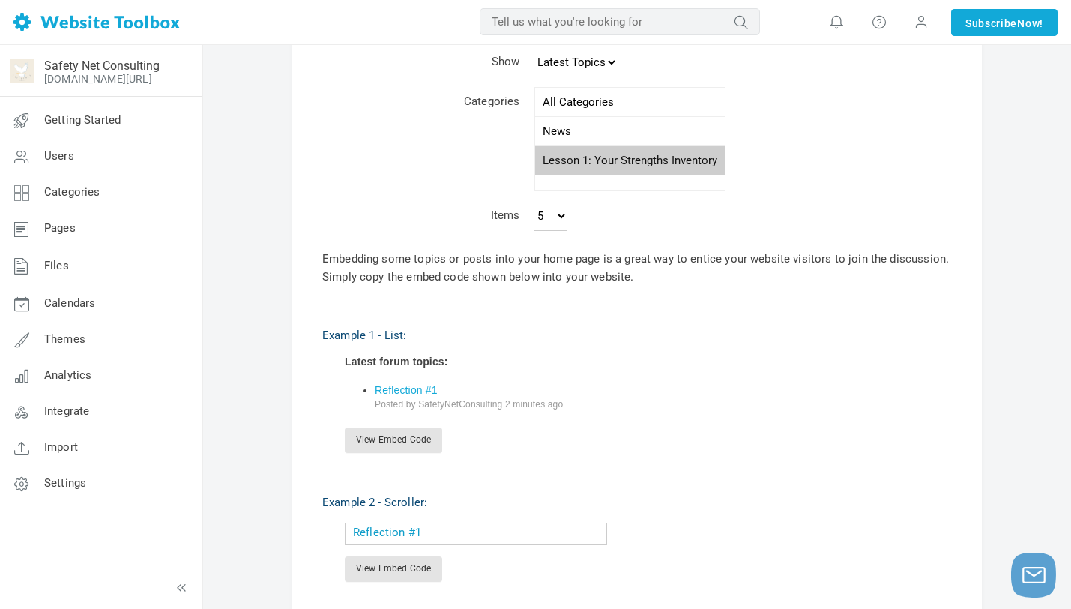
scroll to position [164, 0]
click at [390, 448] on link "View Embed Code" at bounding box center [393, 442] width 97 height 25
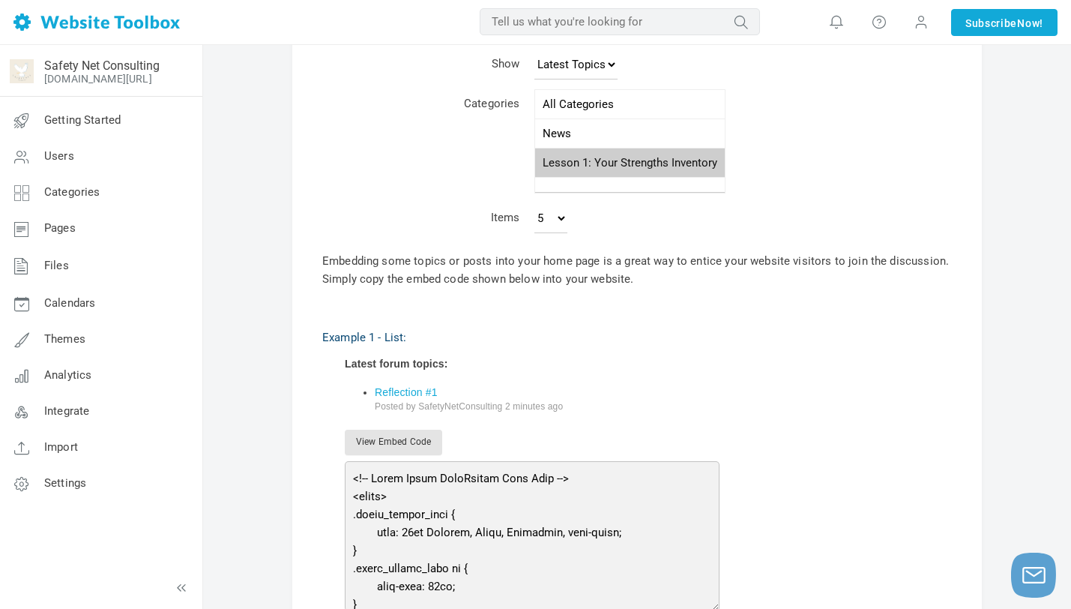
click at [402, 490] on textarea at bounding box center [532, 536] width 375 height 150
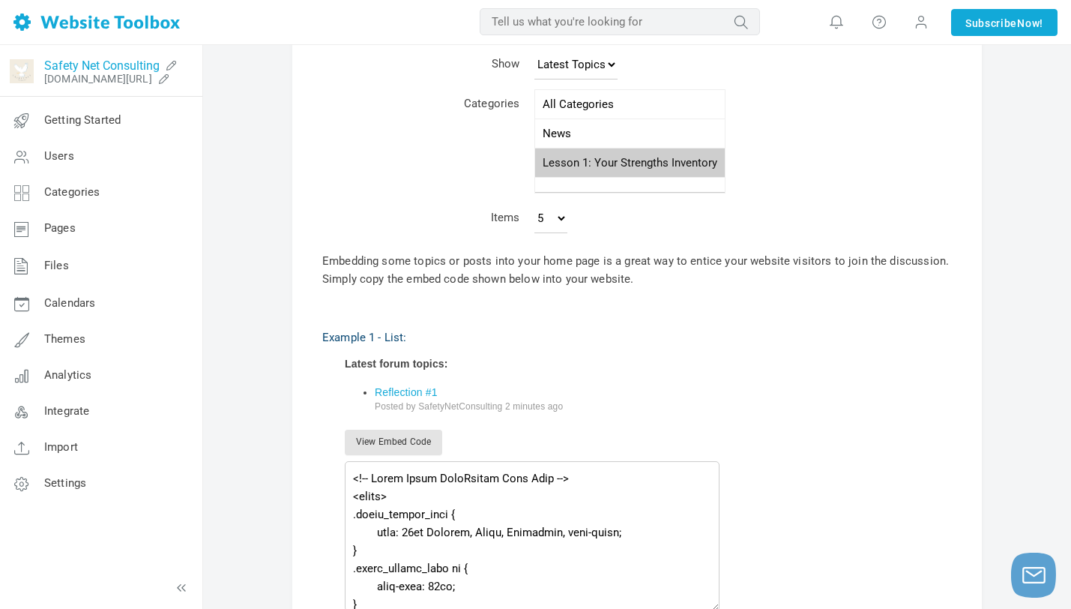
click at [102, 63] on link "Safety Net Consulting" at bounding box center [101, 65] width 115 height 14
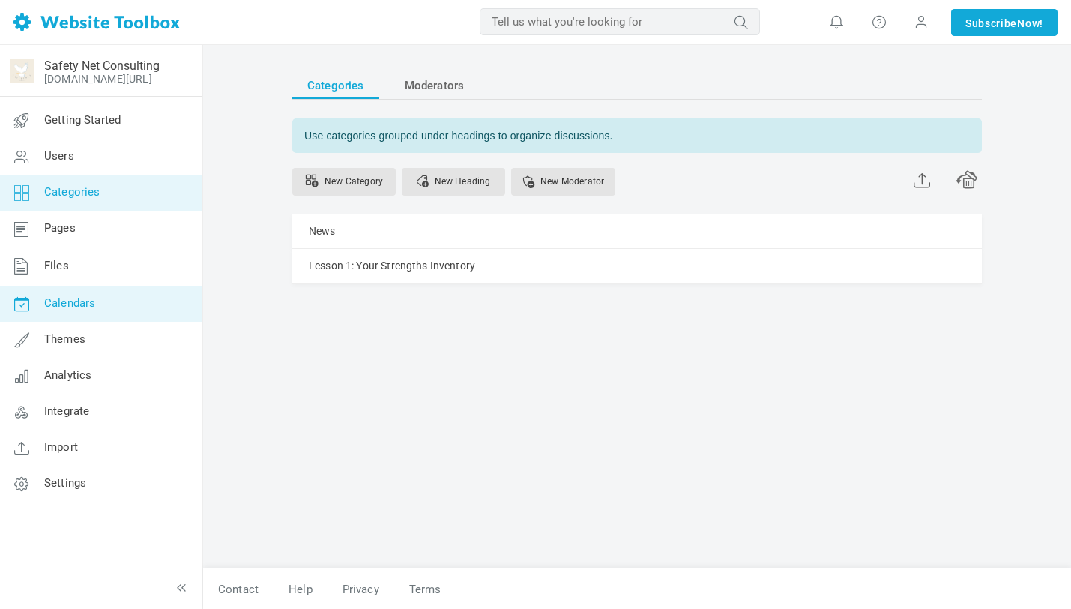
click at [79, 308] on span "Calendars" at bounding box center [69, 302] width 51 height 13
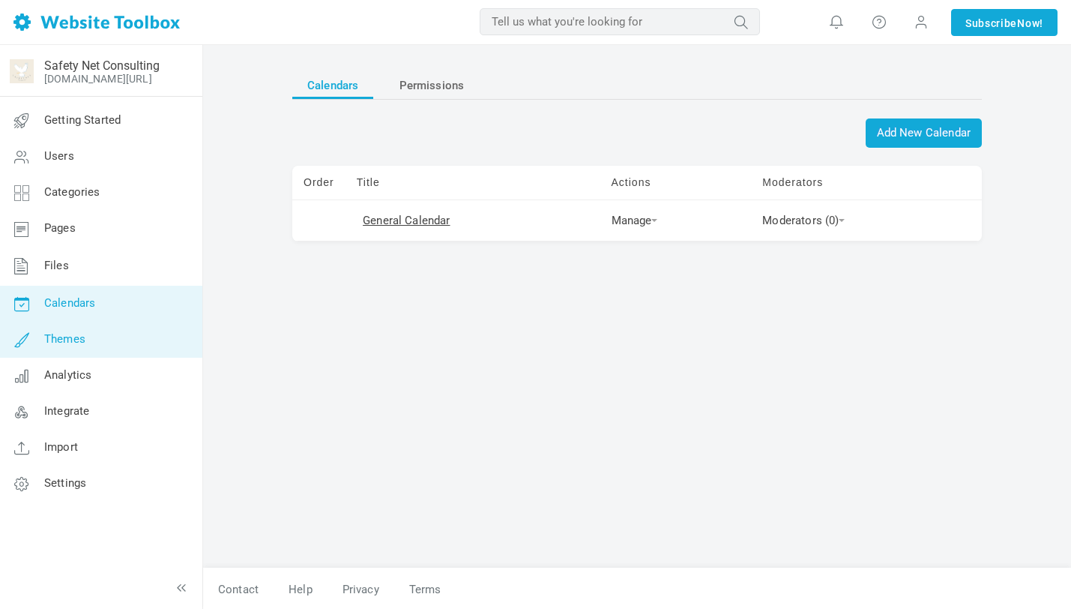
click at [77, 355] on link "Themes" at bounding box center [100, 340] width 203 height 36
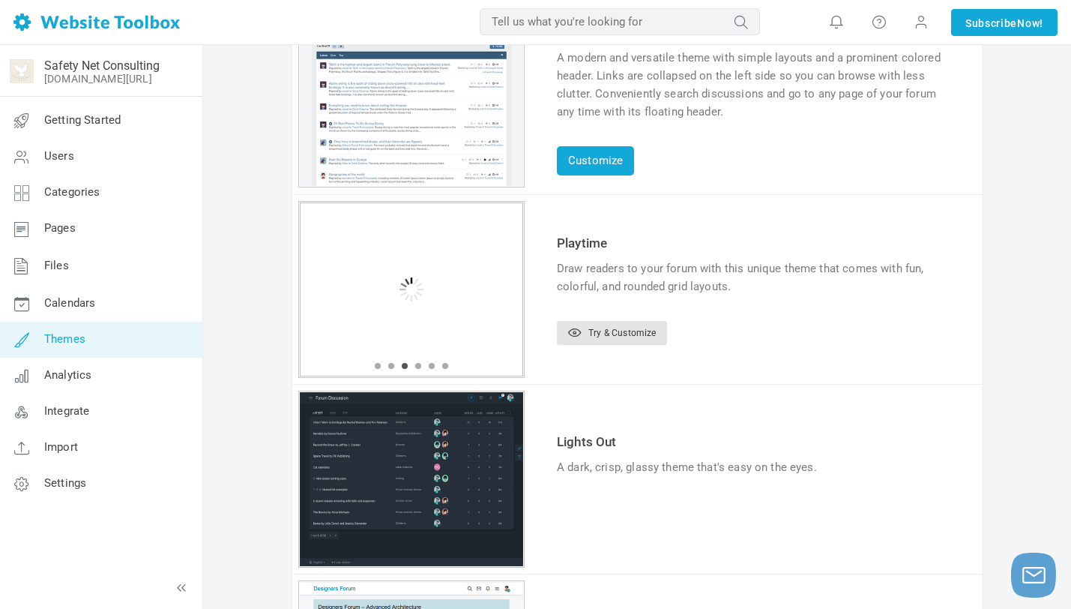
scroll to position [151, 0]
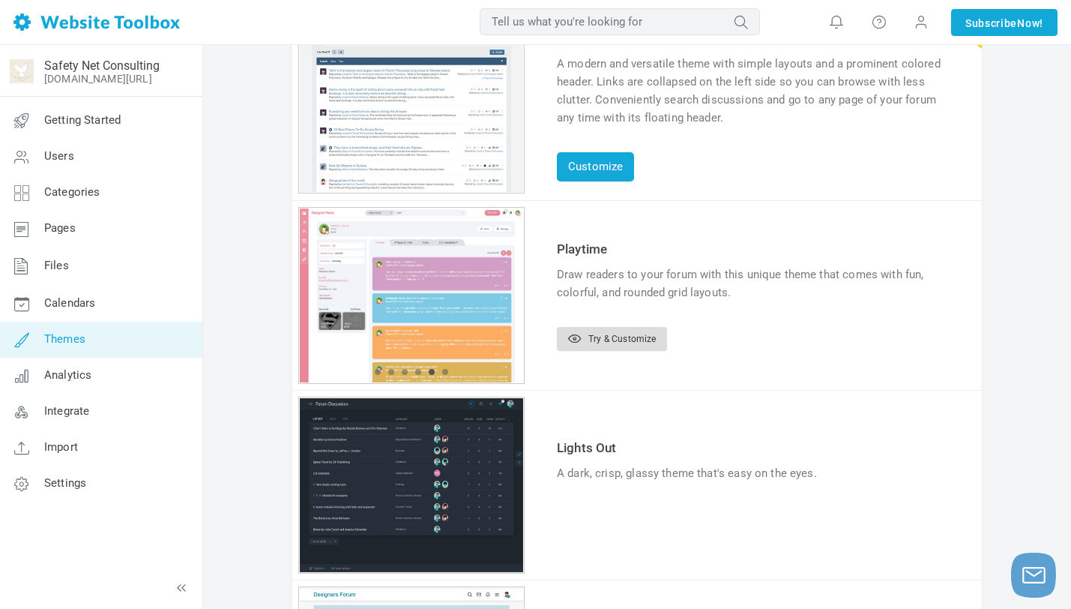
click at [645, 345] on link "Try & Customize" at bounding box center [612, 339] width 110 height 24
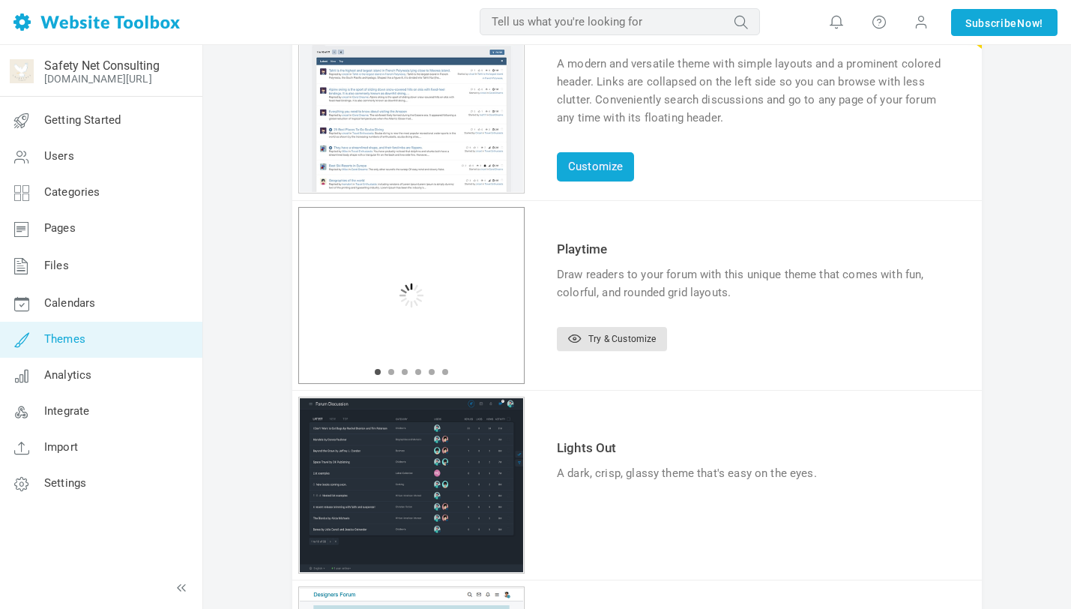
scroll to position [151, 0]
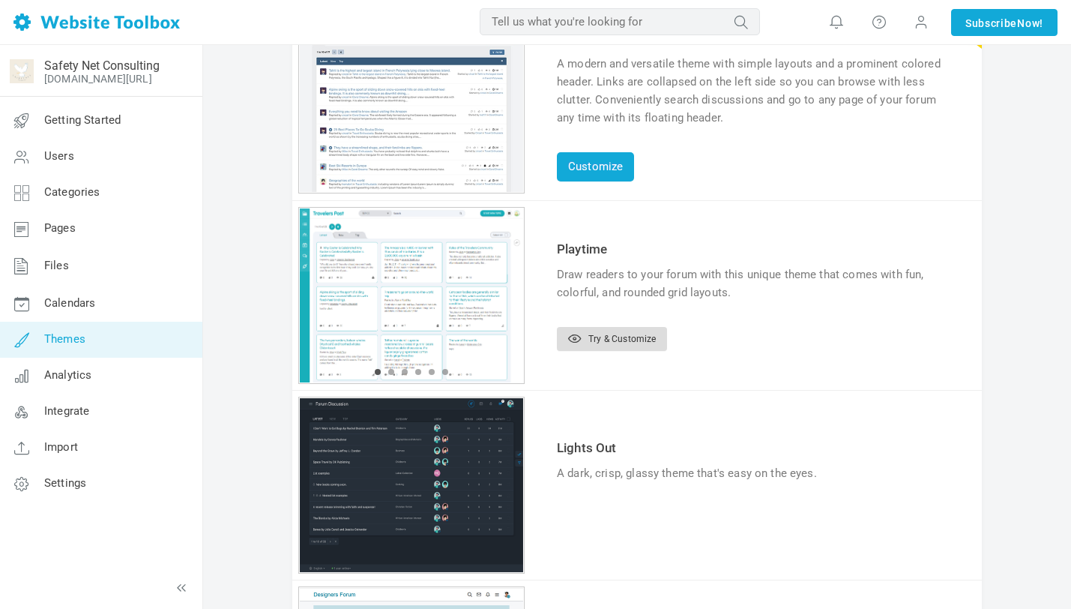
click at [607, 341] on link "Try & Customize" at bounding box center [612, 339] width 110 height 24
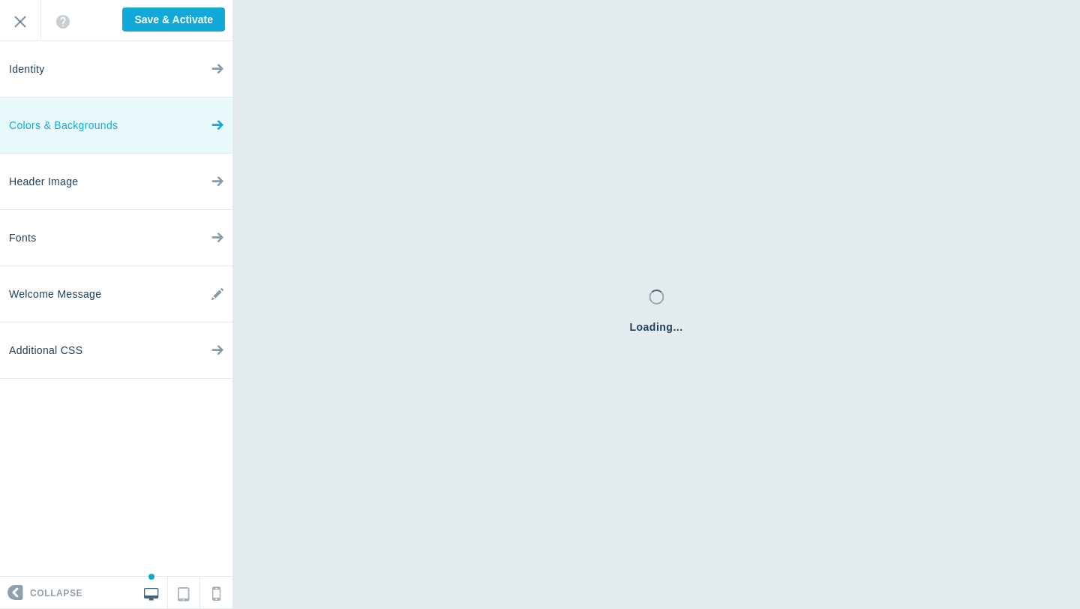
click at [115, 129] on span "Colors & Backgrounds" at bounding box center [63, 125] width 109 height 56
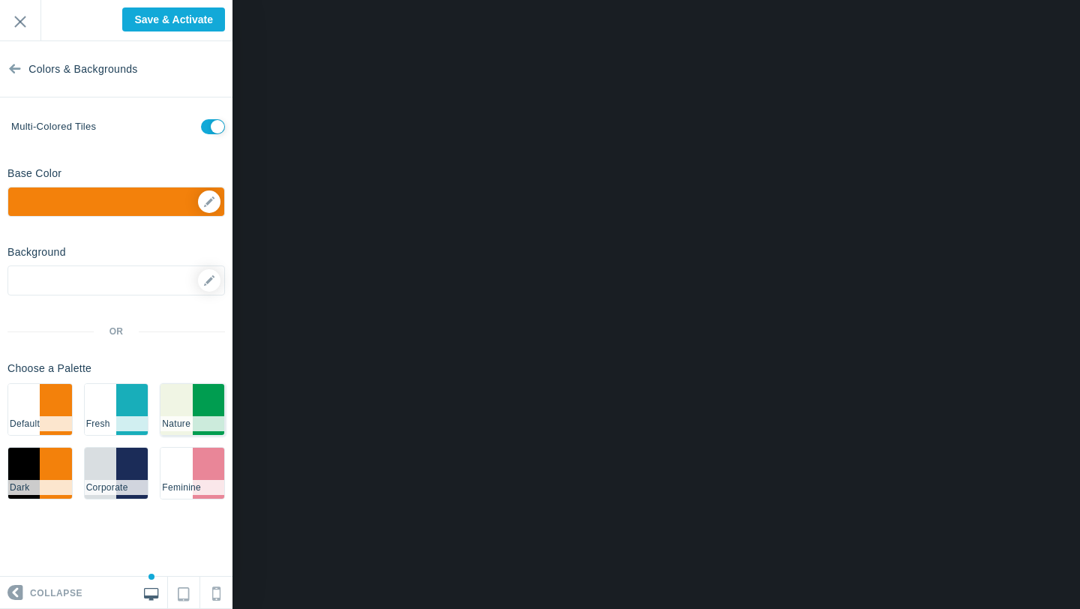
click at [193, 409] on li "#009d50" at bounding box center [208, 409] width 31 height 51
checkbox input "false"
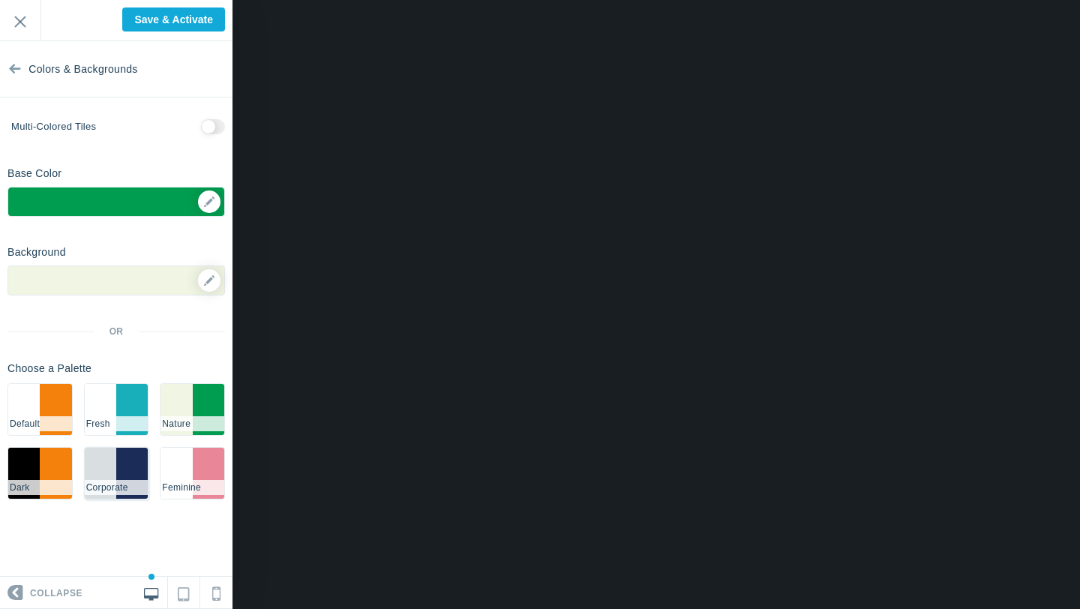
click at [119, 469] on li "#1b2c58" at bounding box center [131, 473] width 31 height 51
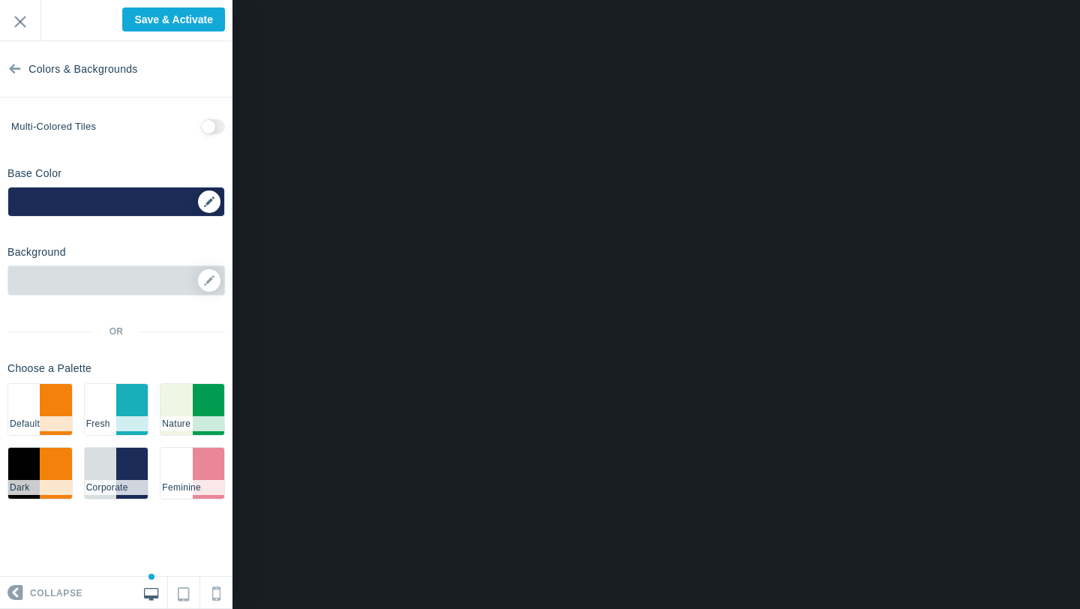
click at [208, 205] on div "▼" at bounding box center [116, 205] width 216 height 37
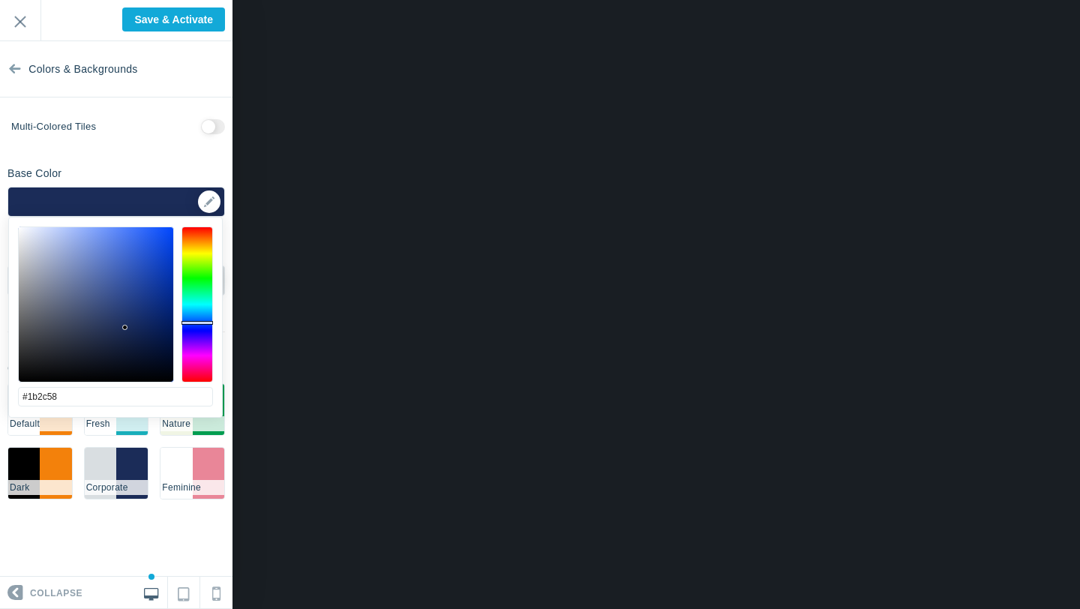
click at [160, 156] on section "Colors & Backgrounds Multi-colored tiles Base Color ▼ Background Options Select…" at bounding box center [116, 308] width 232 height 535
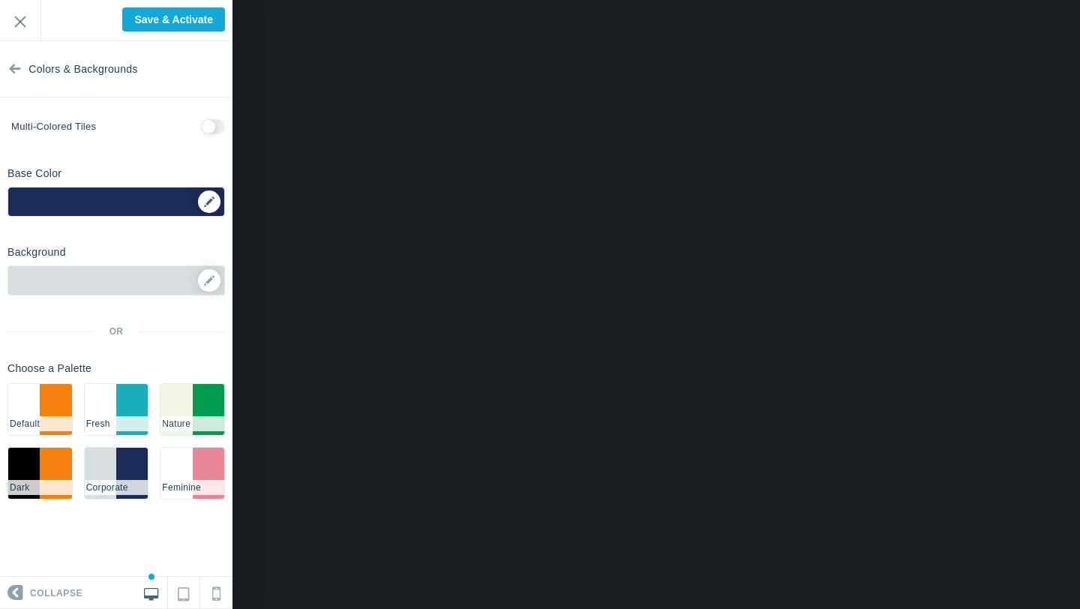
click at [207, 202] on div "▼" at bounding box center [116, 205] width 216 height 37
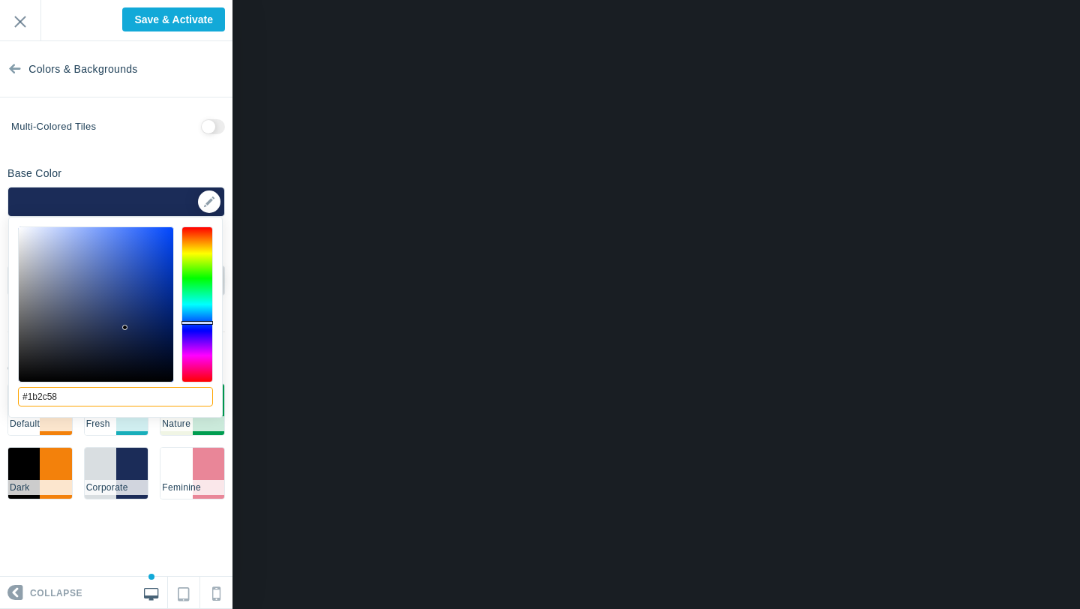
click at [84, 395] on input "#1b2c58" at bounding box center [115, 396] width 195 height 19
paste input "fba823"
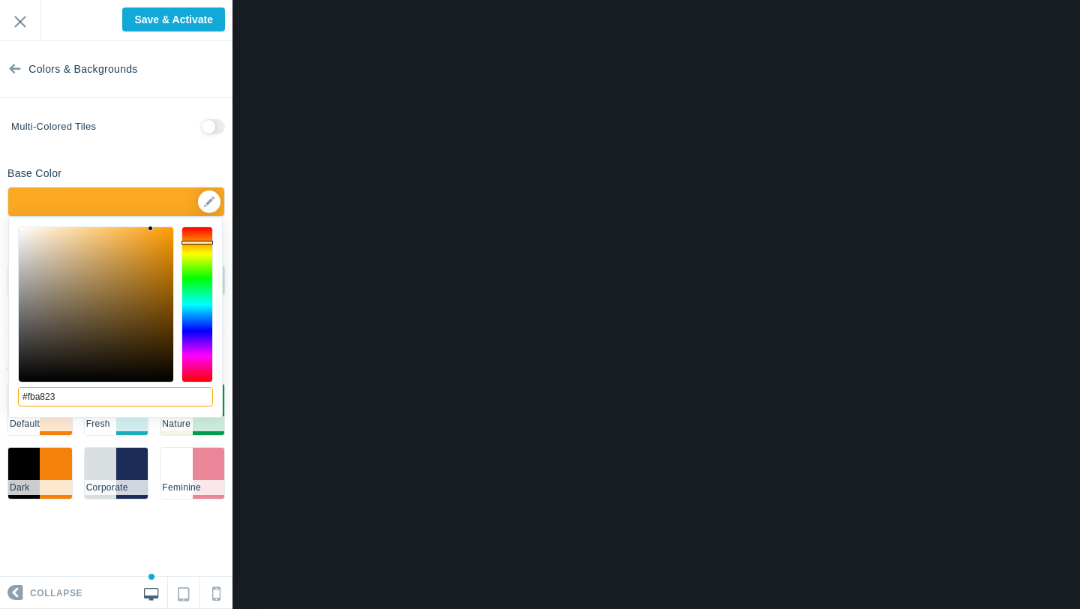
type input "#fba823"
click at [142, 164] on div "Base Color #fba823 ▼" at bounding box center [116, 188] width 232 height 56
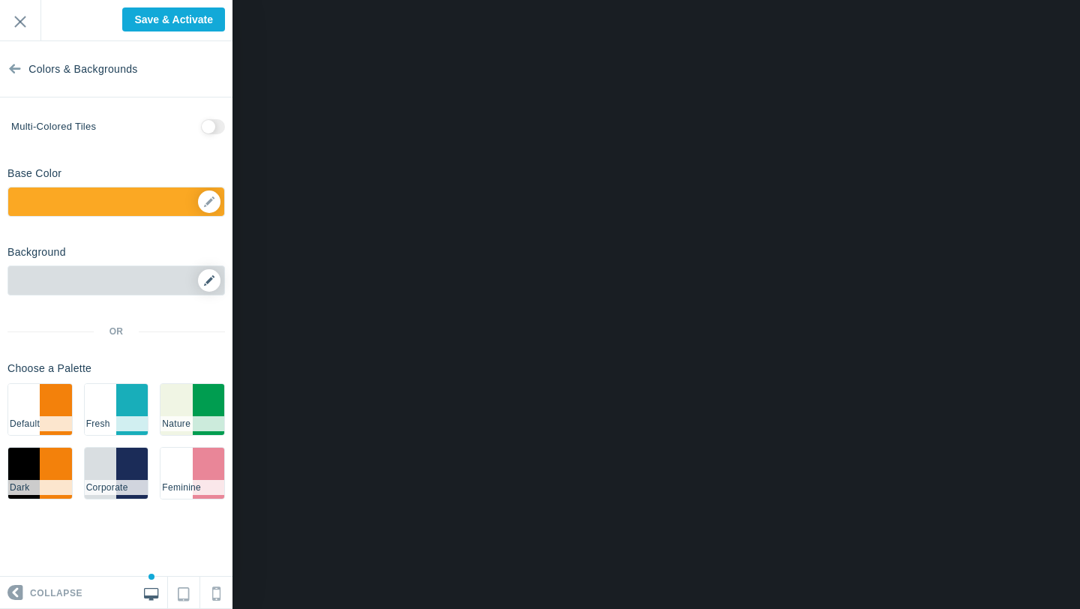
click at [212, 280] on icon at bounding box center [209, 280] width 10 height 10
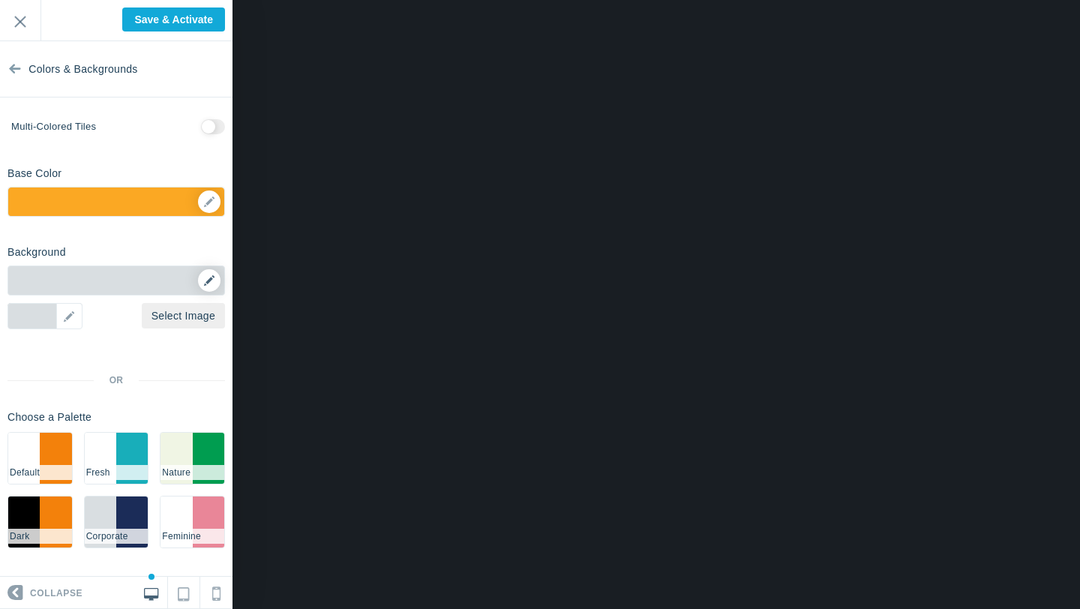
click at [204, 280] on icon at bounding box center [209, 280] width 10 height 10
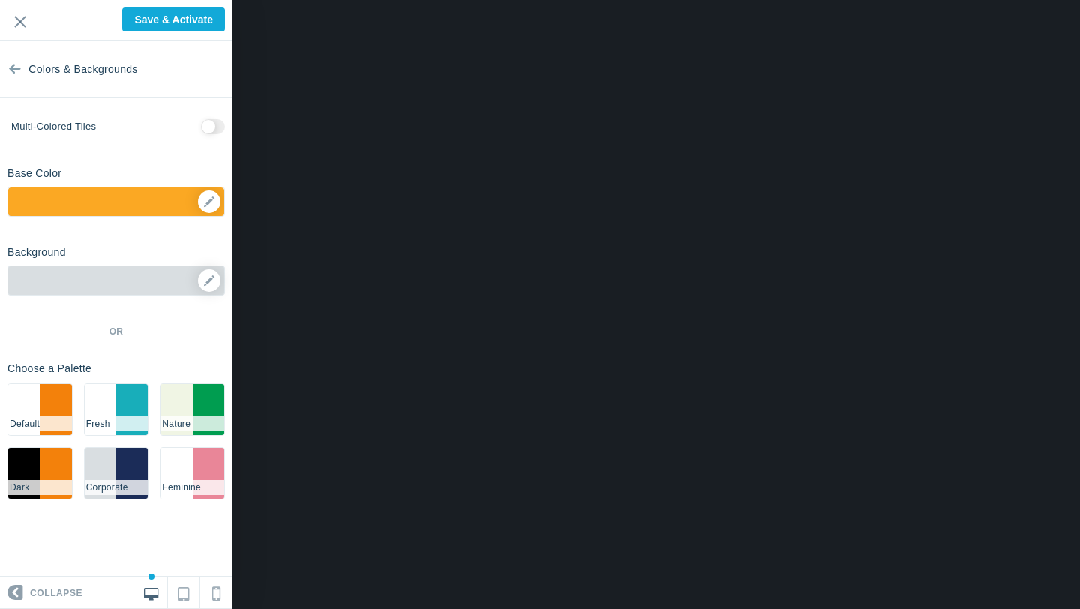
click at [90, 284] on div at bounding box center [115, 280] width 217 height 30
click at [193, 283] on div at bounding box center [115, 280] width 217 height 30
click at [211, 281] on icon at bounding box center [209, 280] width 10 height 10
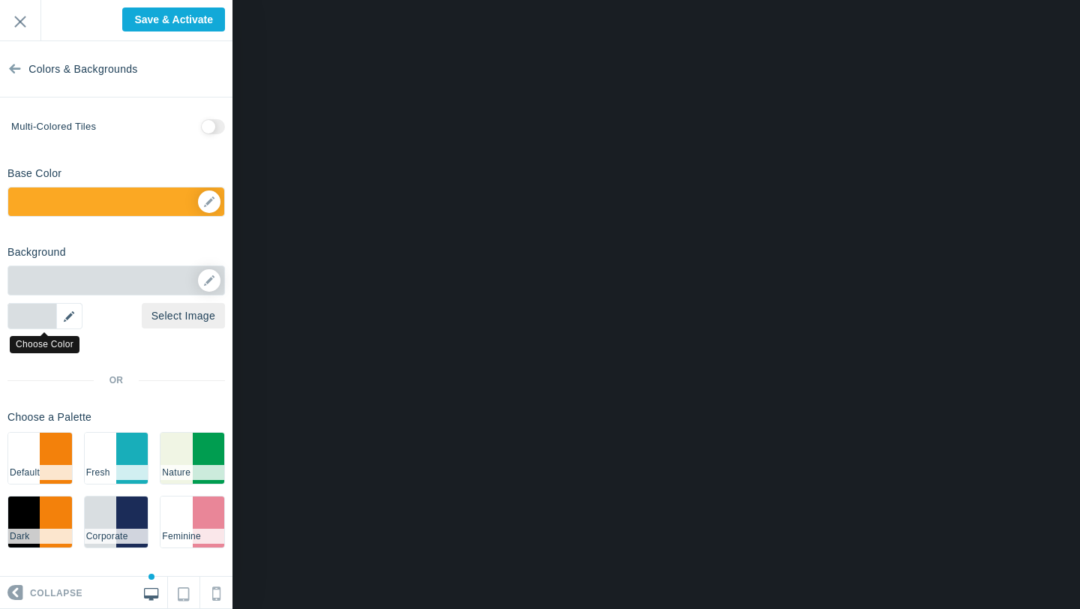
click at [70, 315] on div "▼" at bounding box center [44, 316] width 75 height 26
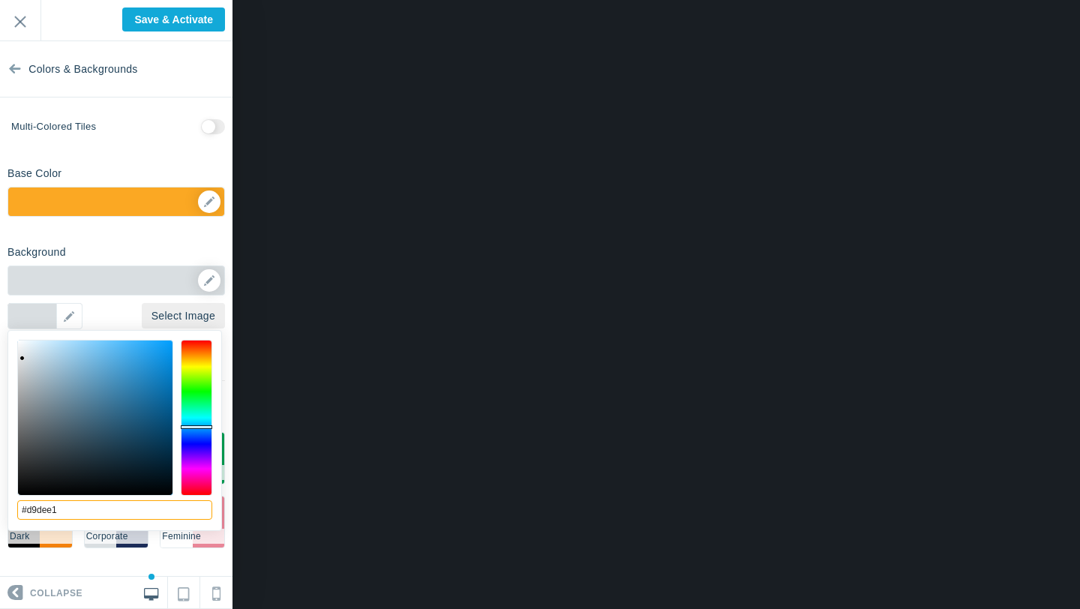
click at [70, 506] on input "#d9dee1" at bounding box center [114, 509] width 195 height 19
paste input "efe8d9"
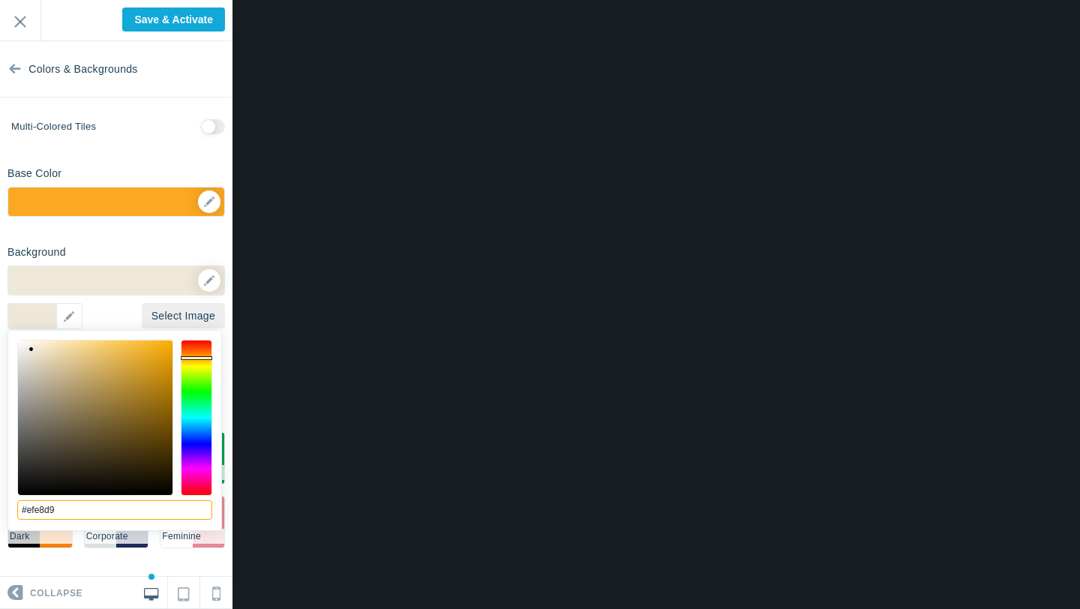
type input "#efe8d9"
click at [140, 241] on div "Background Options Select Image #efe8d9 ▼ Position Repeat Fixed Position Underl…" at bounding box center [116, 399] width 232 height 321
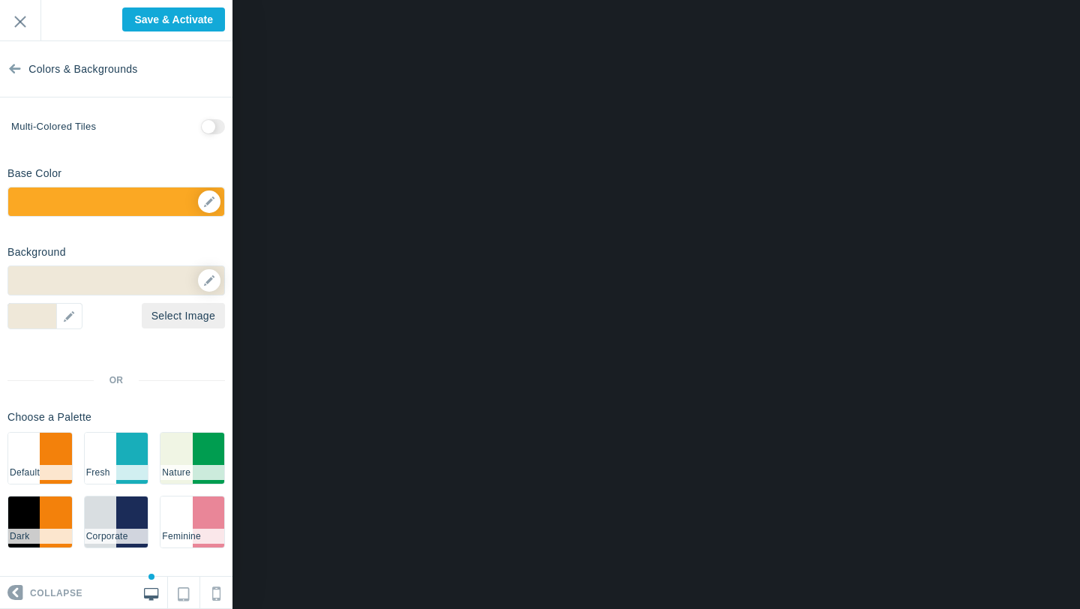
click at [213, 124] on input "checkbox" at bounding box center [213, 126] width 24 height 15
checkbox input "true"
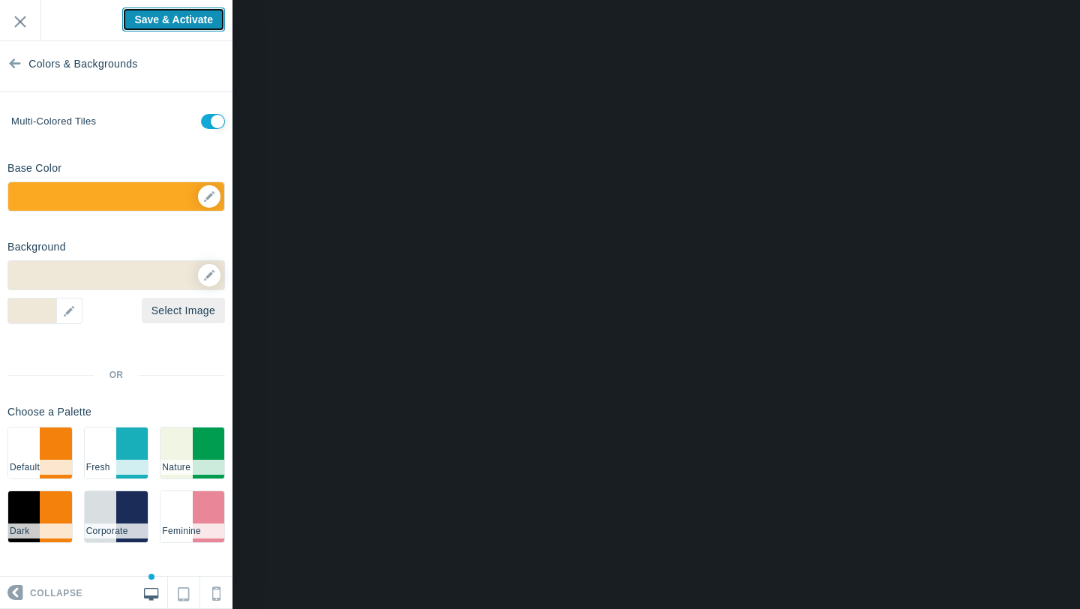
click at [178, 16] on input "Save & Activate" at bounding box center [173, 19] width 103 height 24
type input "Saving..."
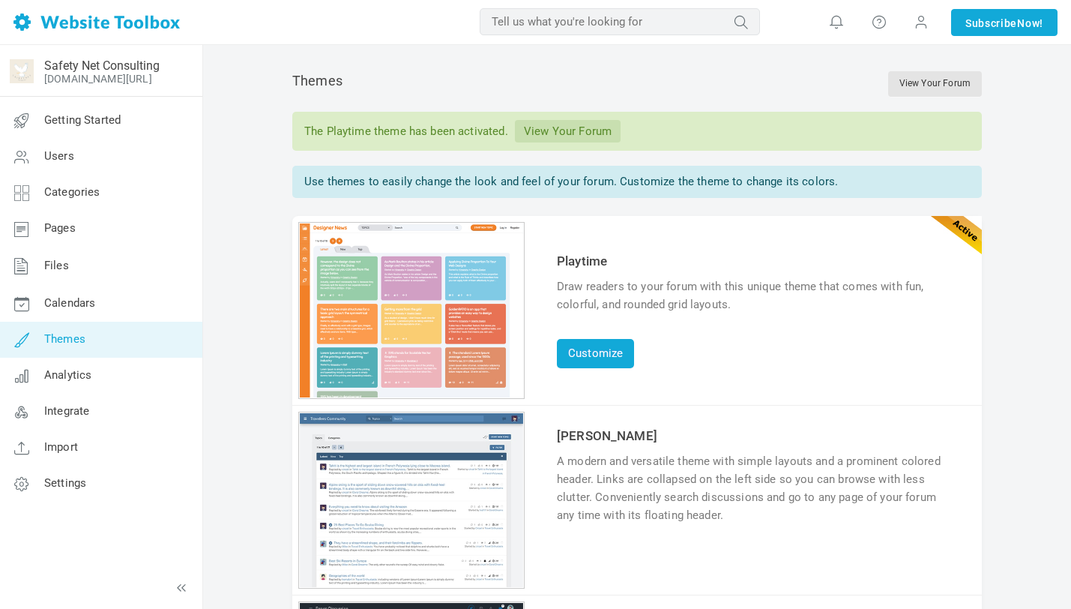
click at [567, 131] on link "View Your Forum" at bounding box center [568, 131] width 106 height 22
click at [72, 202] on link "Categories" at bounding box center [100, 193] width 203 height 36
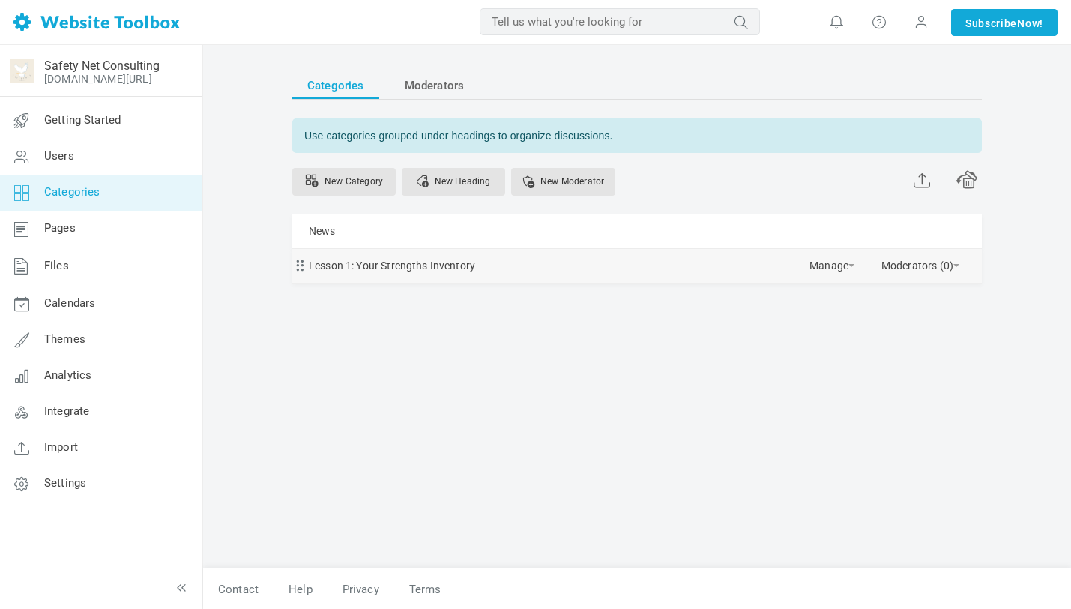
click at [303, 267] on span at bounding box center [297, 261] width 10 height 10
click at [337, 263] on link "Lesson 1: Your Strengths Inventory" at bounding box center [392, 265] width 166 height 19
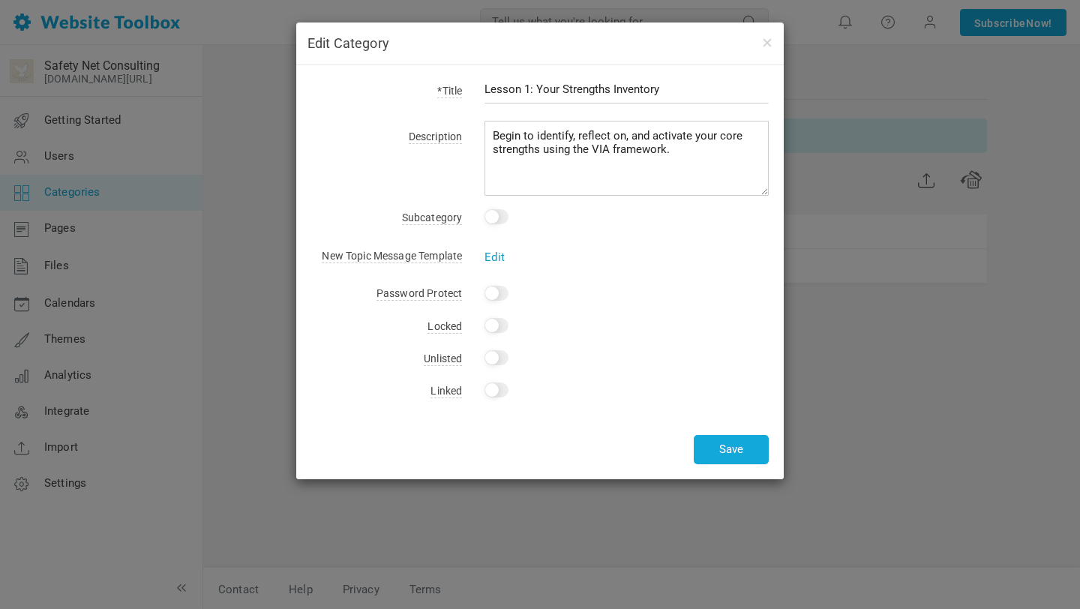
click at [495, 258] on link "Edit" at bounding box center [494, 256] width 20 height 13
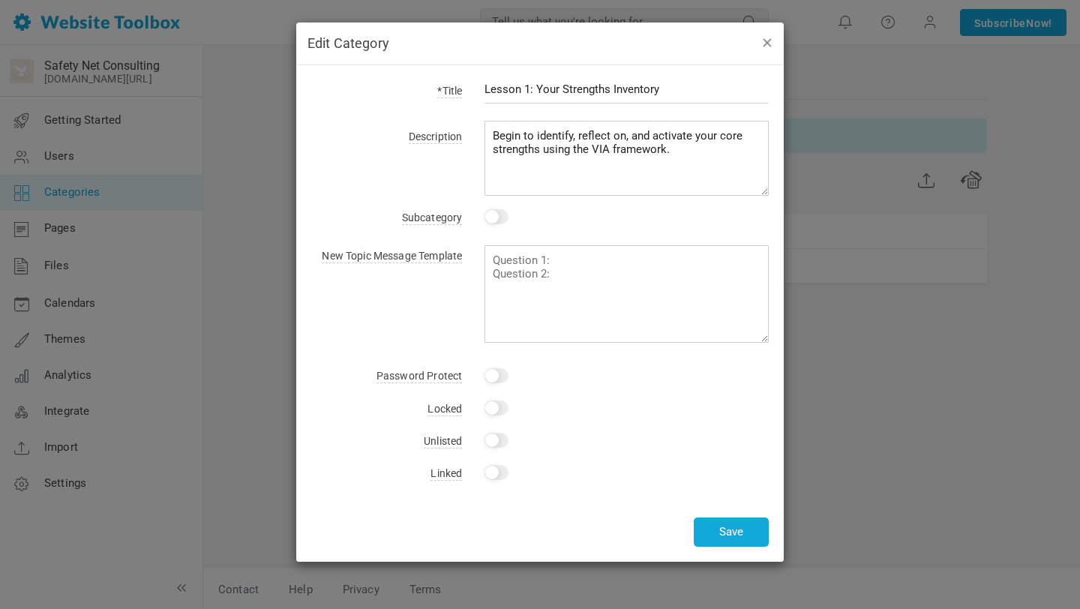
click at [763, 43] on button "button" at bounding box center [766, 42] width 12 height 16
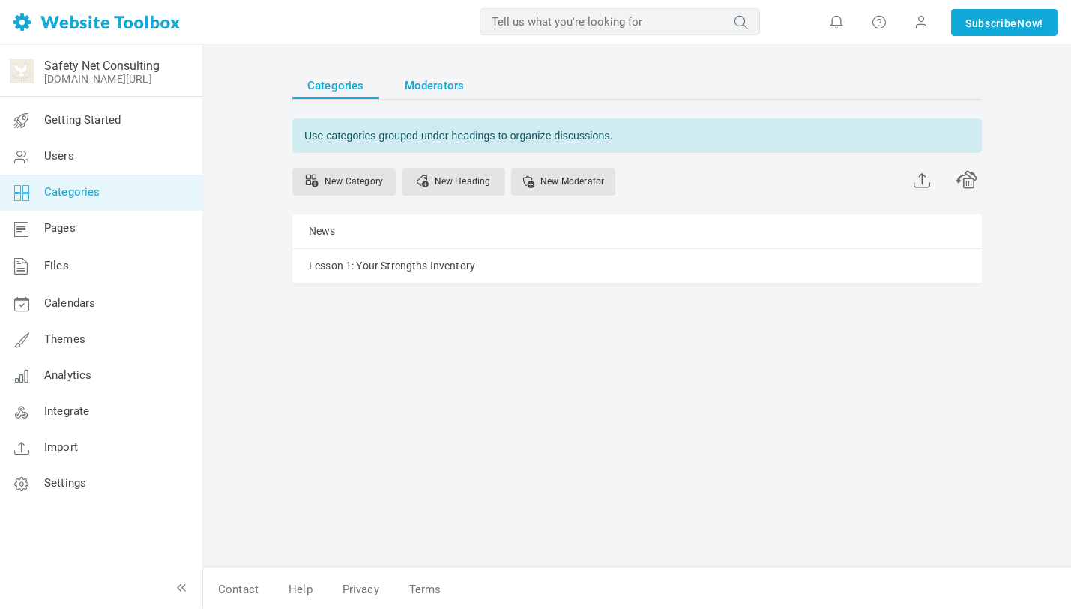
click at [429, 82] on span "Moderators" at bounding box center [435, 85] width 60 height 27
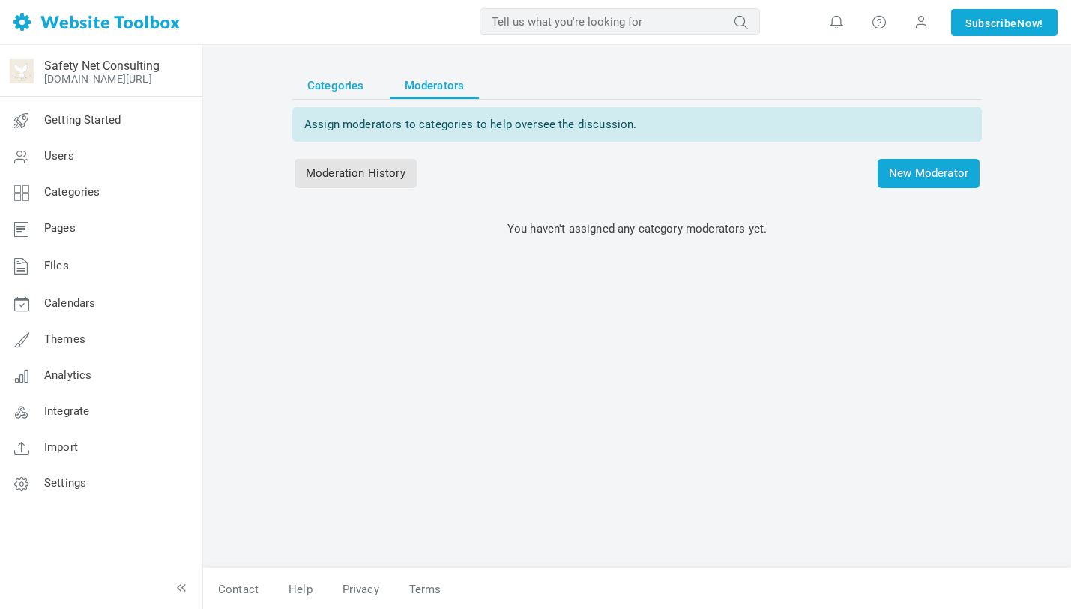
click at [336, 87] on span "Categories" at bounding box center [335, 85] width 57 height 27
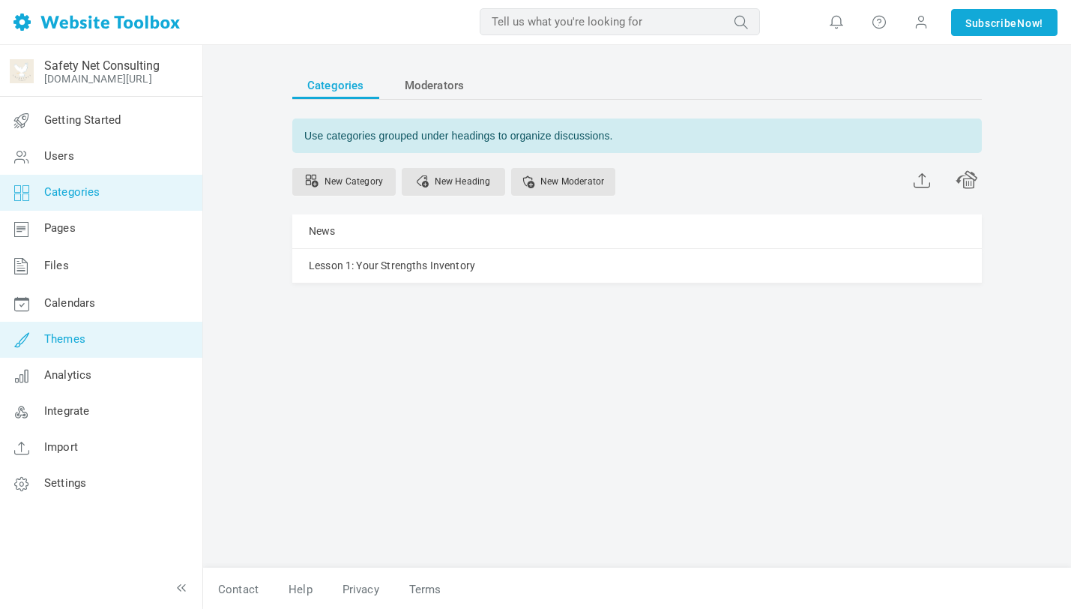
click at [107, 343] on link "Themes" at bounding box center [100, 340] width 203 height 36
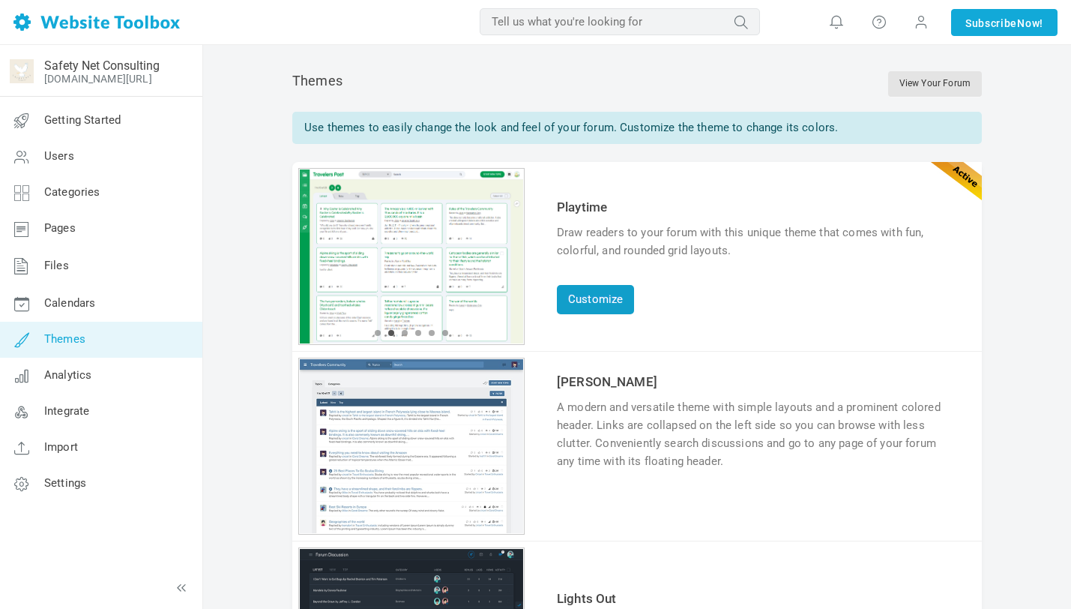
click at [588, 295] on link "Customize" at bounding box center [595, 299] width 77 height 29
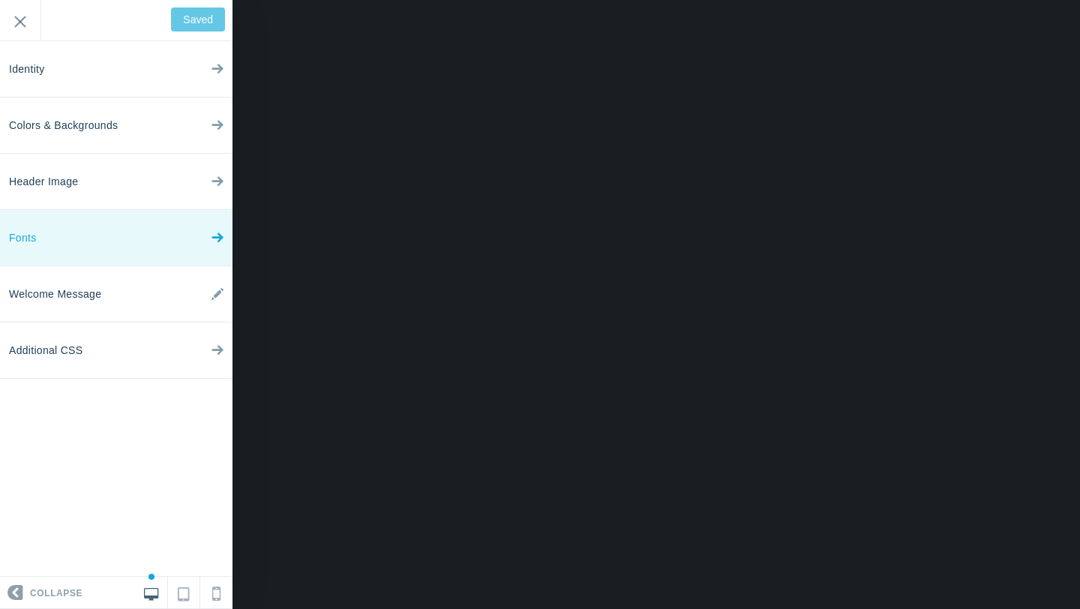
click at [214, 230] on icon at bounding box center [217, 234] width 12 height 56
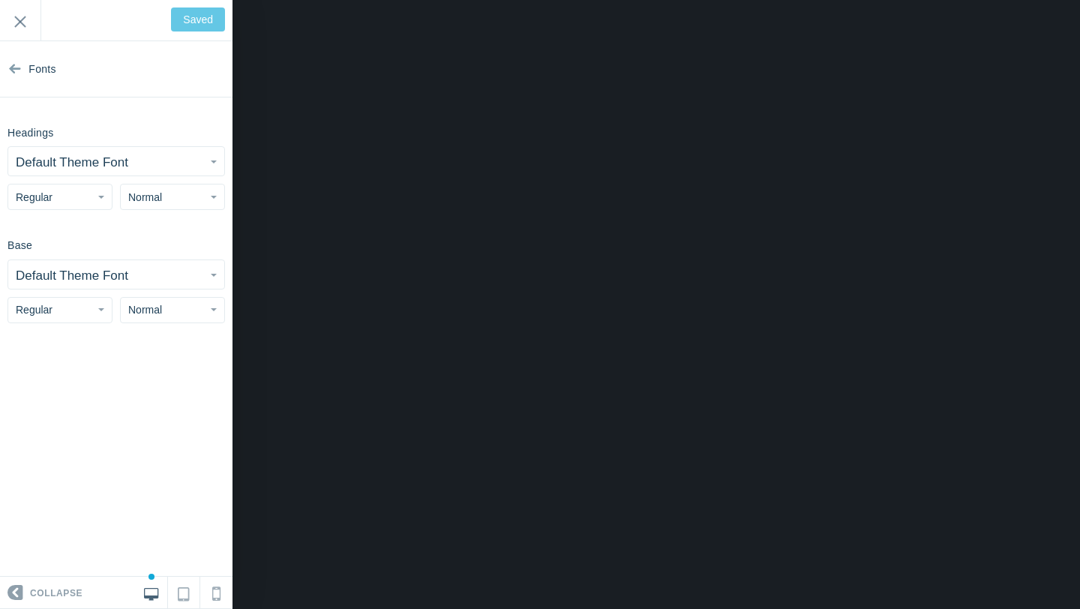
click at [130, 165] on button "Default Theme Font" at bounding box center [116, 161] width 216 height 28
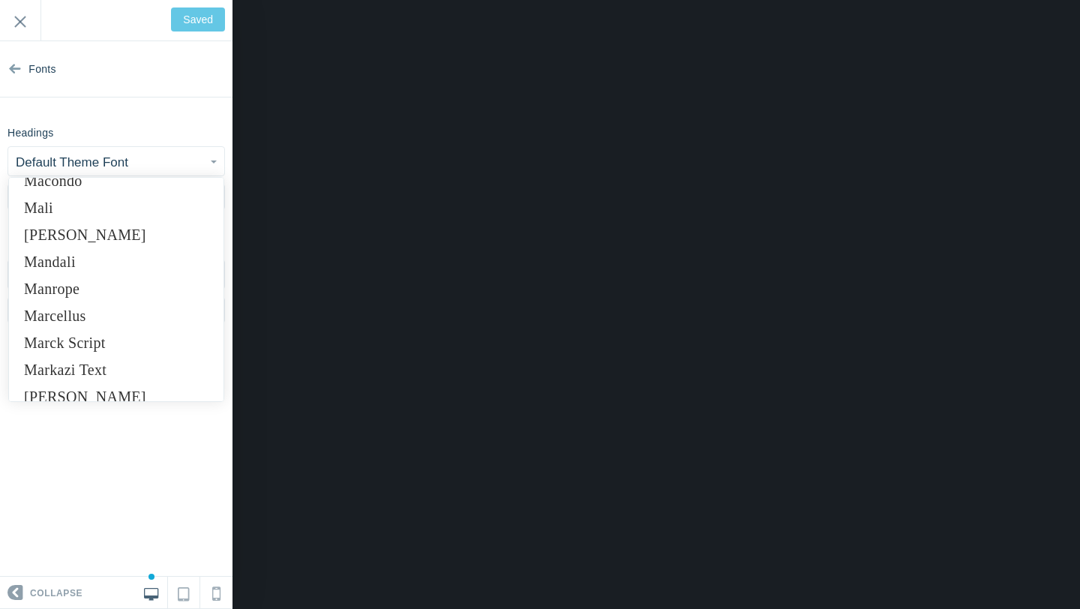
scroll to position [6679, 0]
click at [114, 316] on link "Marcellus" at bounding box center [116, 317] width 214 height 27
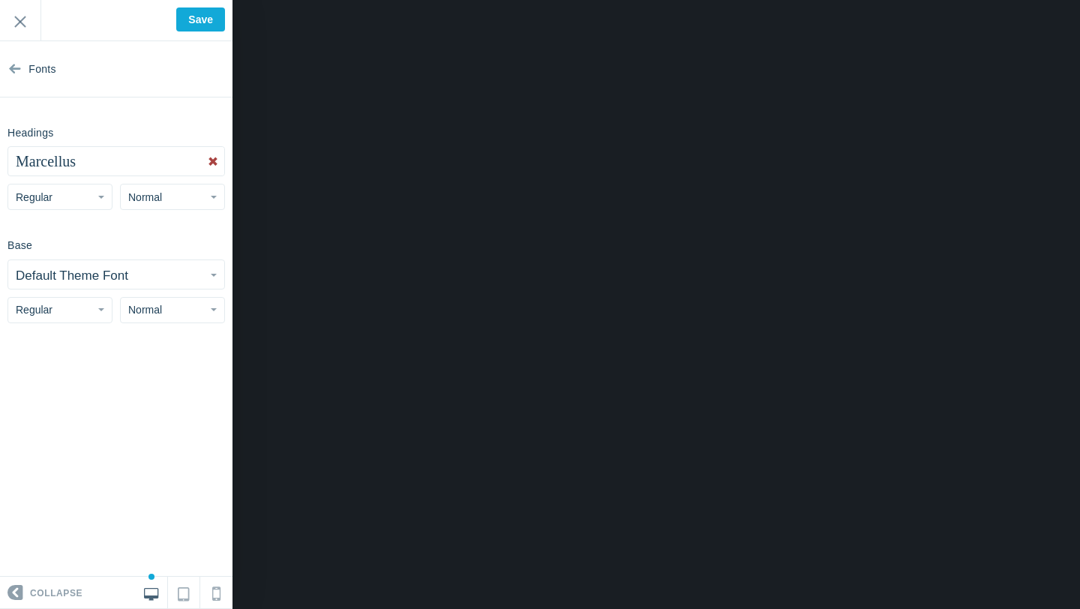
click at [89, 274] on small "Default Theme Font" at bounding box center [72, 275] width 112 height 14
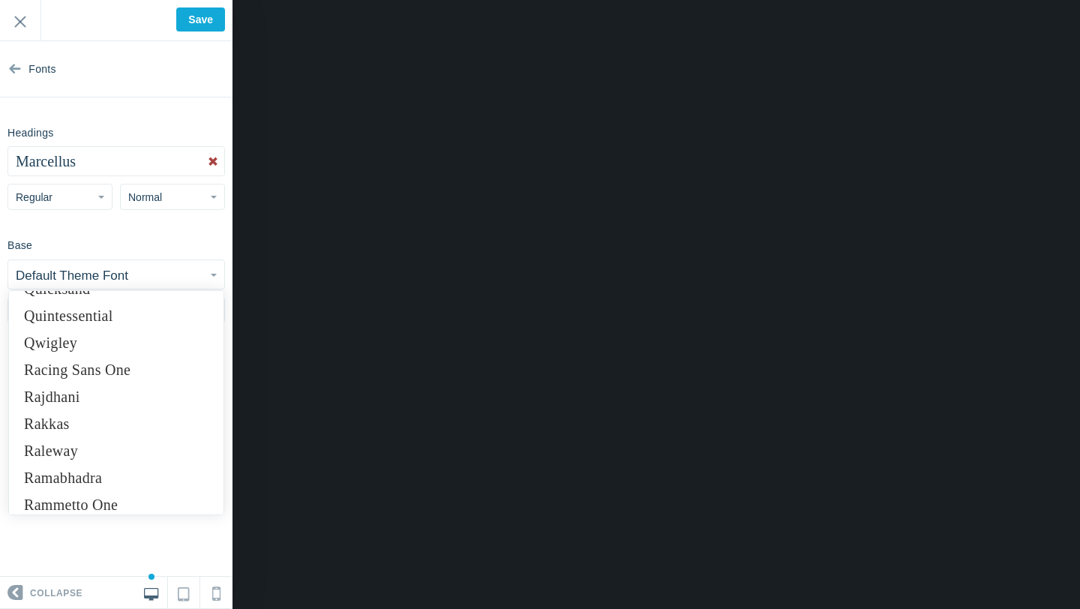
scroll to position [9376, 0]
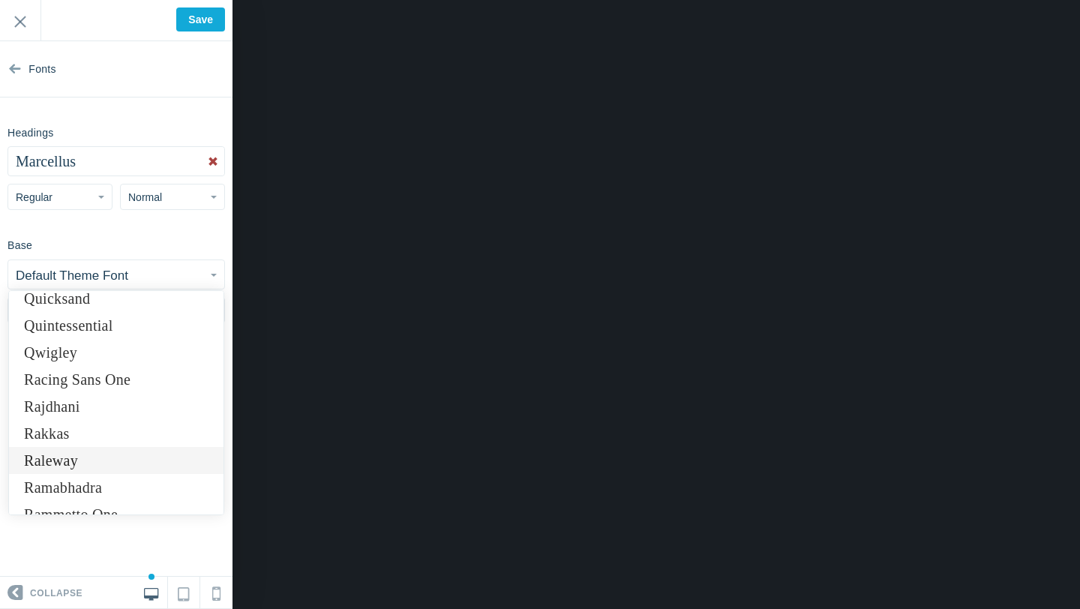
click at [61, 451] on link "Raleway" at bounding box center [116, 460] width 214 height 27
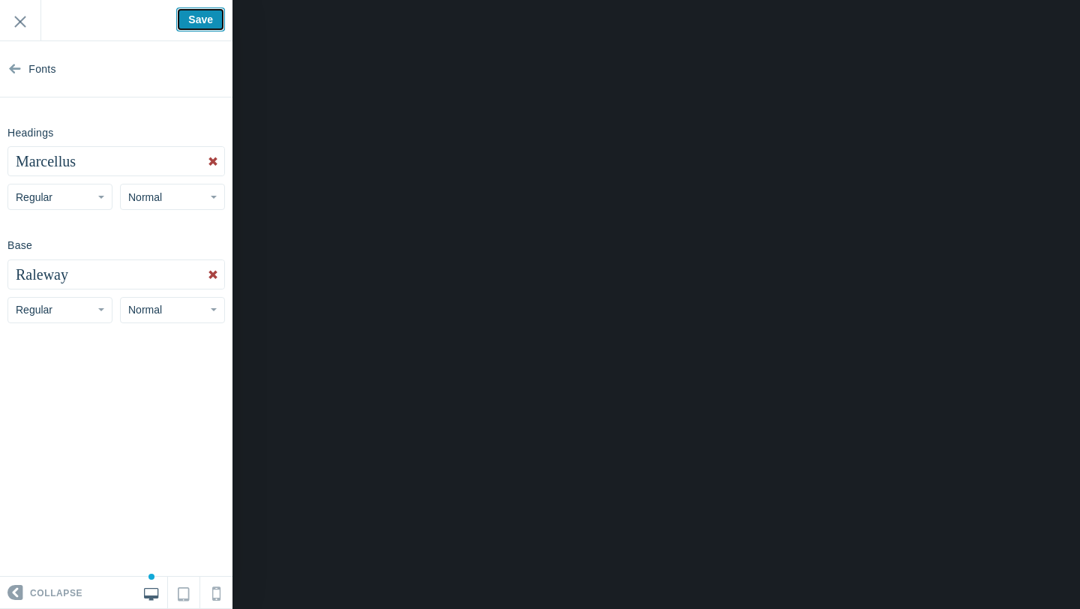
click at [189, 17] on input "Save" at bounding box center [200, 19] width 49 height 24
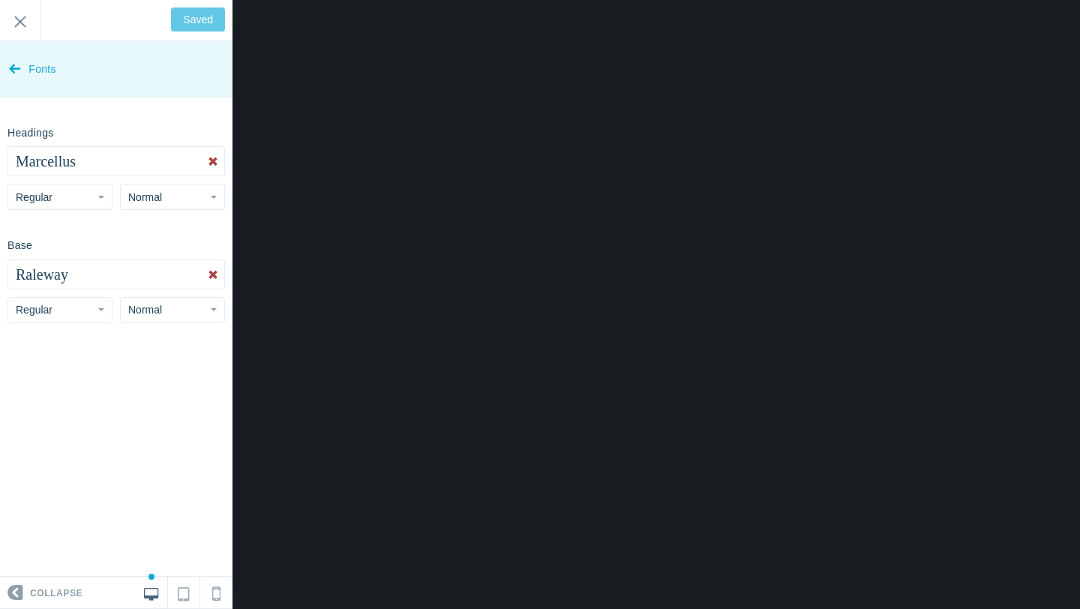
click at [17, 66] on icon at bounding box center [15, 65] width 12 height 56
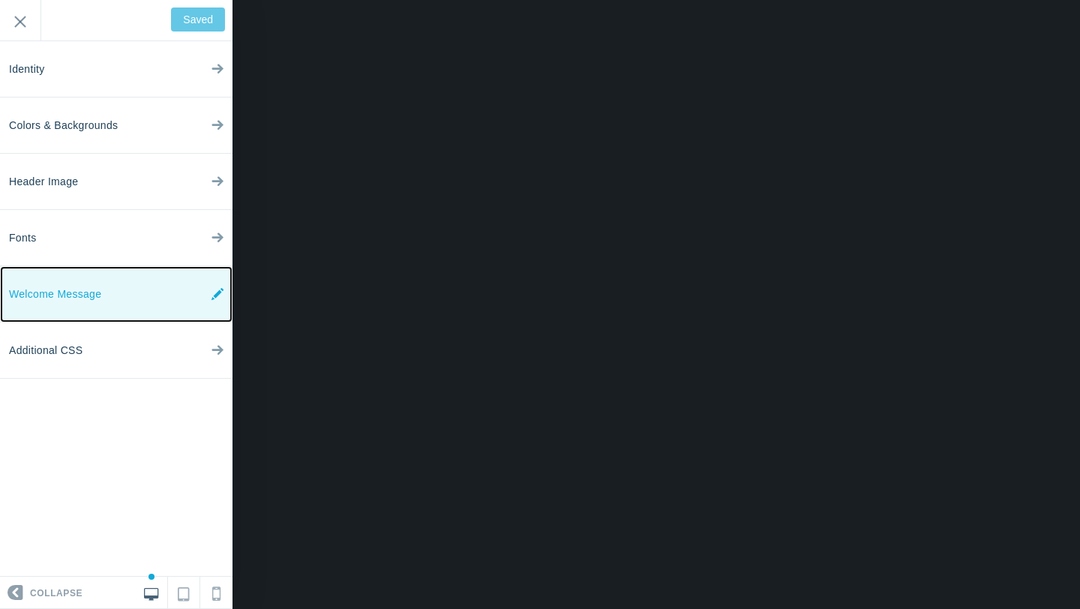
click at [136, 295] on link "Welcome Message" at bounding box center [116, 294] width 232 height 56
click at [215, 289] on icon at bounding box center [217, 294] width 12 height 56
click at [217, 292] on icon at bounding box center [217, 294] width 12 height 56
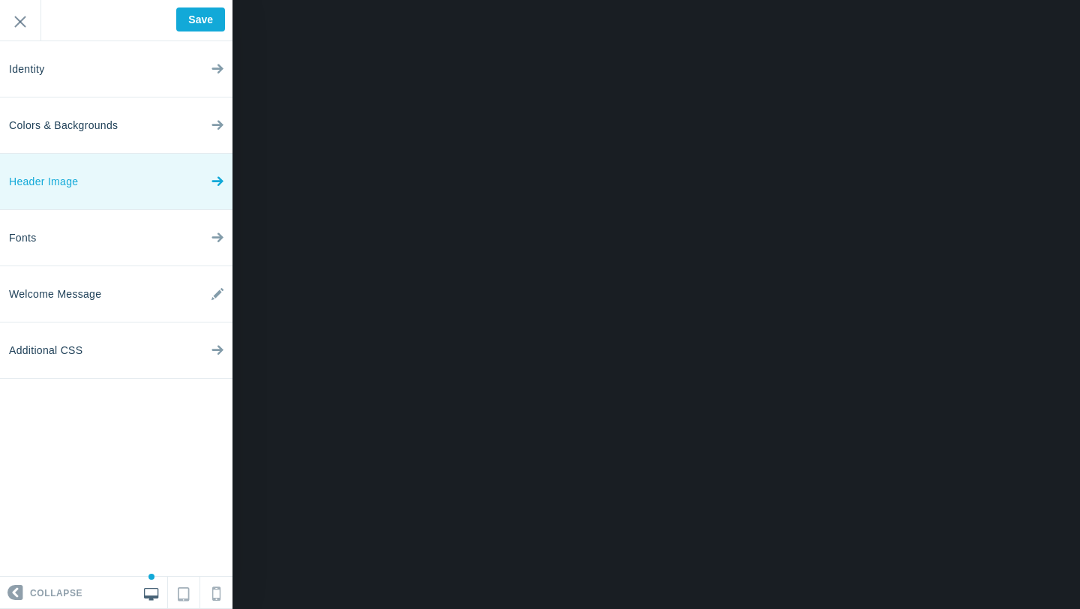
click at [160, 183] on link "Header Image" at bounding box center [116, 182] width 232 height 56
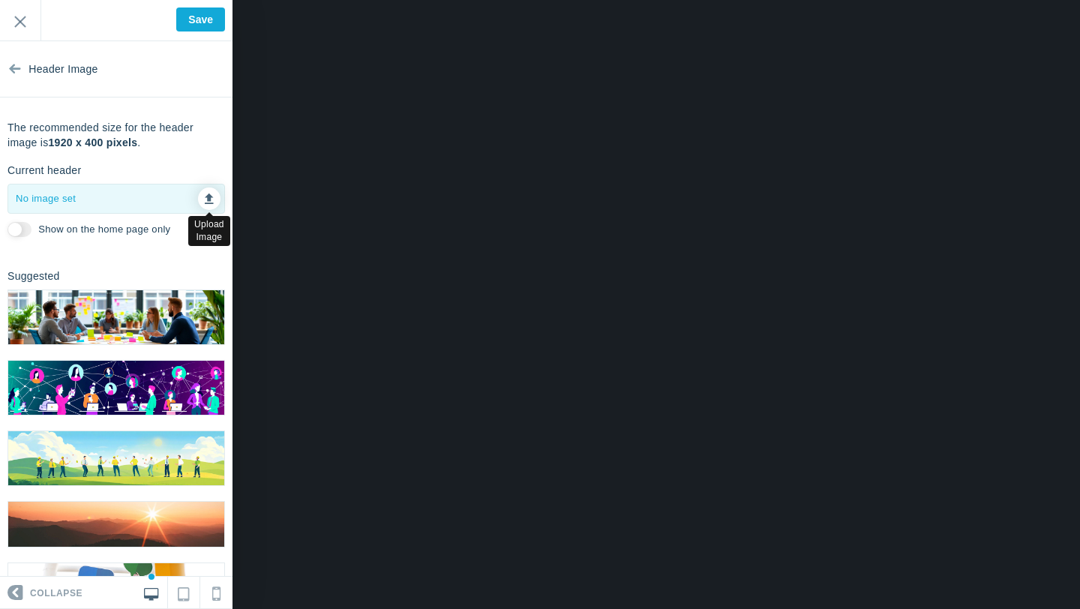
click at [214, 197] on link at bounding box center [209, 198] width 22 height 22
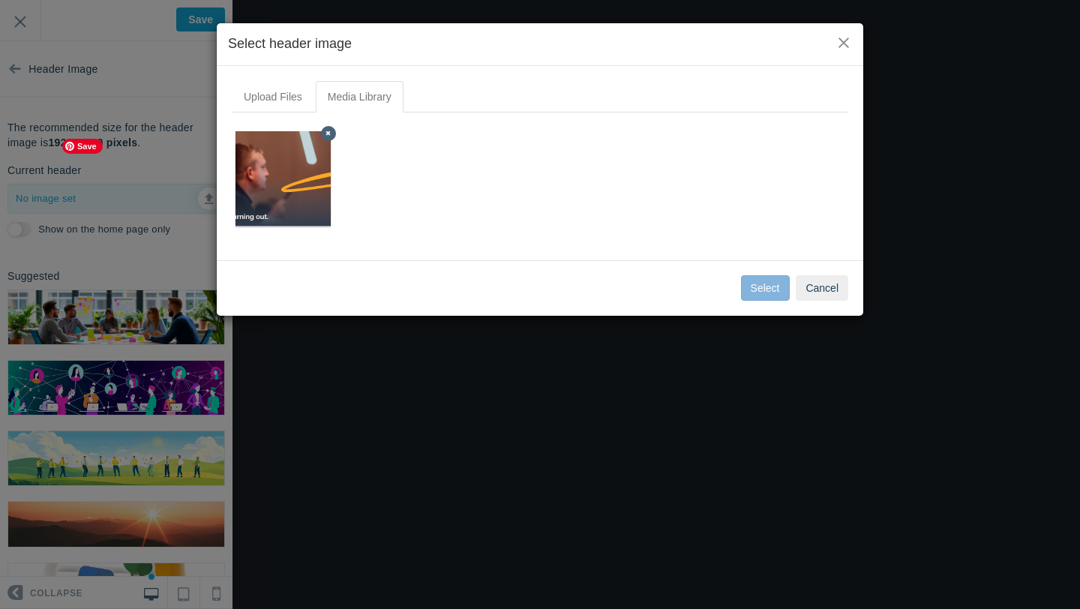
click at [280, 184] on img at bounding box center [283, 178] width 457 height 95
click at [767, 286] on button "Select" at bounding box center [765, 287] width 49 height 25
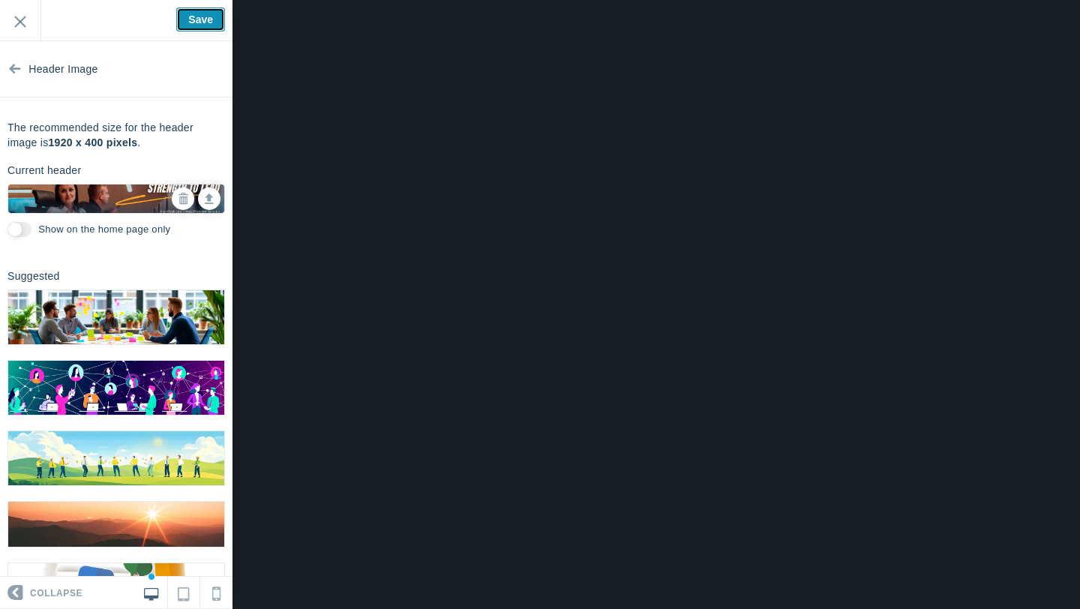
click at [190, 22] on input "Save" at bounding box center [200, 19] width 49 height 24
type input "Saved"
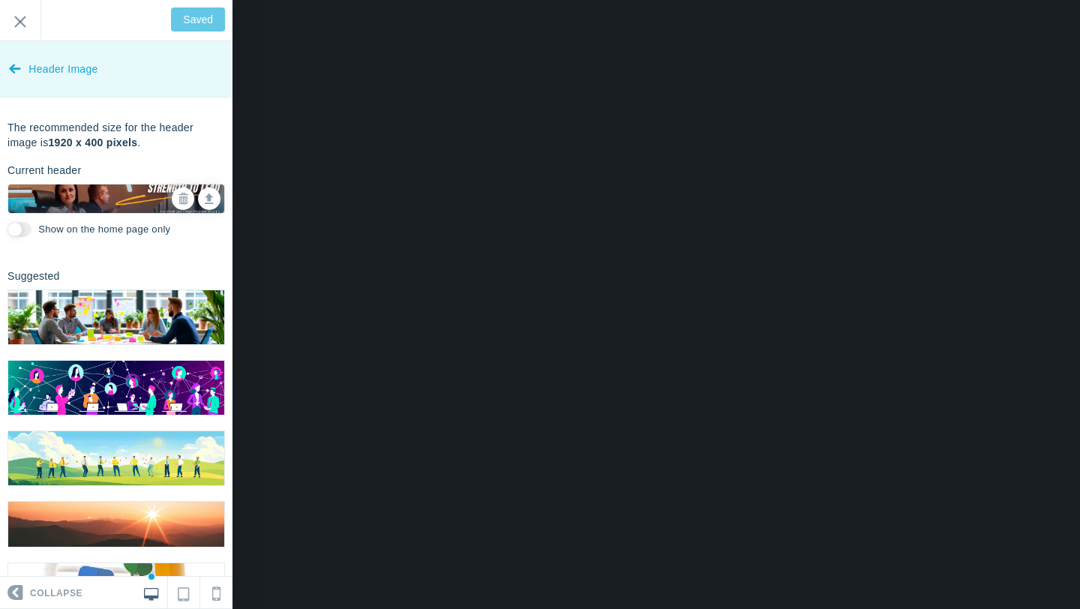
click at [13, 73] on icon at bounding box center [15, 65] width 12 height 56
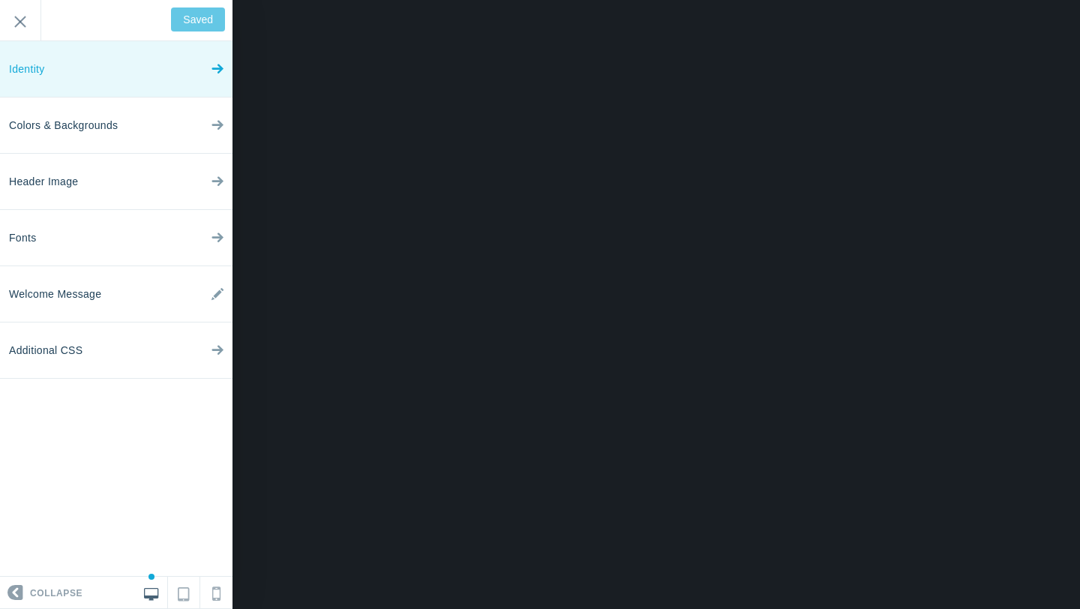
click at [213, 85] on icon at bounding box center [217, 65] width 12 height 56
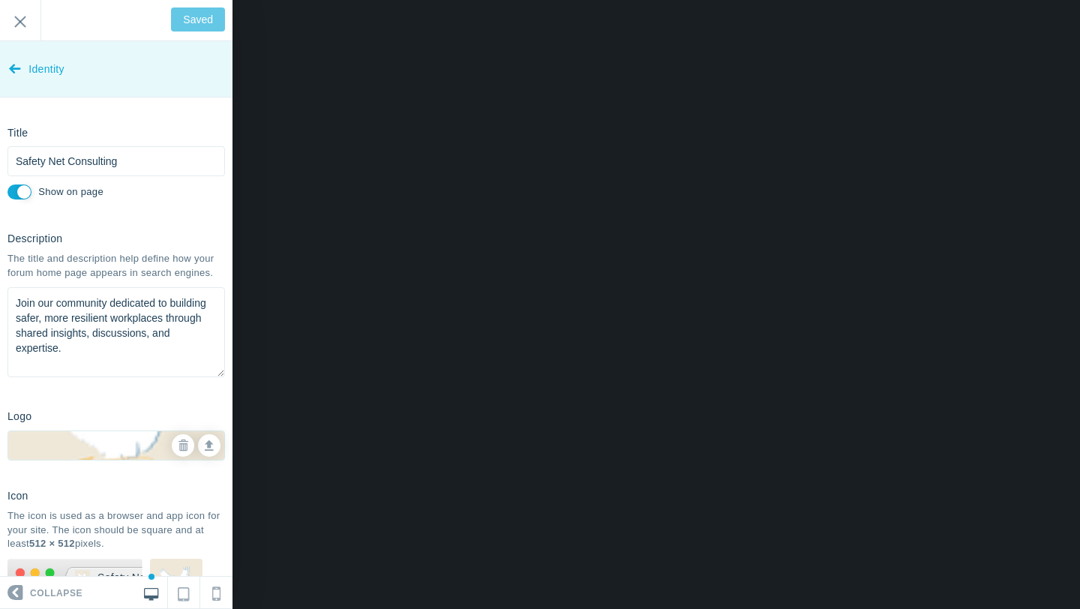
click at [13, 73] on icon at bounding box center [15, 65] width 12 height 56
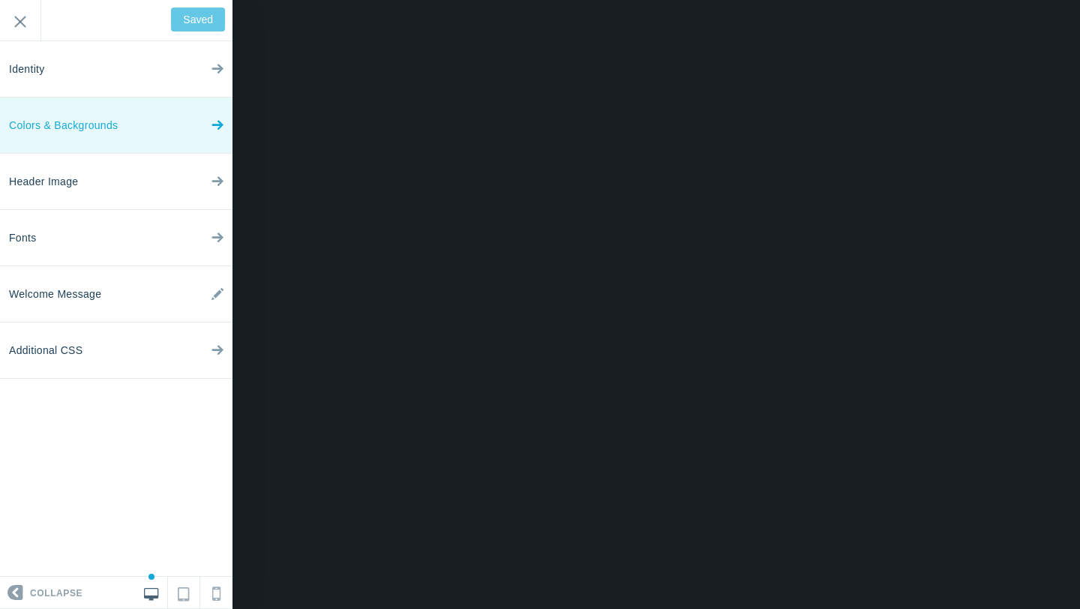
click at [214, 126] on icon at bounding box center [217, 122] width 12 height 56
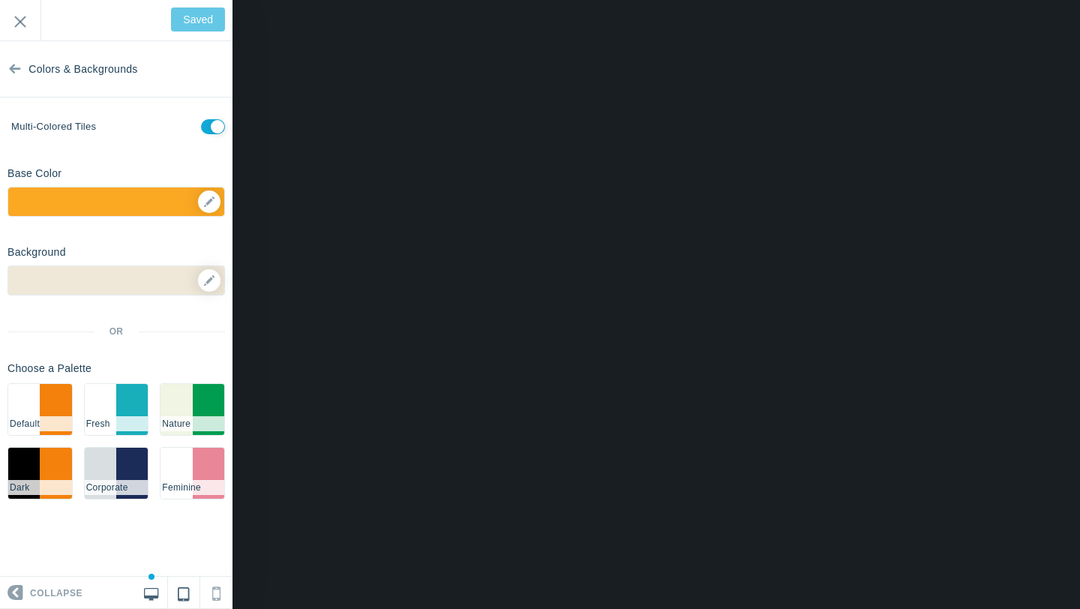
click at [180, 592] on icon at bounding box center [183, 591] width 11 height 18
click at [209, 595] on link at bounding box center [216, 592] width 32 height 31
click at [190, 595] on link at bounding box center [184, 592] width 32 height 31
click at [157, 595] on icon at bounding box center [151, 591] width 14 height 13
click at [206, 127] on input "checkbox" at bounding box center [213, 126] width 24 height 15
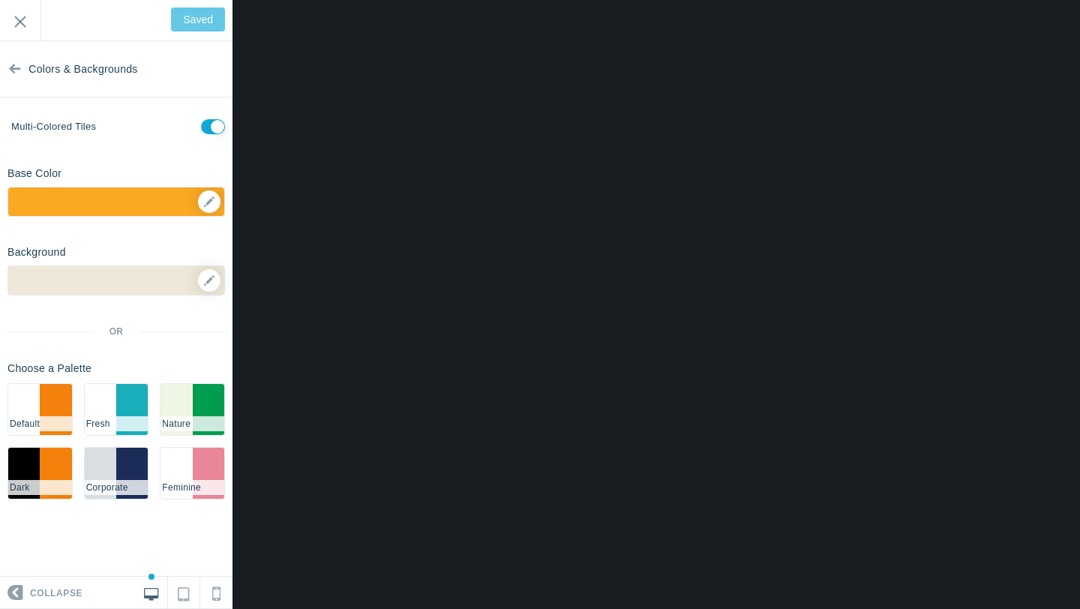
checkbox input "false"
type input "Save"
click at [209, 124] on input "checkbox" at bounding box center [213, 126] width 24 height 15
click at [212, 128] on input "checkbox" at bounding box center [213, 126] width 24 height 15
click at [220, 127] on input "checkbox" at bounding box center [213, 126] width 24 height 15
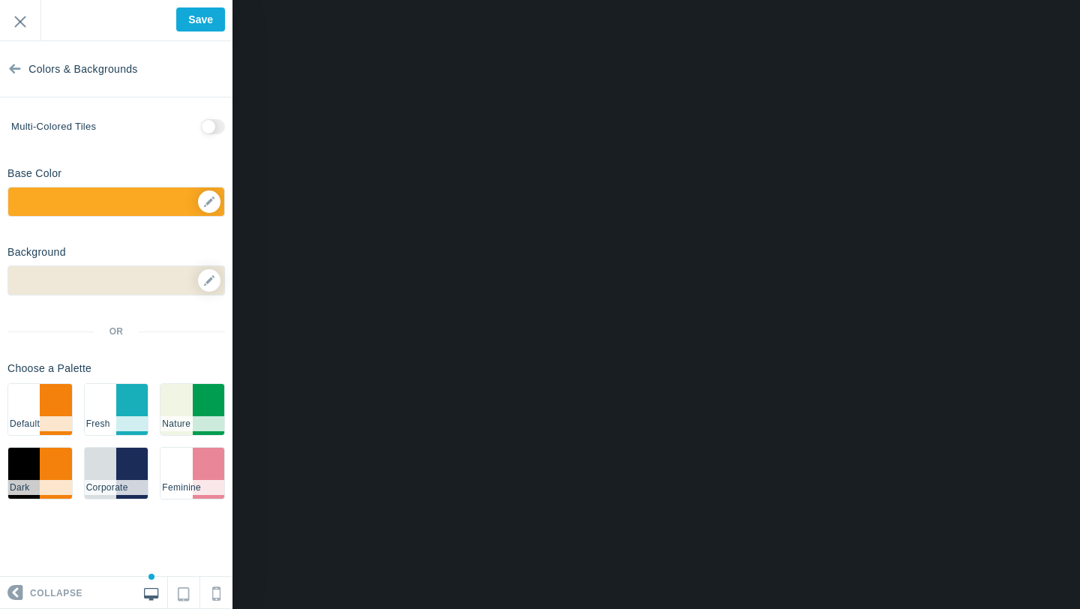
checkbox input "true"
click at [205, 23] on input "Save" at bounding box center [200, 19] width 49 height 24
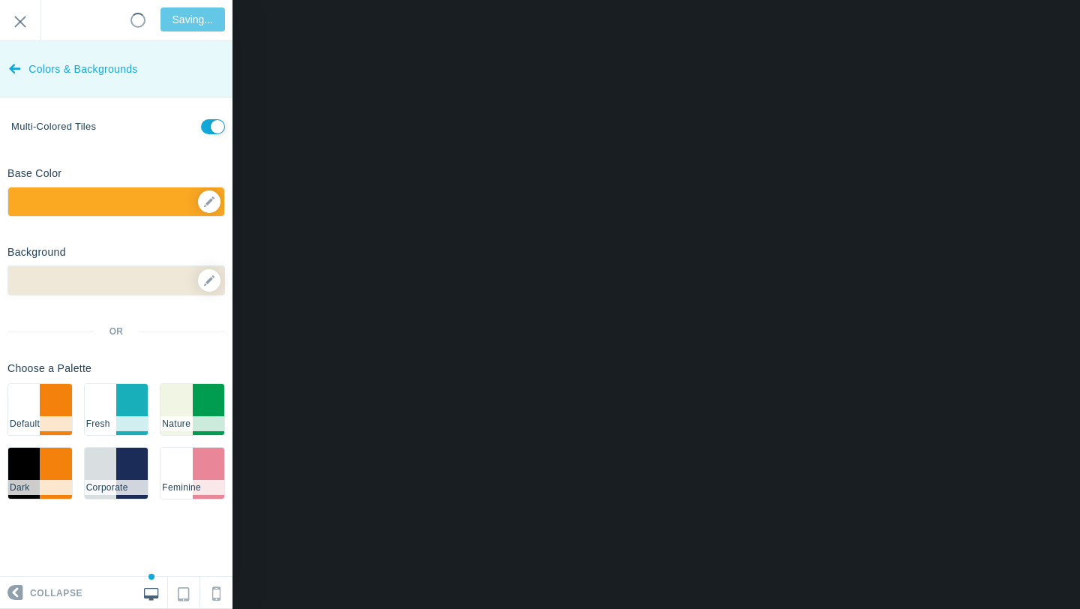
type input "Saved"
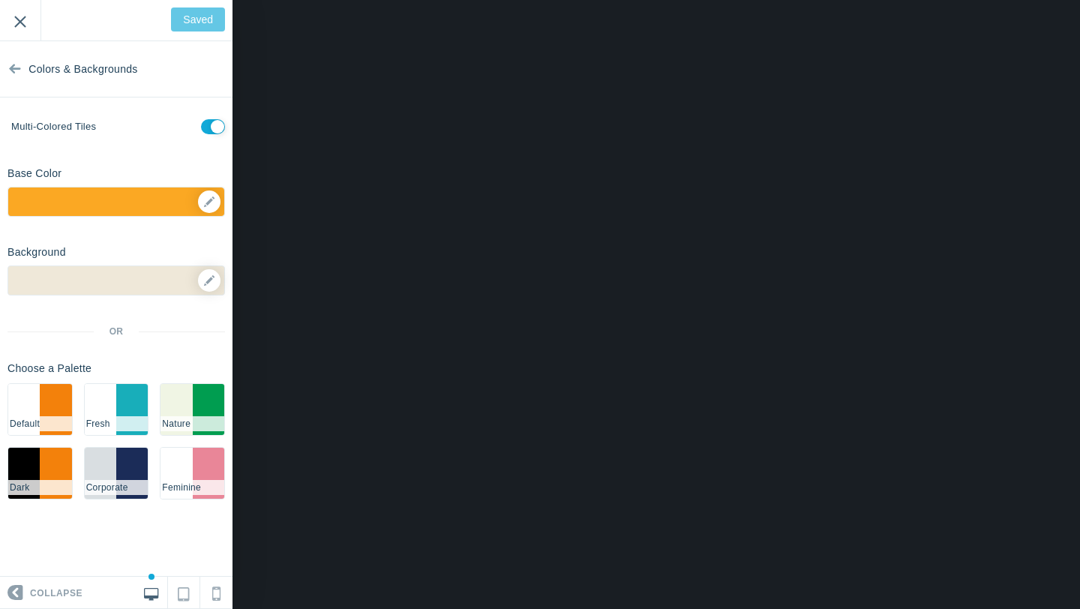
click at [22, 14] on input "Exit" at bounding box center [20, 20] width 40 height 41
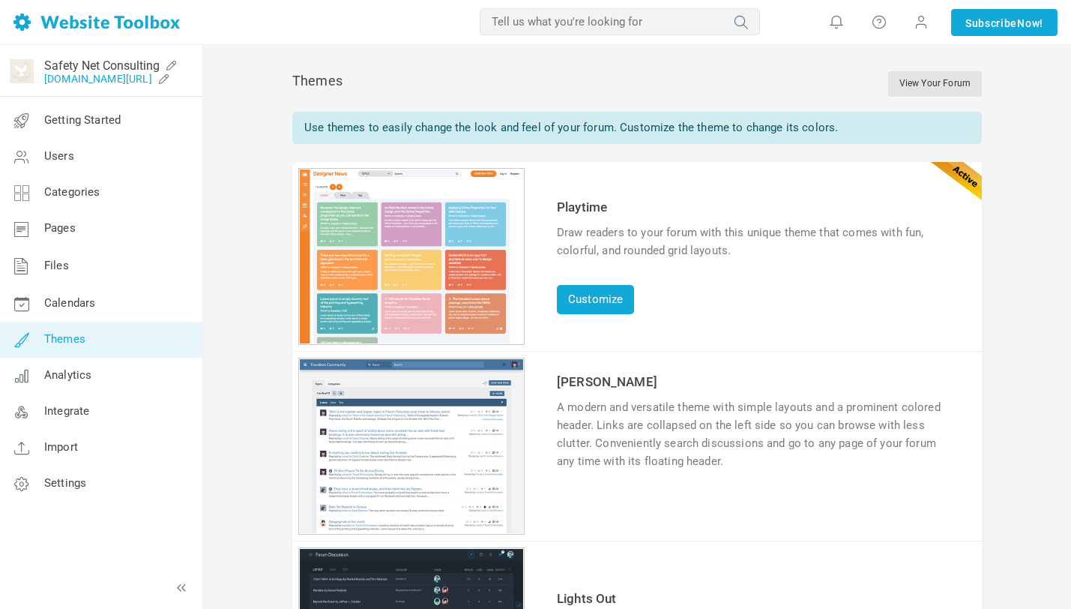
click at [130, 83] on link "[DOMAIN_NAME][URL]" at bounding box center [98, 79] width 108 height 12
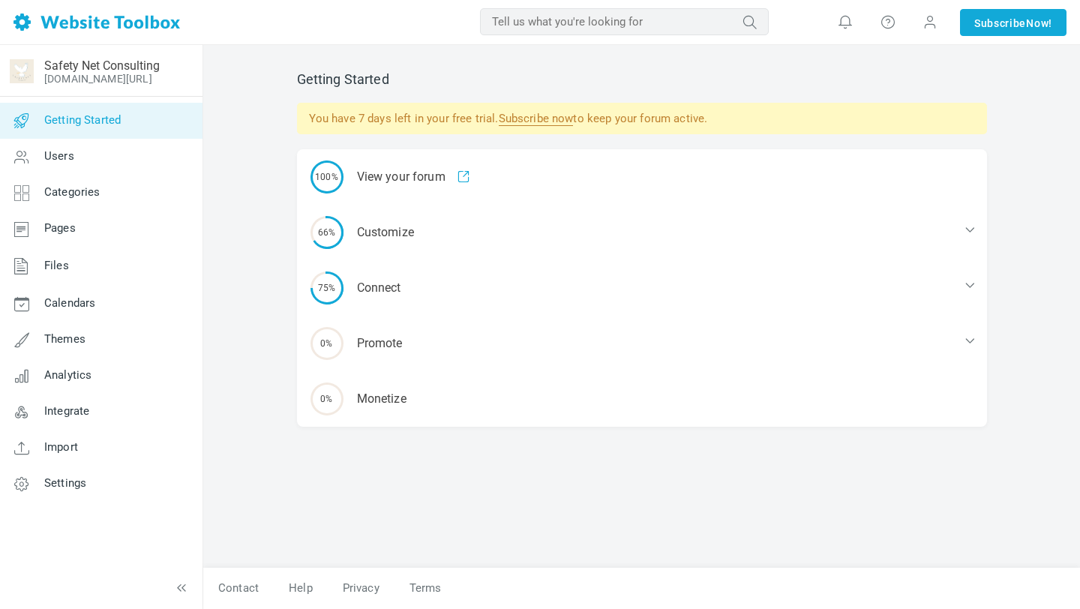
click at [500, 30] on input "text" at bounding box center [624, 21] width 289 height 27
type input "quiz"
click at [769, 11] on button "submit" at bounding box center [769, 11] width 0 height 0
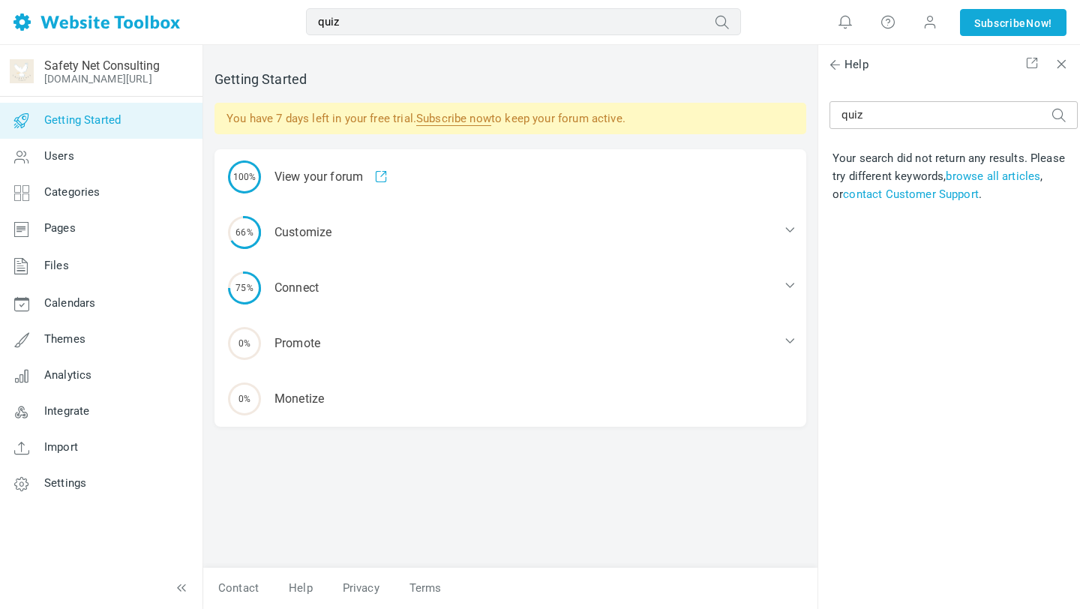
click at [983, 182] on td "Your search did not return any results. Please try different keywords, browse a…" at bounding box center [953, 176] width 248 height 60
click at [1067, 76] on div "Help" at bounding box center [949, 65] width 262 height 40
click at [1062, 68] on span at bounding box center [1060, 64] width 15 height 17
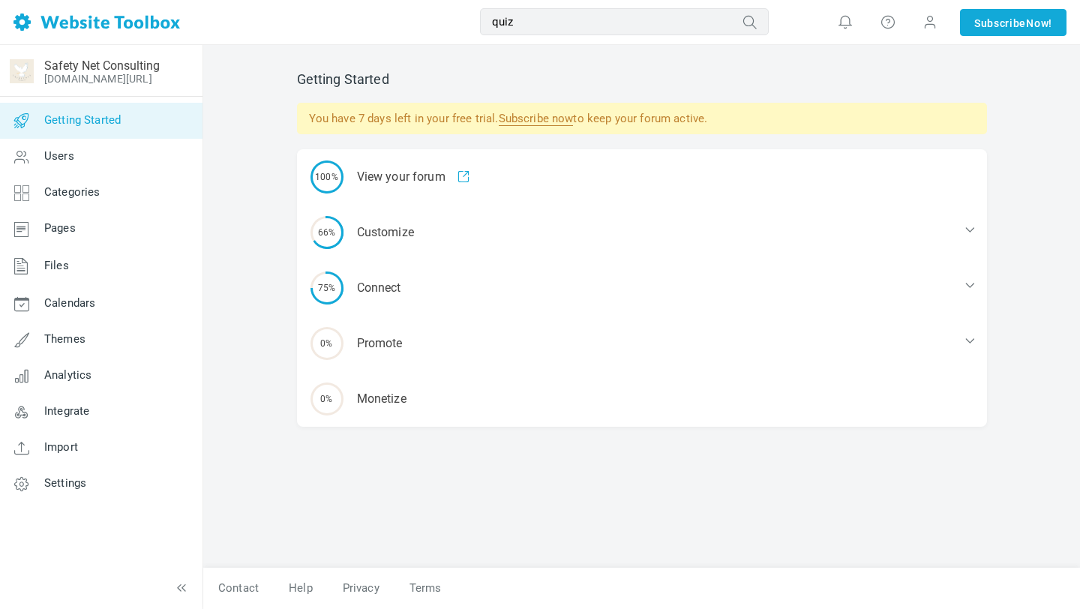
click at [533, 121] on link "Subscribe now" at bounding box center [536, 119] width 75 height 14
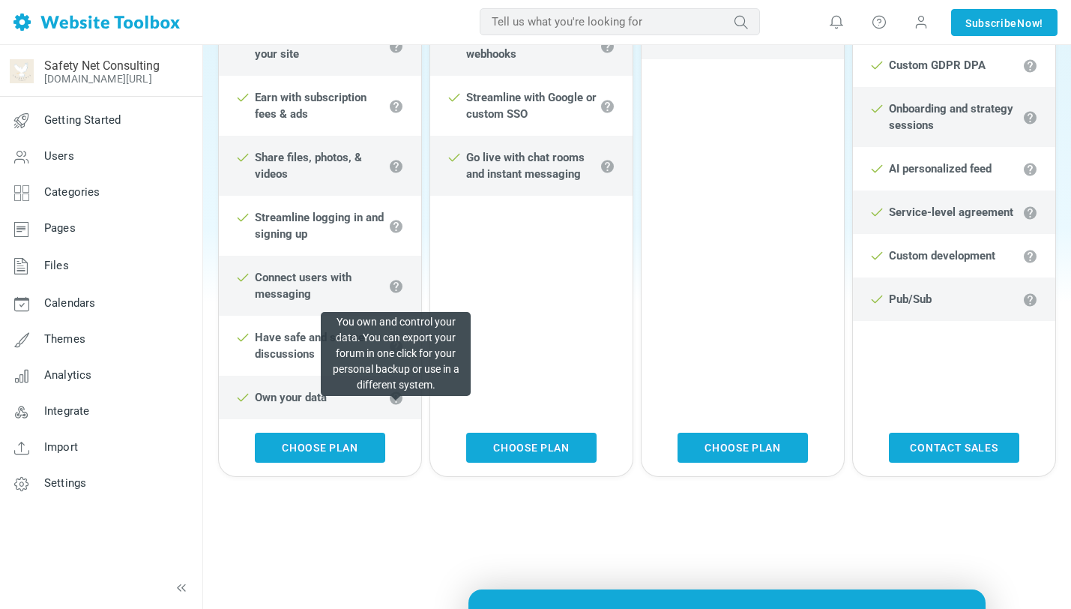
scroll to position [820, 0]
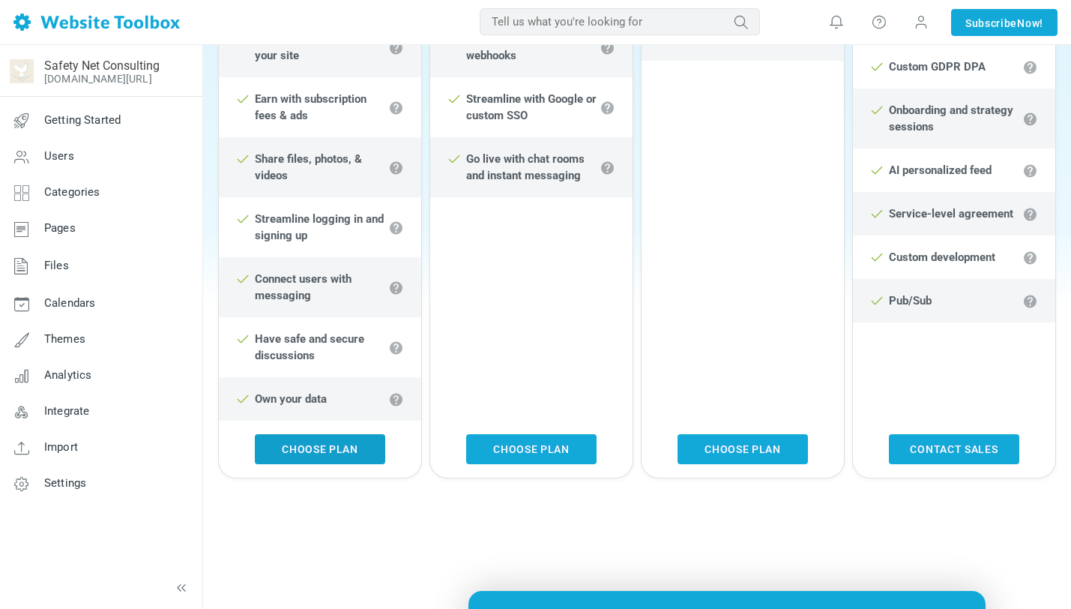
click at [313, 464] on link "Choose Plan" at bounding box center [320, 449] width 130 height 30
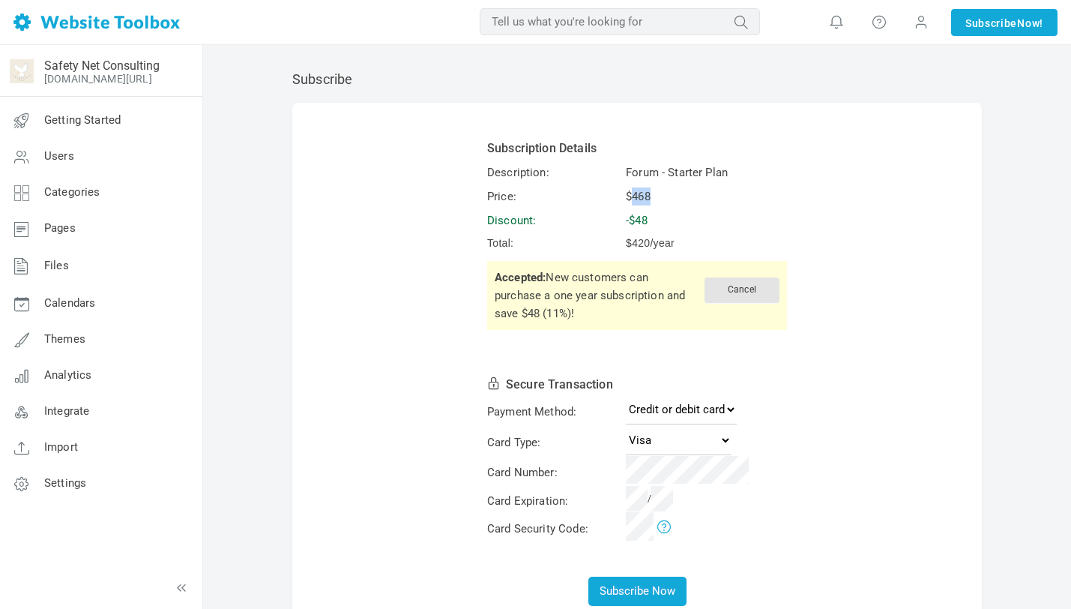
drag, startPoint x: 630, startPoint y: 198, endPoint x: 667, endPoint y: 198, distance: 37.5
click at [667, 198] on td "$468" at bounding box center [707, 196] width 166 height 22
drag, startPoint x: 624, startPoint y: 171, endPoint x: 749, endPoint y: 171, distance: 125.2
click at [749, 171] on td "Forum - Starter Plan" at bounding box center [707, 172] width 166 height 22
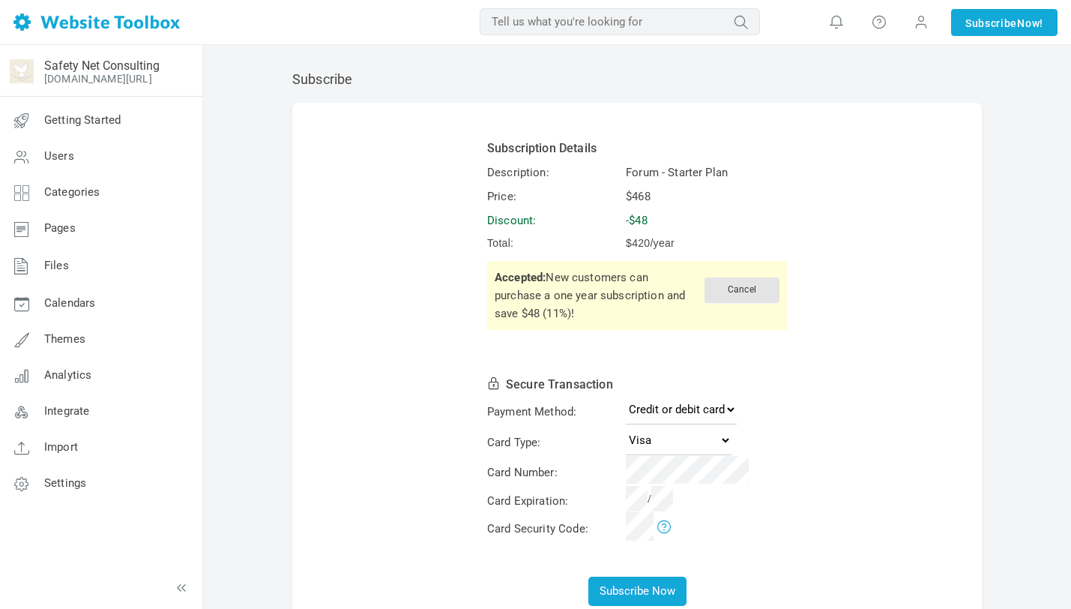
click at [706, 223] on td "-$48" at bounding box center [707, 220] width 166 height 22
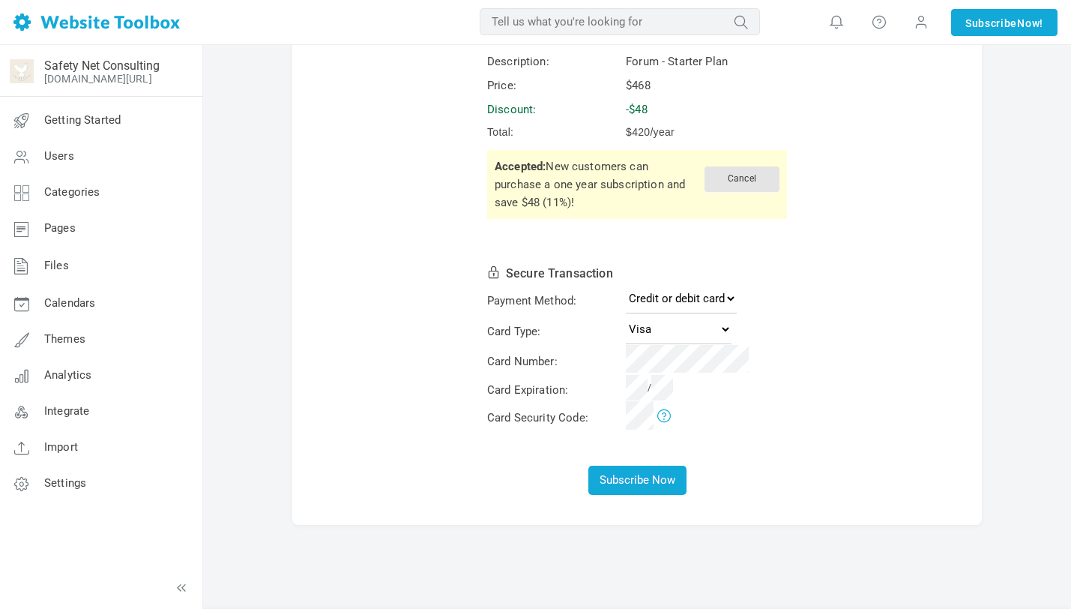
scroll to position [110, 0]
click at [685, 299] on select "Credit or debit card PayPal" at bounding box center [681, 299] width 111 height 30
select select "paypal"
click at [626, 314] on select "Credit or debit card PayPal" at bounding box center [681, 299] width 111 height 30
select select
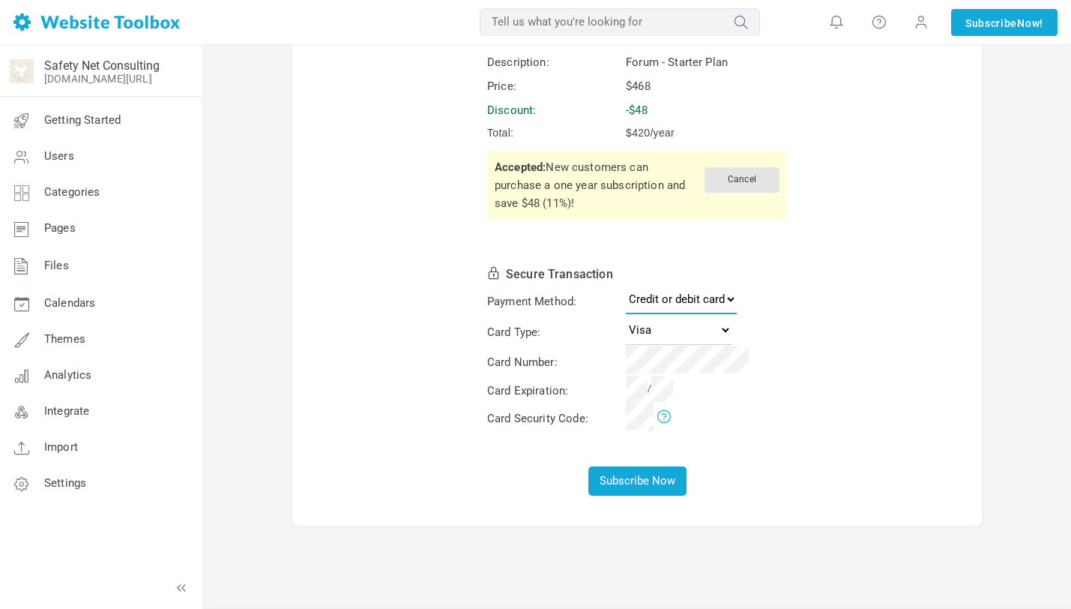
scroll to position [38, 0]
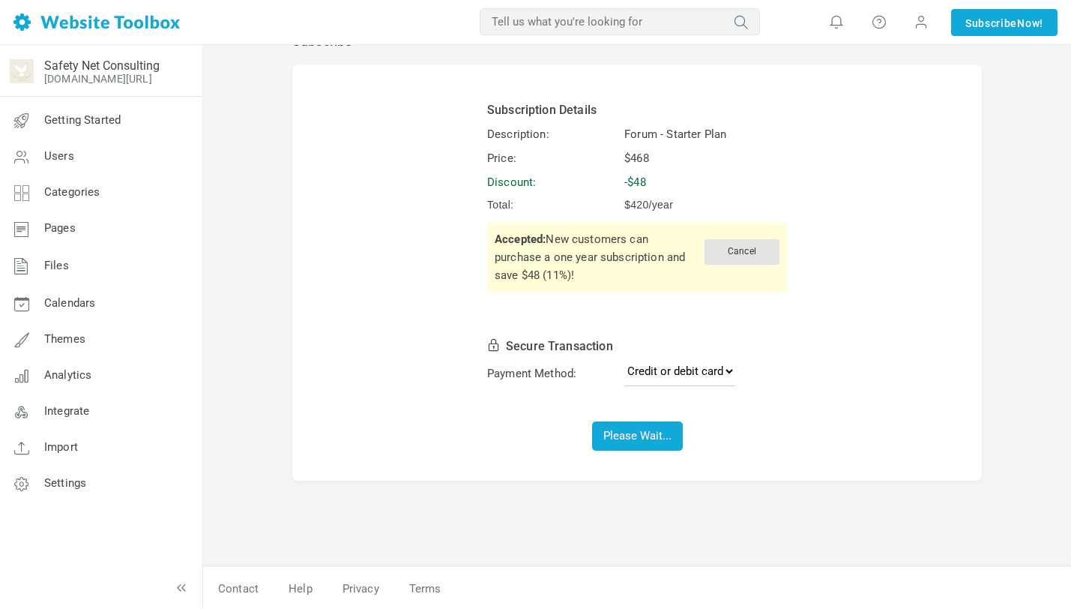
click at [676, 296] on td "Cancel Accepted: New customers can purchase a one year subscription and save $4…" at bounding box center [637, 257] width 304 height 81
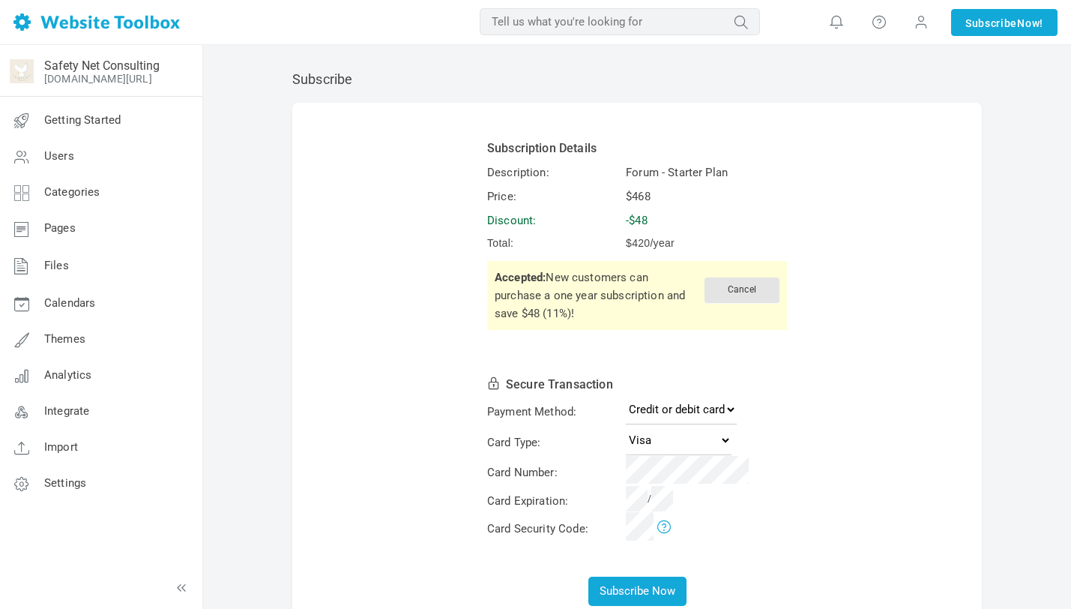
scroll to position [38, 0]
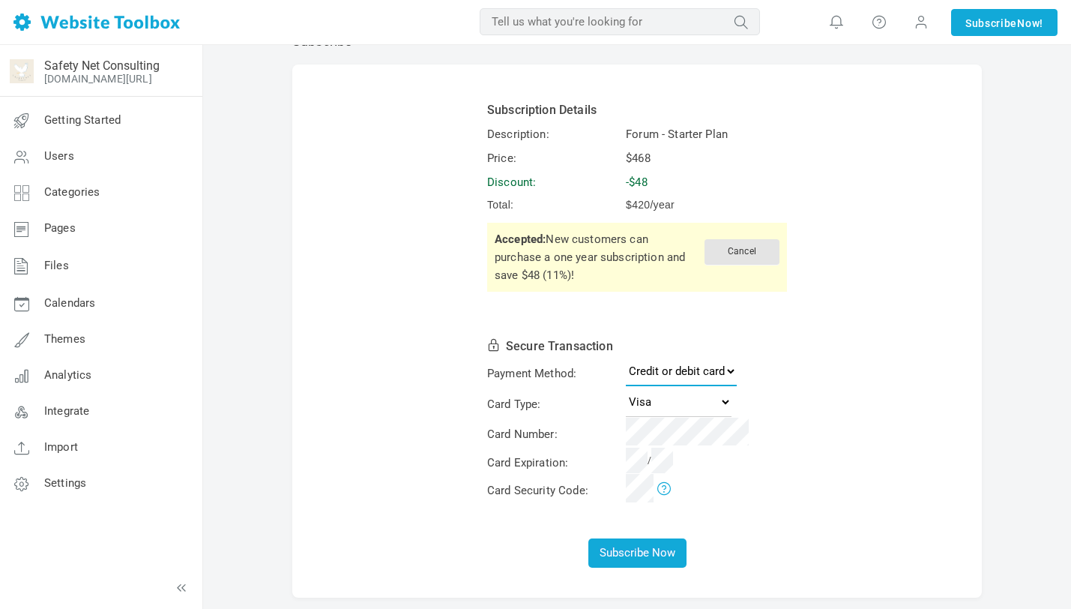
click at [652, 362] on select "Credit or debit card PayPal" at bounding box center [681, 371] width 111 height 30
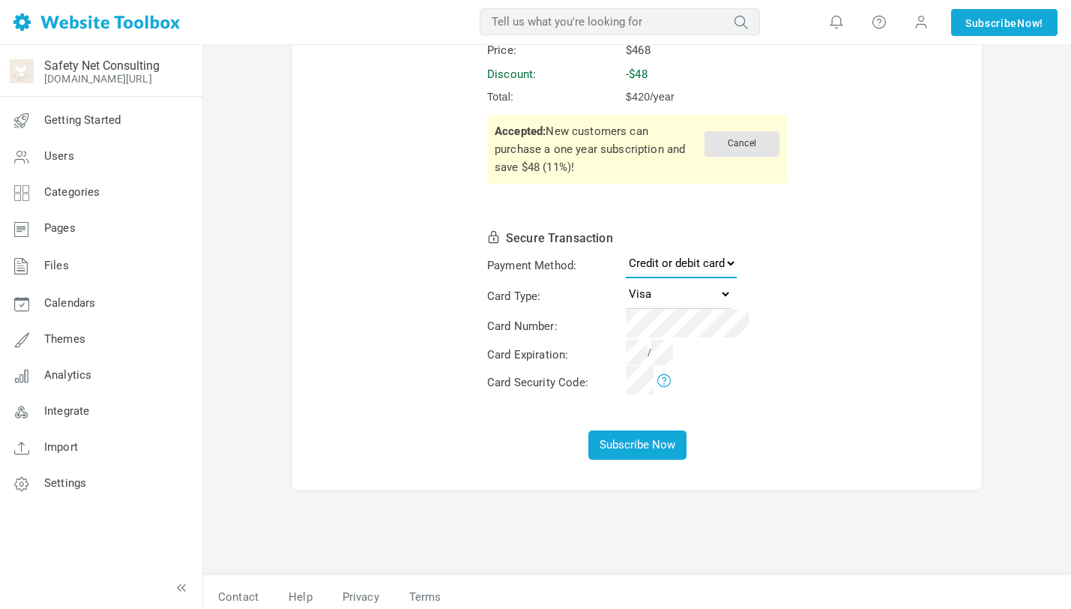
scroll to position [0, 0]
